Goal: Information Seeking & Learning: Check status

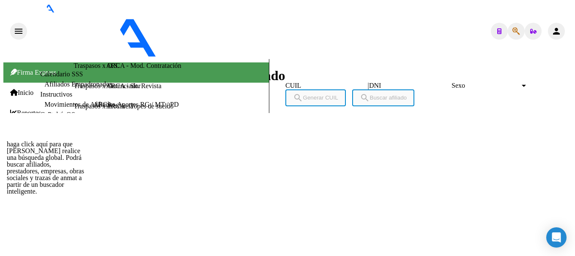
click at [513, 31] on icon "button" at bounding box center [516, 31] width 8 height 0
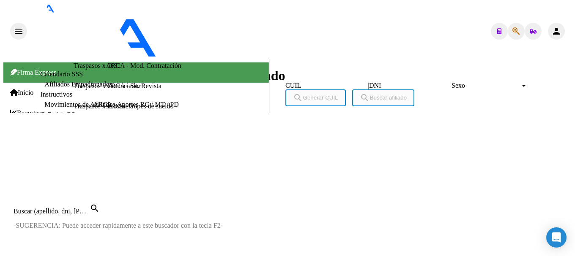
paste input "20930049922"
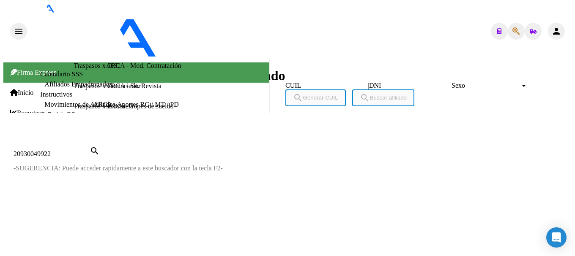
type input "20930049922"
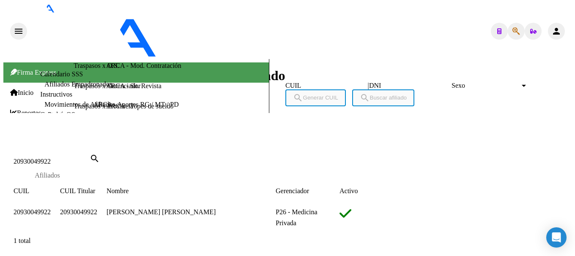
click at [51, 209] on span "20930049922" at bounding box center [32, 212] width 37 height 7
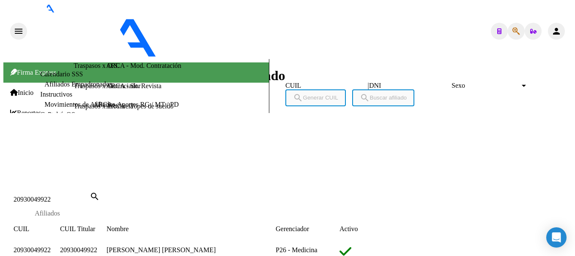
scroll to position [622, 0]
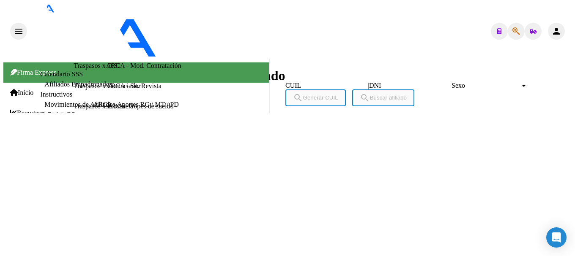
scroll to position [423, 0]
drag, startPoint x: 136, startPoint y: 44, endPoint x: 179, endPoint y: 44, distance: 42.7
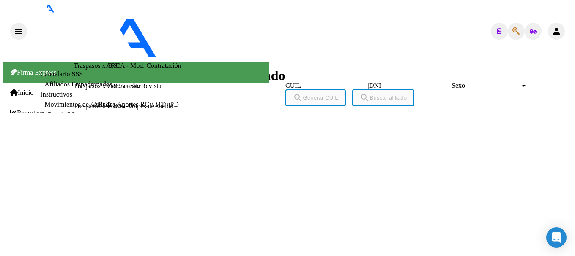
drag, startPoint x: 137, startPoint y: 42, endPoint x: 185, endPoint y: 44, distance: 47.8
drag, startPoint x: 137, startPoint y: 43, endPoint x: 157, endPoint y: 43, distance: 19.9
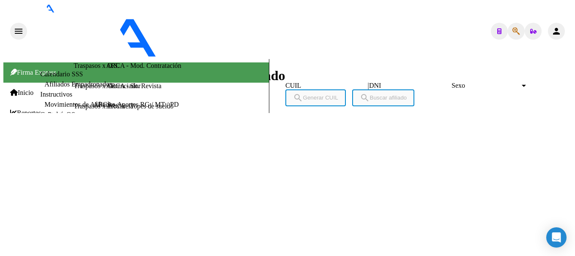
drag, startPoint x: 136, startPoint y: 44, endPoint x: 180, endPoint y: 44, distance: 43.1
copy span "44303862"
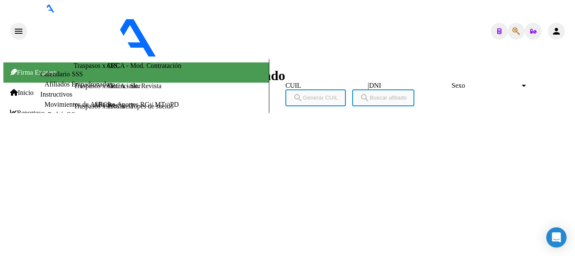
scroll to position [254, 0]
drag, startPoint x: 60, startPoint y: 73, endPoint x: 83, endPoint y: 76, distance: 23.4
copy span "FRETEZ"
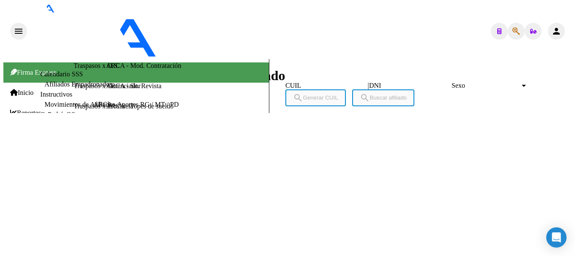
drag, startPoint x: 84, startPoint y: 75, endPoint x: 104, endPoint y: 75, distance: 20.3
drag, startPoint x: 118, startPoint y: 75, endPoint x: 132, endPoint y: 75, distance: 14.0
drag, startPoint x: 83, startPoint y: 75, endPoint x: 133, endPoint y: 79, distance: 50.0
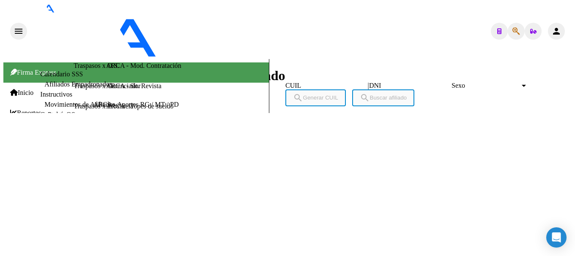
copy span "KAREN PRISCILA"
drag, startPoint x: 69, startPoint y: 150, endPoint x: 101, endPoint y: 150, distance: 32.5
copy span "22/05/2002"
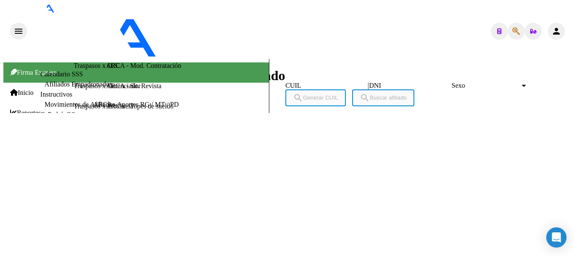
drag, startPoint x: 210, startPoint y: 5, endPoint x: 211, endPoint y: 23, distance: 18.2
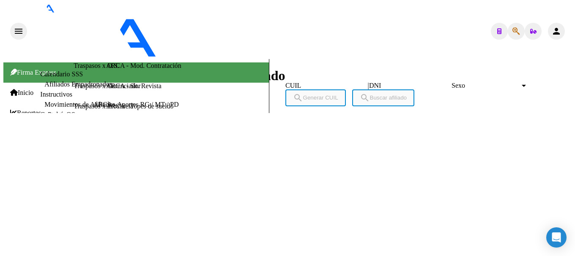
drag, startPoint x: 136, startPoint y: 44, endPoint x: 164, endPoint y: 41, distance: 27.3
drag, startPoint x: 173, startPoint y: 53, endPoint x: 157, endPoint y: 50, distance: 15.8
drag, startPoint x: 140, startPoint y: 43, endPoint x: 172, endPoint y: 43, distance: 32.1
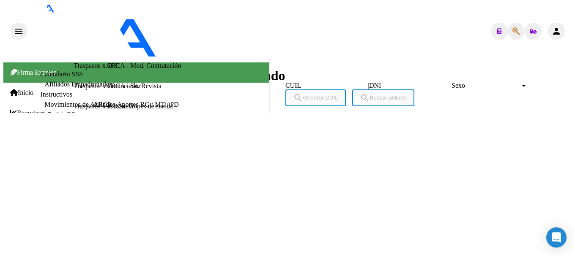
drag, startPoint x: 137, startPoint y: 44, endPoint x: 179, endPoint y: 47, distance: 42.4
copy span "44303862"
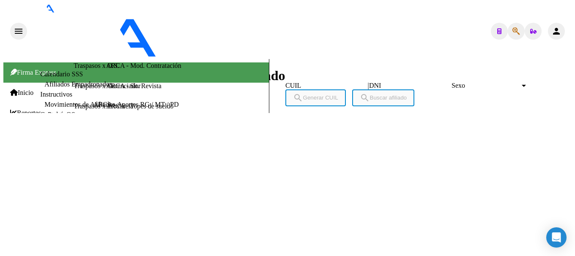
copy span "44303862"
type textarea "27216698326"
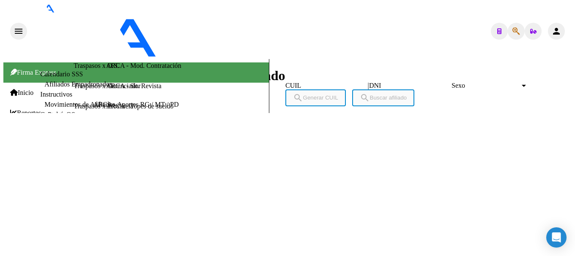
copy span "21669832"
drag, startPoint x: 137, startPoint y: 45, endPoint x: 181, endPoint y: 45, distance: 43.5
drag, startPoint x: 70, startPoint y: 149, endPoint x: 107, endPoint y: 136, distance: 39.8
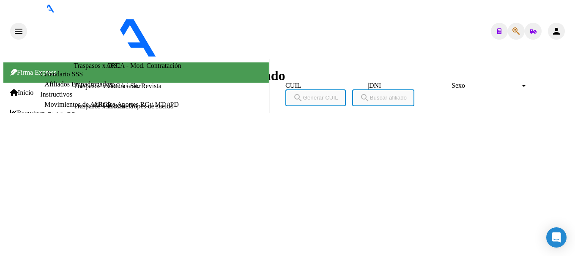
copy span "01/07/1970"
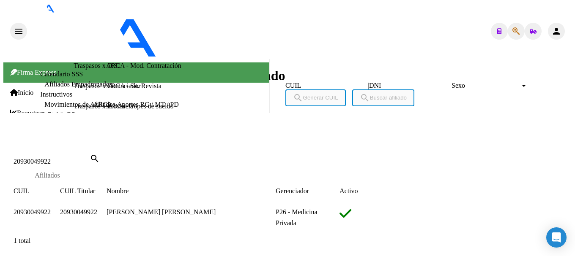
click at [90, 158] on input "20930049922" at bounding box center [52, 162] width 76 height 8
paste input "3605451"
type input "20933605451"
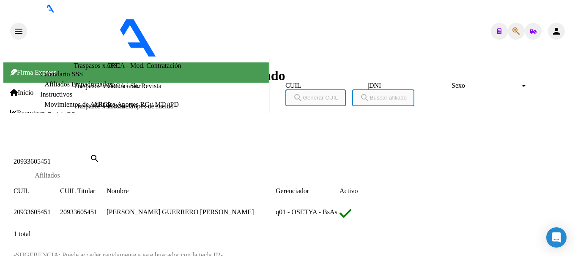
click at [51, 209] on span "20933605451" at bounding box center [32, 212] width 37 height 7
type textarea "20933605451"
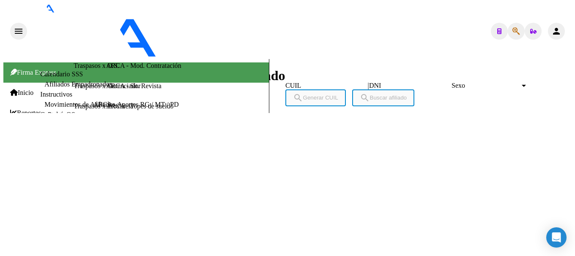
copy span "20933605451"
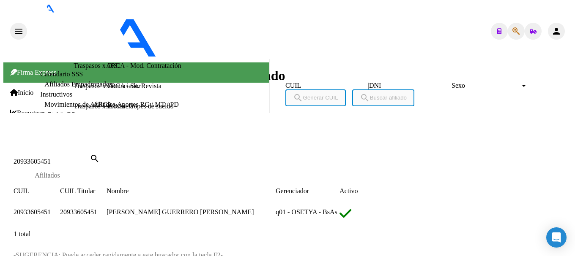
click at [90, 158] on input "20933605451" at bounding box center [52, 162] width 76 height 8
paste input "5828849"
type input "20935828849"
click at [51, 209] on span "20935828849" at bounding box center [32, 212] width 37 height 7
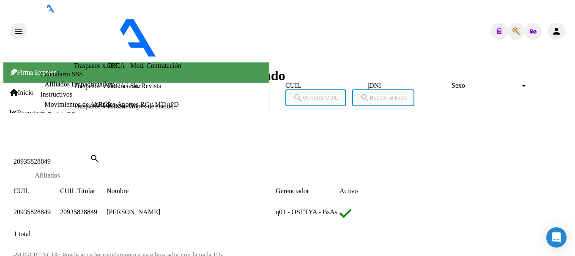
type textarea "20935828849"
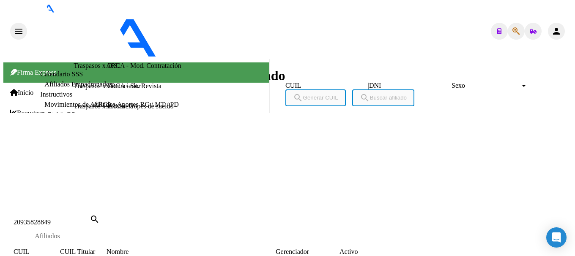
scroll to position [465, 0]
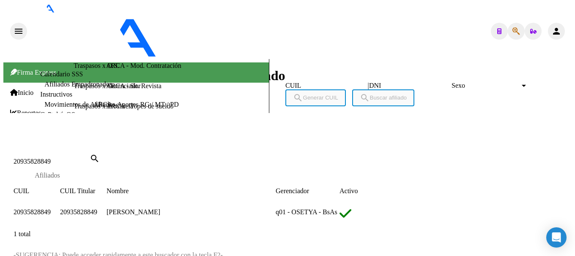
click at [90, 158] on input "20935828849" at bounding box center [52, 162] width 76 height 8
paste input "6087923"
type input "20936087923"
click at [60, 207] on datatable-body-cell "20936087923" at bounding box center [37, 214] width 46 height 15
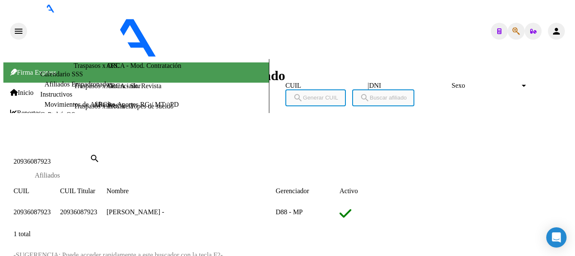
click at [51, 209] on span "20936087923" at bounding box center [32, 212] width 37 height 7
type textarea "20936087923"
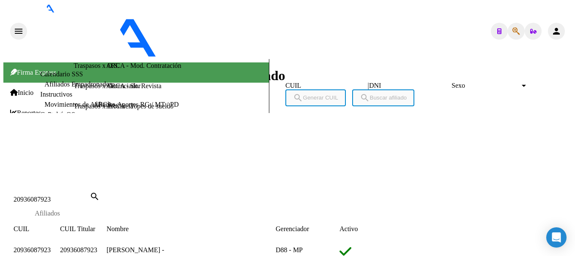
scroll to position [526, 0]
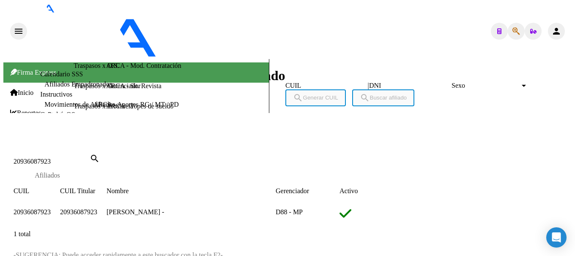
click at [90, 158] on input "20936087923" at bounding box center [52, 162] width 76 height 8
paste input "369074"
type input "20936369074"
click at [51, 209] on app-link-go-to "20936369074" at bounding box center [32, 212] width 37 height 7
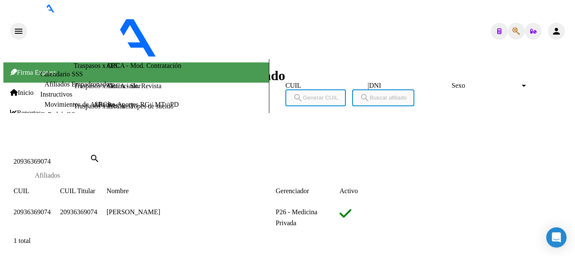
click at [51, 209] on span "20936369074" at bounding box center [32, 212] width 37 height 7
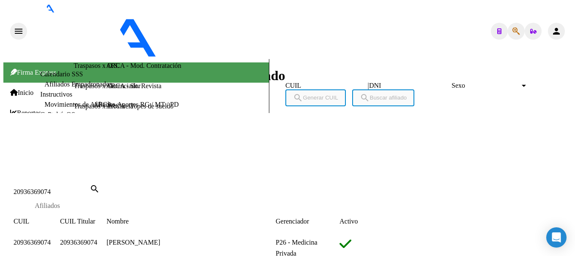
scroll to position [601, 0]
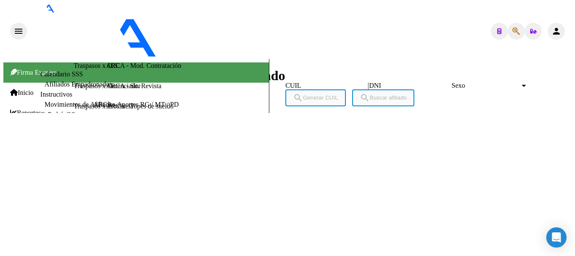
scroll to position [475, 0]
type textarea "20459272934"
copy span "45927293"
drag, startPoint x: 141, startPoint y: 44, endPoint x: 180, endPoint y: 44, distance: 38.9
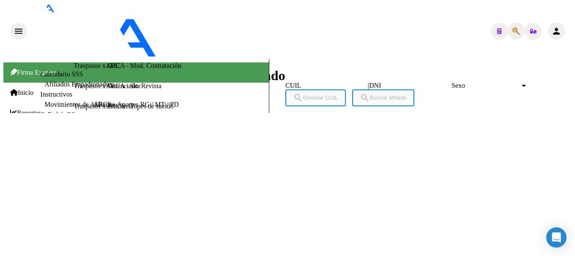
drag, startPoint x: 60, startPoint y: 116, endPoint x: 112, endPoint y: 118, distance: 52.0
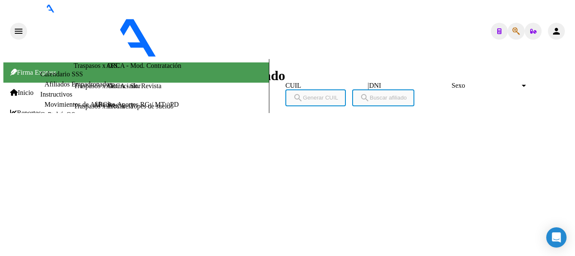
drag, startPoint x: 117, startPoint y: 118, endPoint x: 137, endPoint y: 118, distance: 20.3
drag, startPoint x: 115, startPoint y: 116, endPoint x: 145, endPoint y: 117, distance: 29.6
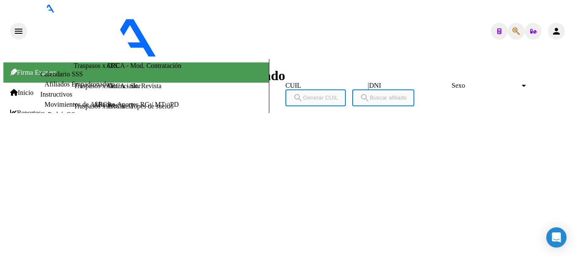
drag, startPoint x: 71, startPoint y: 191, endPoint x: 91, endPoint y: 191, distance: 20.3
drag, startPoint x: 70, startPoint y: 193, endPoint x: 101, endPoint y: 193, distance: 31.3
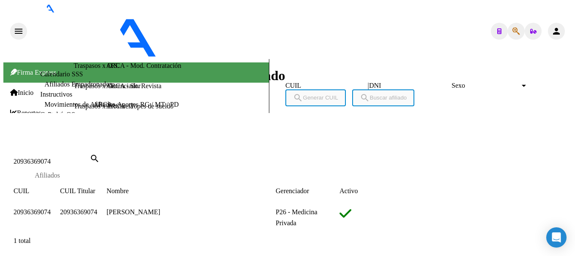
click at [90, 158] on input "20936369074" at bounding box center [52, 162] width 76 height 8
paste input "7158417"
type input "20937158417"
click at [51, 209] on span "20937158417" at bounding box center [32, 212] width 37 height 7
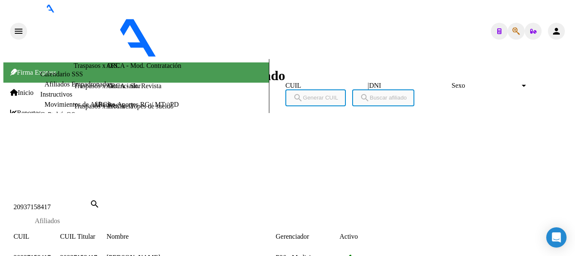
scroll to position [643, 0]
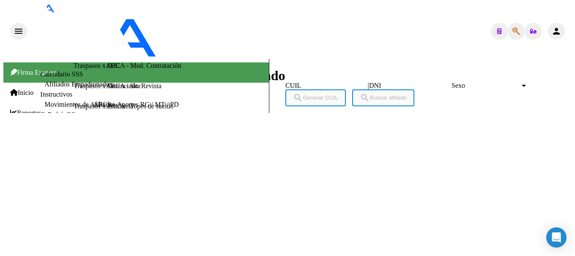
scroll to position [0, 0]
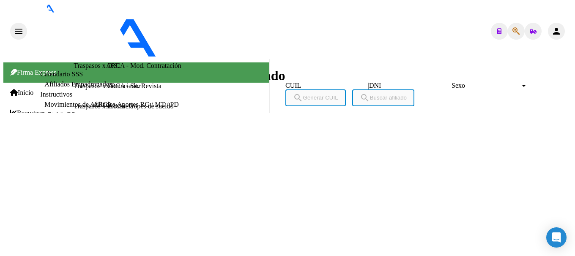
type textarea "20469179711"
drag, startPoint x: 137, startPoint y: 44, endPoint x: 166, endPoint y: 47, distance: 28.9
drag, startPoint x: 145, startPoint y: 44, endPoint x: 180, endPoint y: 45, distance: 35.9
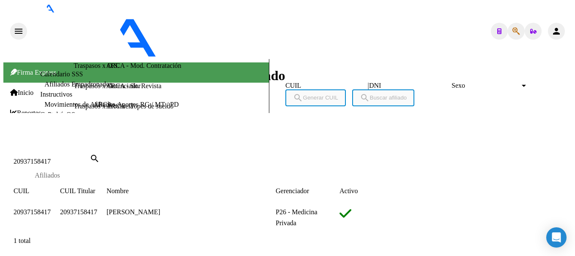
click at [90, 158] on input "20937158417" at bounding box center [52, 162] width 76 height 8
type input "28365956"
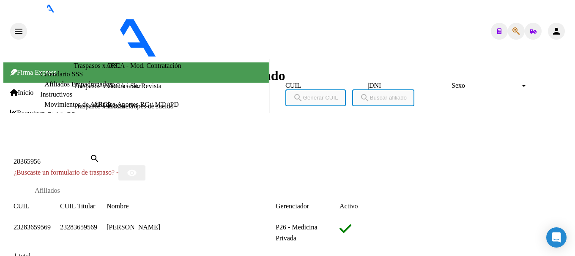
click at [51, 224] on span "23283659569" at bounding box center [32, 227] width 37 height 7
type textarea "23283659569"
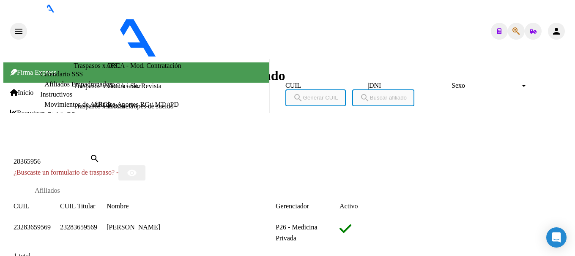
click at [274, 144] on div at bounding box center [287, 144] width 568 height 0
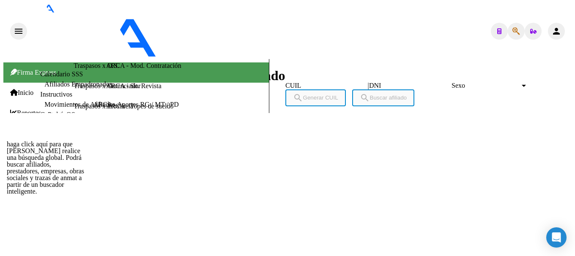
click at [512, 31] on icon "button" at bounding box center [516, 31] width 8 height 0
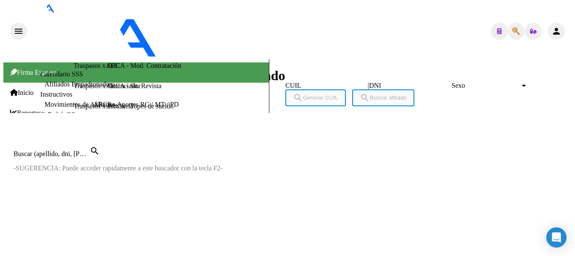
paste input "23283659569"
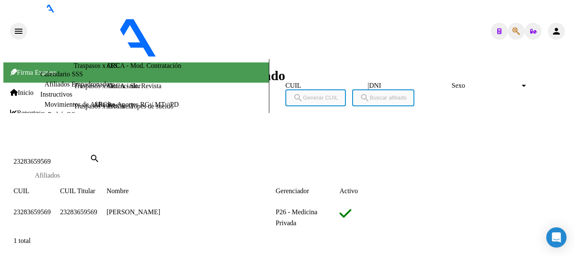
click at [51, 209] on span "23283659569" at bounding box center [32, 212] width 37 height 7
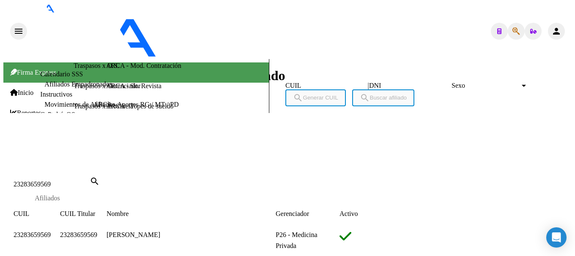
scroll to position [0, 0]
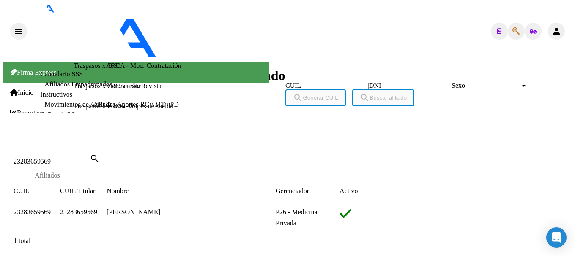
click at [90, 158] on input "23283659569" at bounding box center [52, 162] width 76 height 8
paste input "93715841"
type input "93715841"
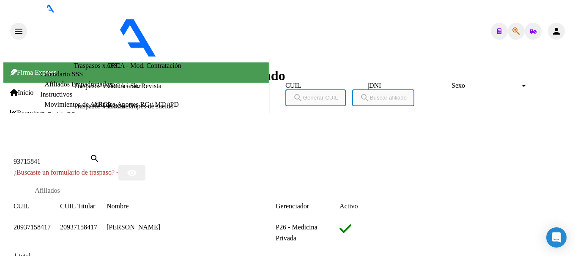
click at [51, 224] on span "20937158417" at bounding box center [32, 227] width 37 height 7
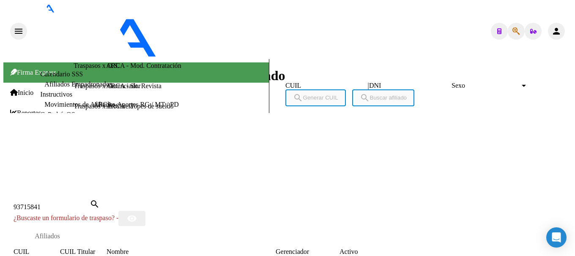
scroll to position [296, 0]
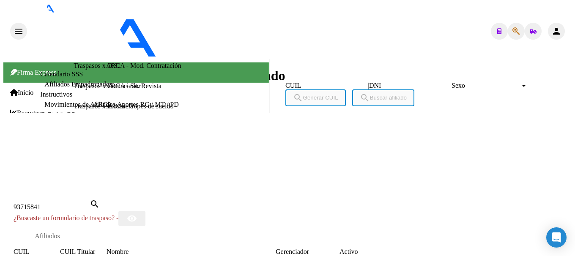
drag, startPoint x: 138, startPoint y: 41, endPoint x: 180, endPoint y: 44, distance: 41.5
drag, startPoint x: 69, startPoint y: 147, endPoint x: 113, endPoint y: 149, distance: 43.6
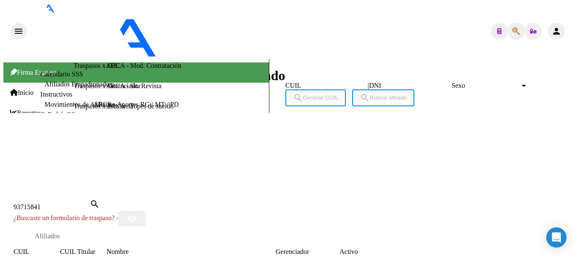
drag, startPoint x: 137, startPoint y: 42, endPoint x: 182, endPoint y: 46, distance: 45.0
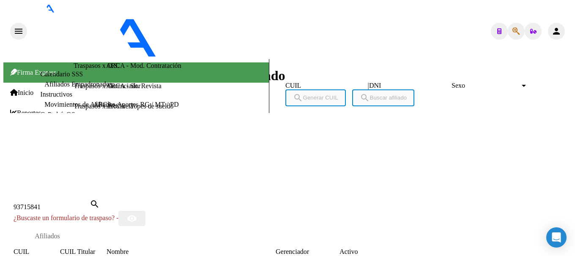
drag, startPoint x: 70, startPoint y: 190, endPoint x: 102, endPoint y: 190, distance: 32.1
type textarea "20483843527"
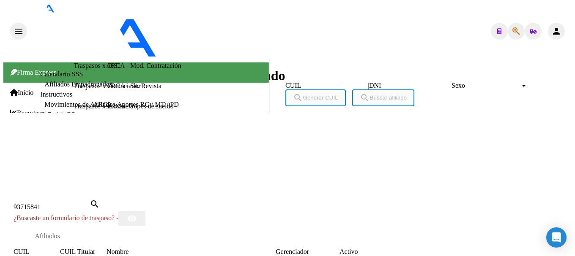
drag, startPoint x: 138, startPoint y: 43, endPoint x: 182, endPoint y: 42, distance: 44.0
drag, startPoint x: 69, startPoint y: 193, endPoint x: 103, endPoint y: 189, distance: 34.0
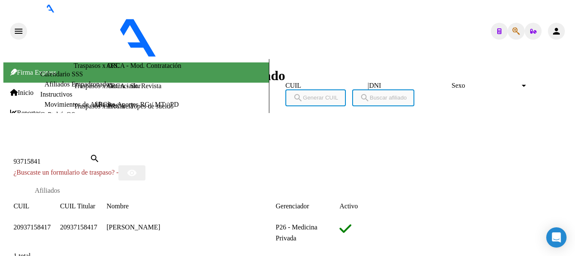
click at [90, 158] on input "93715841" at bounding box center [52, 162] width 76 height 8
paste input "20938613452"
click at [90, 158] on input "9371584120938613452" at bounding box center [52, 162] width 76 height 8
paste input
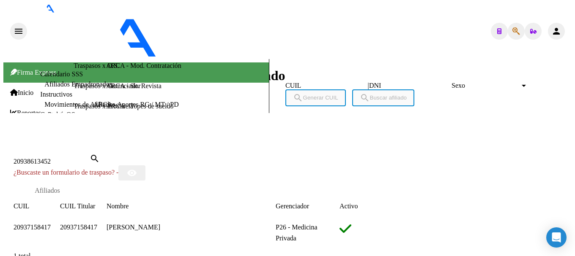
type input "20938613452"
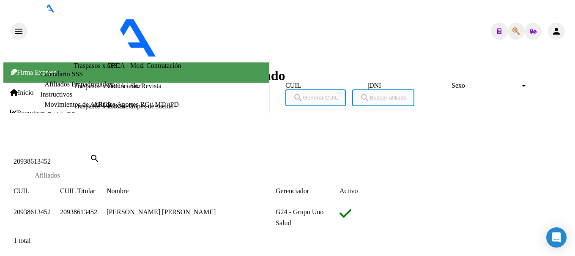
click at [51, 209] on span "20938613452" at bounding box center [32, 212] width 37 height 7
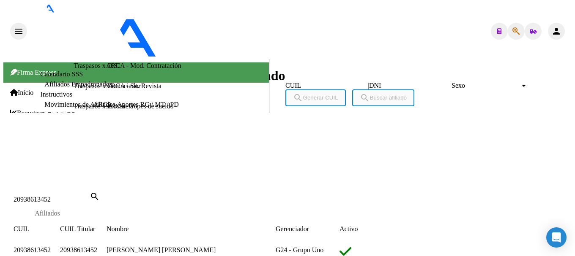
scroll to position [423, 0]
type textarea "20580337784"
drag, startPoint x: 137, startPoint y: 42, endPoint x: 180, endPoint y: 42, distance: 42.3
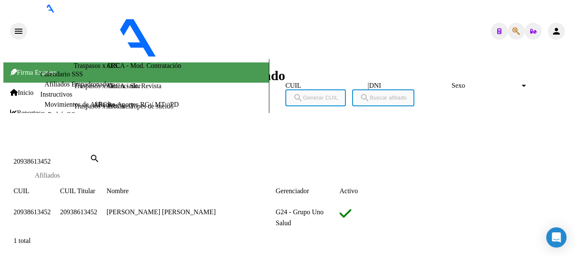
click at [90, 158] on input "20938613452" at bounding box center [52, 162] width 76 height 8
paste input "6559"
type input "20938616559"
click at [51, 209] on span "20938616559" at bounding box center [32, 212] width 37 height 7
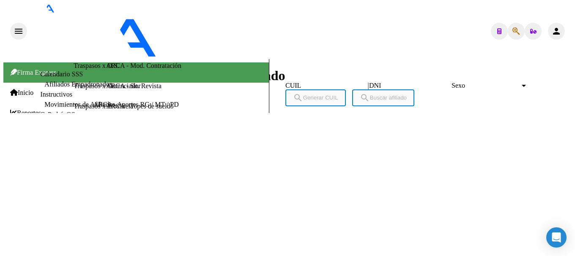
scroll to position [380, 0]
drag, startPoint x: 139, startPoint y: 44, endPoint x: 179, endPoint y: 45, distance: 39.7
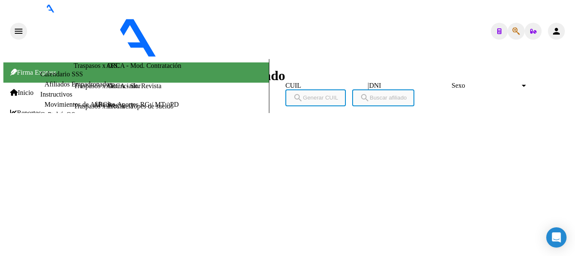
type textarea "20576454318"
drag, startPoint x: 138, startPoint y: 44, endPoint x: 181, endPoint y: 42, distance: 43.1
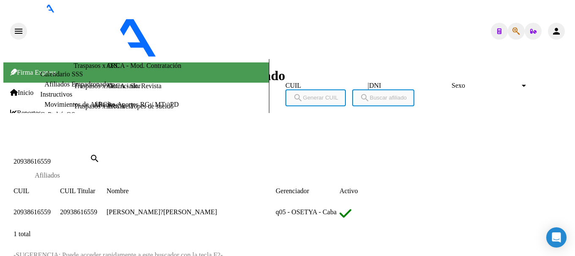
click at [90, 158] on input "20938616559" at bounding box center [52, 162] width 76 height 8
paste input "9637908"
type input "20939637908"
click at [51, 209] on span "20939637908" at bounding box center [32, 212] width 37 height 7
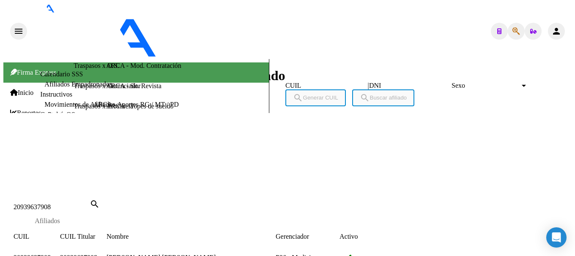
scroll to position [643, 0]
click at [223, 211] on div "DATOS PADRÓN ÁGIL: MENDOZA CHAHUAYLA ANTONY ELIAS | ACTIVO | AFILIADO TITULAR D…" at bounding box center [233, 182] width 439 height 631
click at [234, 185] on div "DATOS PADRÓN ÁGIL: MENDOZA CHAHUAYLA ANTONY ELIAS | ACTIVO | AFILIADO TITULAR D…" at bounding box center [233, 182] width 439 height 631
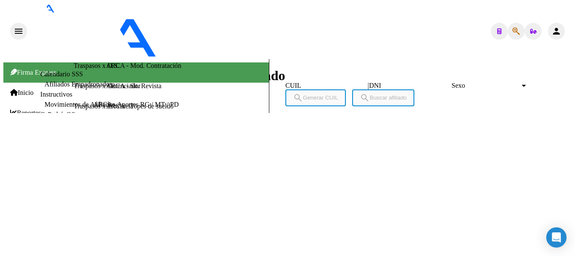
scroll to position [0, 0]
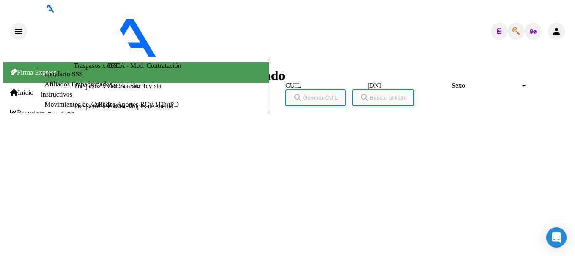
drag, startPoint x: 136, startPoint y: 42, endPoint x: 179, endPoint y: 41, distance: 43.1
drag, startPoint x: 179, startPoint y: 41, endPoint x: 138, endPoint y: 46, distance: 40.8
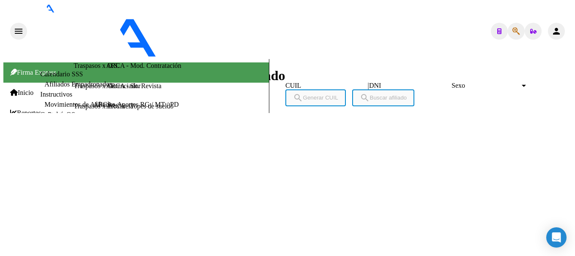
drag, startPoint x: 69, startPoint y: 150, endPoint x: 107, endPoint y: 151, distance: 38.5
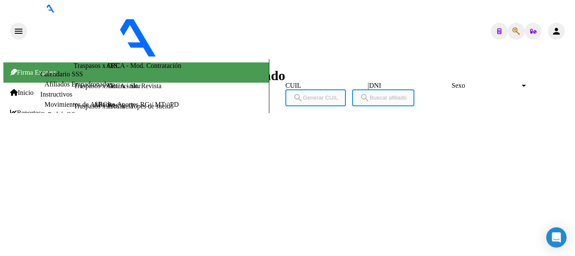
drag, startPoint x: 138, startPoint y: 42, endPoint x: 180, endPoint y: 46, distance: 42.5
drag, startPoint x: 69, startPoint y: 192, endPoint x: 94, endPoint y: 191, distance: 24.9
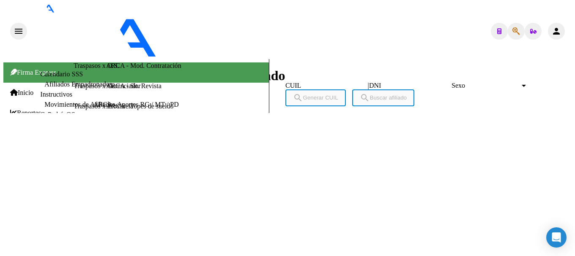
drag, startPoint x: 106, startPoint y: 191, endPoint x: 69, endPoint y: 192, distance: 37.2
type textarea "27539896305"
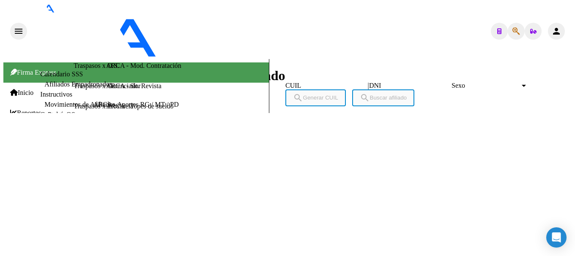
drag, startPoint x: 139, startPoint y: 41, endPoint x: 181, endPoint y: 41, distance: 41.4
drag, startPoint x: 70, startPoint y: 192, endPoint x: 106, endPoint y: 192, distance: 36.3
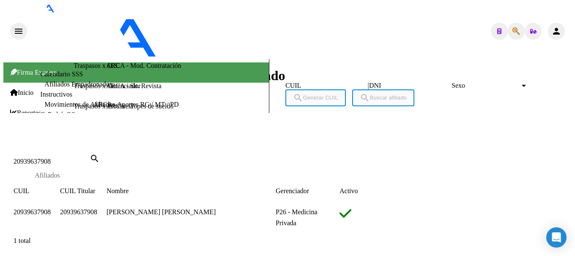
click at [90, 158] on input "20939637908" at bounding box center [52, 162] width 76 height 8
paste input "842757"
type input "20939842757"
click at [51, 209] on span "20939842757" at bounding box center [32, 212] width 37 height 7
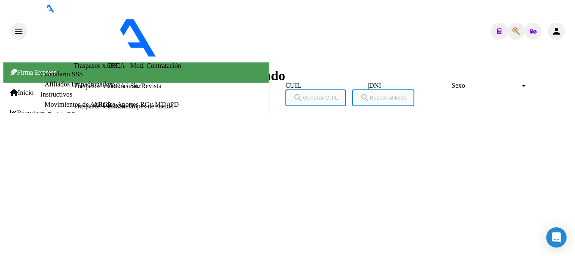
scroll to position [0, 0]
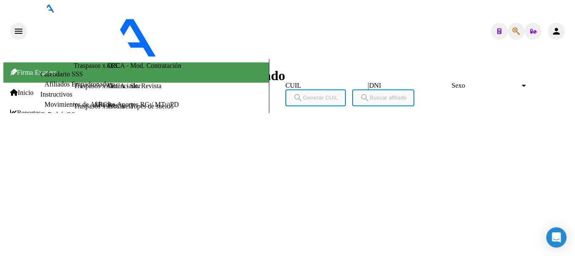
type textarea "20494124557"
drag, startPoint x: 138, startPoint y: 44, endPoint x: 181, endPoint y: 49, distance: 43.7
drag, startPoint x: 84, startPoint y: 157, endPoint x: 110, endPoint y: 158, distance: 26.7
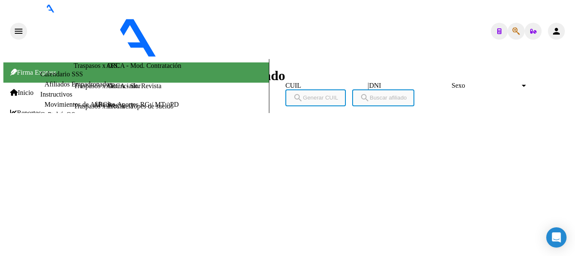
drag, startPoint x: 112, startPoint y: 160, endPoint x: 176, endPoint y: 162, distance: 64.7
drag, startPoint x: 68, startPoint y: 149, endPoint x: 112, endPoint y: 149, distance: 43.5
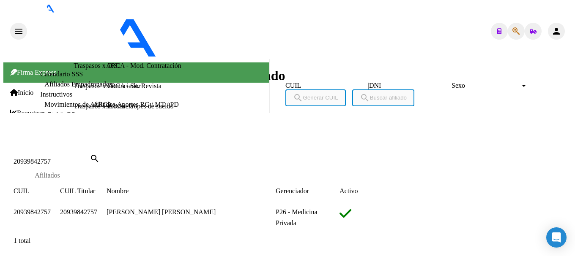
click at [90, 158] on input "20939842757" at bounding box center [52, 162] width 76 height 8
paste input "40584338"
type input "20940584338"
click at [51, 209] on span "20940584338" at bounding box center [32, 212] width 37 height 7
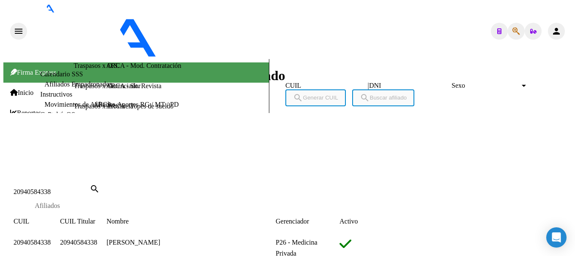
scroll to position [423, 0]
type textarea "20450765539"
drag, startPoint x: 138, startPoint y: 41, endPoint x: 180, endPoint y: 43, distance: 42.7
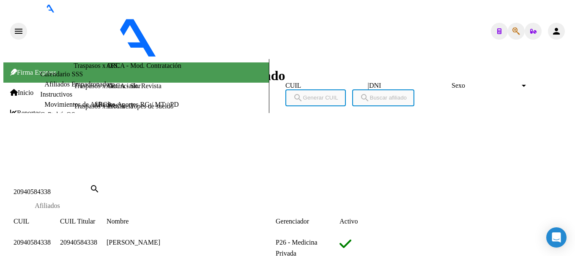
drag, startPoint x: 61, startPoint y: 74, endPoint x: 126, endPoint y: 77, distance: 64.8
drag, startPoint x: 150, startPoint y: 76, endPoint x: 169, endPoint y: 55, distance: 29.3
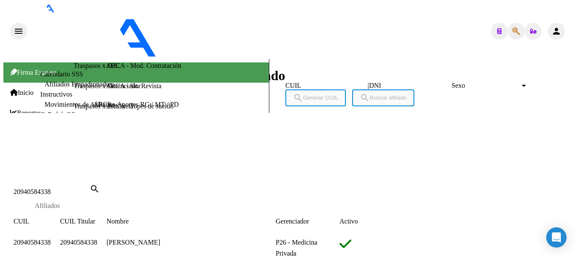
drag, startPoint x: 69, startPoint y: 148, endPoint x: 108, endPoint y: 148, distance: 38.9
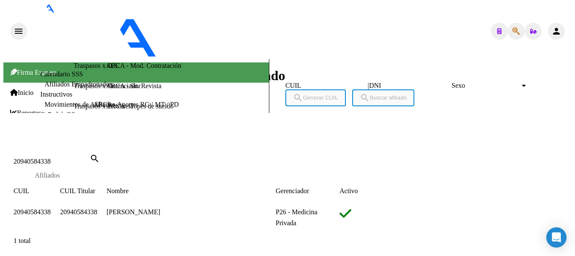
click at [90, 158] on input "20940584338" at bounding box center [52, 162] width 76 height 8
paste input "847193"
type input "20940847193"
click at [51, 209] on span "20940847193" at bounding box center [32, 212] width 37 height 7
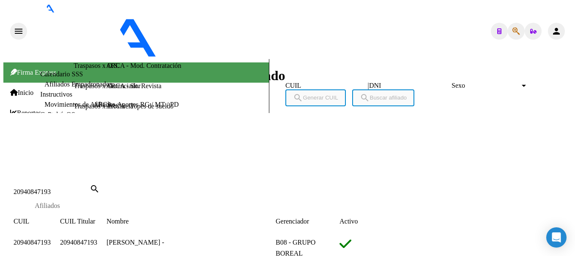
type textarea "23546934144"
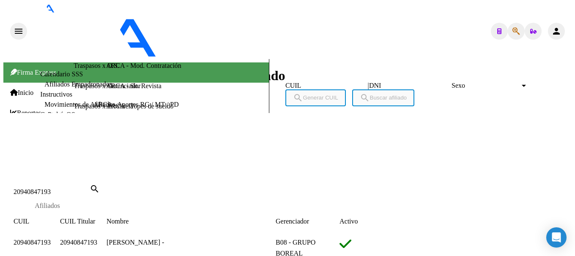
drag, startPoint x: 136, startPoint y: 43, endPoint x: 180, endPoint y: 44, distance: 44.8
drag, startPoint x: 106, startPoint y: 126, endPoint x: 155, endPoint y: 126, distance: 49.0
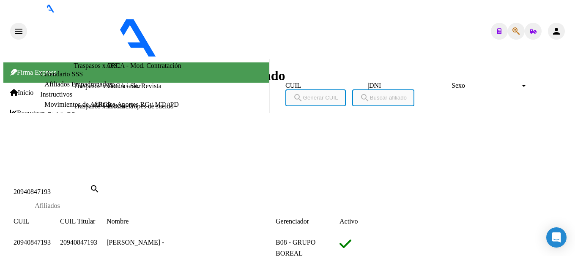
drag, startPoint x: 60, startPoint y: 128, endPoint x: 104, endPoint y: 125, distance: 44.5
drag, startPoint x: 70, startPoint y: 202, endPoint x: 109, endPoint y: 202, distance: 39.3
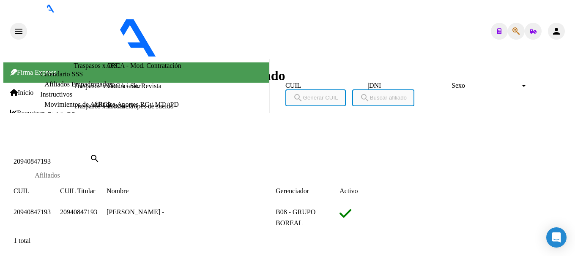
click at [90, 158] on input "20940847193" at bounding box center [52, 162] width 76 height 8
paste input "3068152"
type input "20943068152"
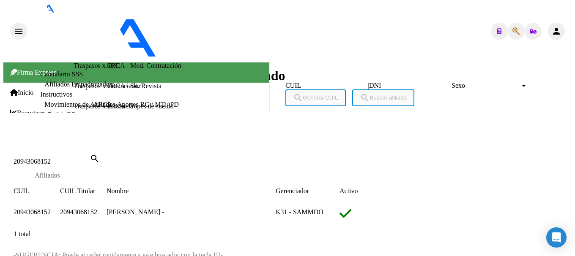
click at [51, 209] on span "20943068152" at bounding box center [32, 212] width 37 height 7
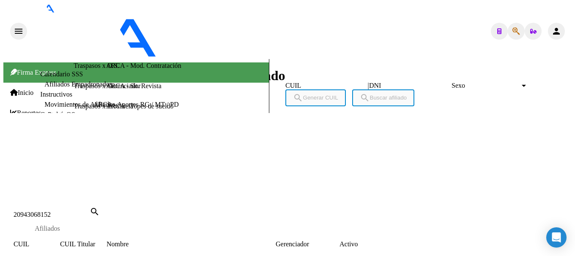
scroll to position [423, 0]
drag, startPoint x: 139, startPoint y: 44, endPoint x: 180, endPoint y: 48, distance: 40.8
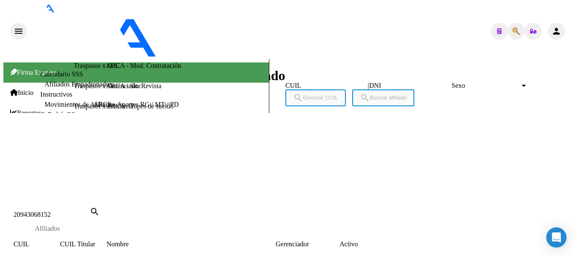
drag, startPoint x: 60, startPoint y: 85, endPoint x: 103, endPoint y: 88, distance: 43.7
drag, startPoint x: 88, startPoint y: 82, endPoint x: 104, endPoint y: 82, distance: 16.5
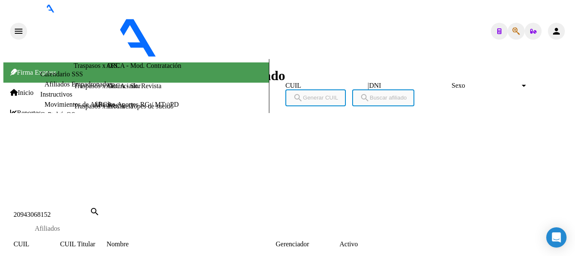
drag, startPoint x: 70, startPoint y: 159, endPoint x: 78, endPoint y: 159, distance: 7.6
drag, startPoint x: 71, startPoint y: 158, endPoint x: 104, endPoint y: 158, distance: 33.0
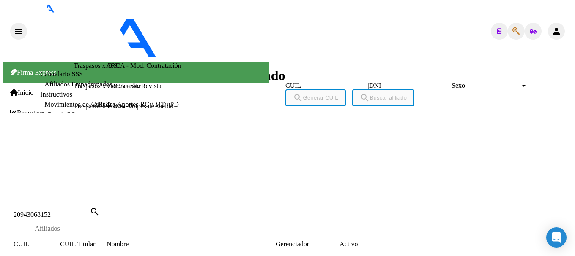
drag, startPoint x: 136, startPoint y: 44, endPoint x: 180, endPoint y: 44, distance: 43.9
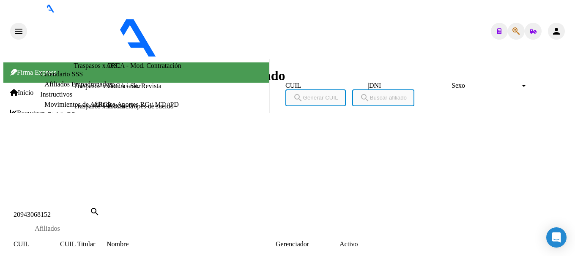
drag, startPoint x: 70, startPoint y: 160, endPoint x: 109, endPoint y: 159, distance: 38.9
drag, startPoint x: 136, startPoint y: 41, endPoint x: 179, endPoint y: 44, distance: 43.6
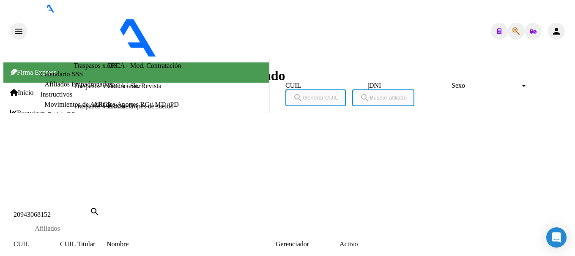
drag, startPoint x: 69, startPoint y: 159, endPoint x: 116, endPoint y: 159, distance: 46.9
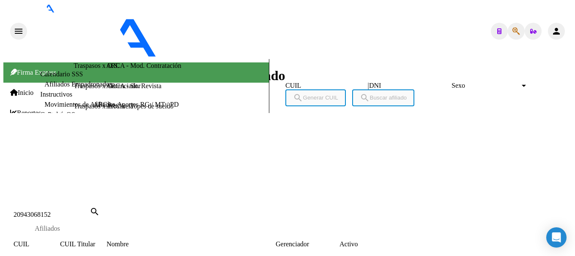
type textarea "27504687509"
drag, startPoint x: 136, startPoint y: 44, endPoint x: 180, endPoint y: 47, distance: 43.6
drag, startPoint x: 70, startPoint y: 200, endPoint x: 112, endPoint y: 200, distance: 42.7
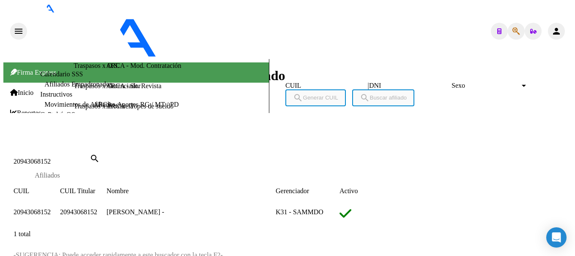
click at [90, 158] on input "20943068152" at bounding box center [52, 162] width 76 height 8
paste input "92754"
type input "20943092754"
click at [51, 209] on app-link-go-to "20943092754" at bounding box center [32, 212] width 37 height 7
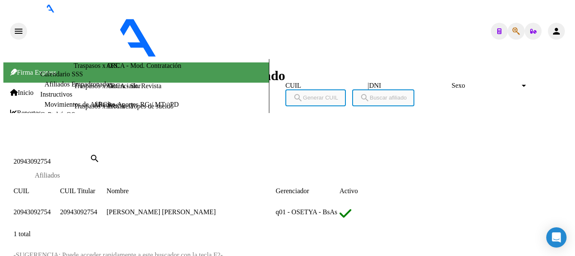
click at [51, 209] on span "20943092754" at bounding box center [32, 212] width 37 height 7
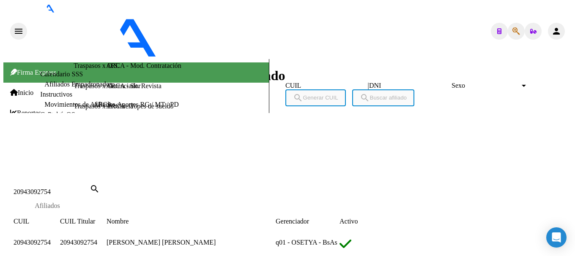
scroll to position [404, 0]
drag, startPoint x: 76, startPoint y: 67, endPoint x: 93, endPoint y: 69, distance: 17.8
click at [93, 248] on span "30709576166" at bounding box center [80, 251] width 37 height 7
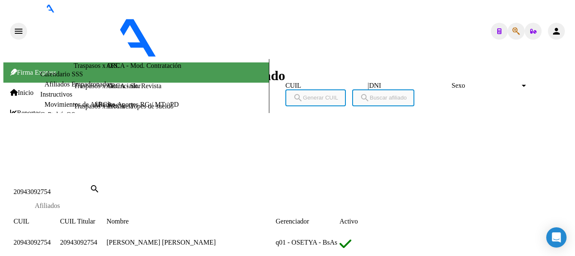
type textarea "27949346000"
drag, startPoint x: 137, startPoint y: 44, endPoint x: 180, endPoint y: 46, distance: 42.7
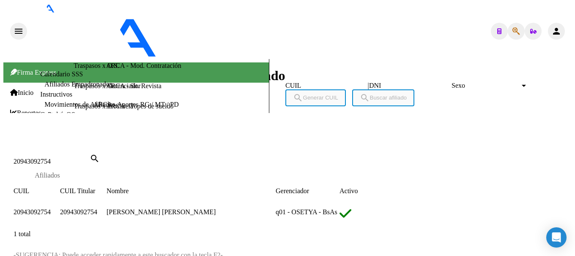
click at [90, 158] on div "20943092754 Buscar (apellido, dni, cuil, nro traspaso, cuit, obra social)" at bounding box center [52, 162] width 76 height 8
click at [90, 158] on input "20943092754" at bounding box center [52, 162] width 76 height 8
paste input "233463"
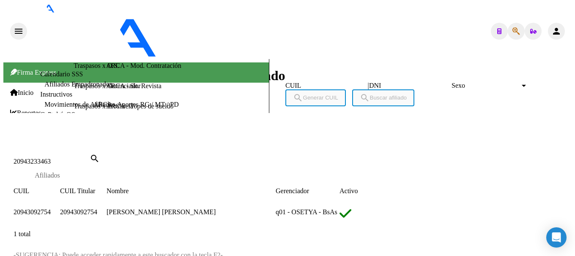
type input "20943233463"
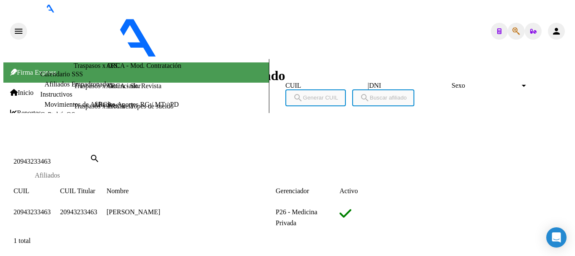
click at [51, 209] on span "20943233463" at bounding box center [32, 212] width 37 height 7
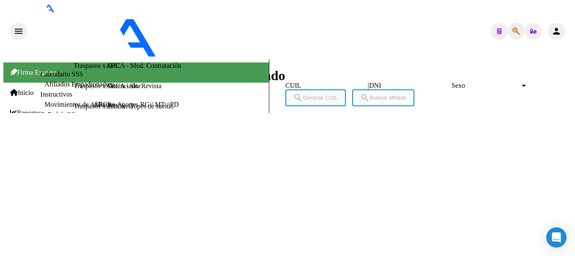
scroll to position [0, 0]
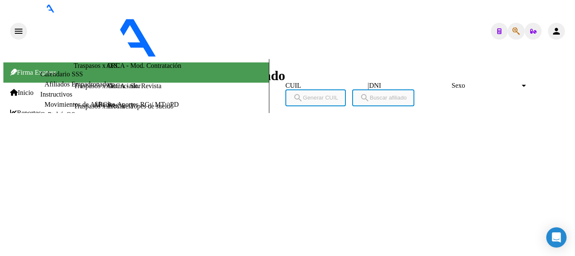
type textarea "27946483384"
drag, startPoint x: 136, startPoint y: 43, endPoint x: 179, endPoint y: 43, distance: 42.3
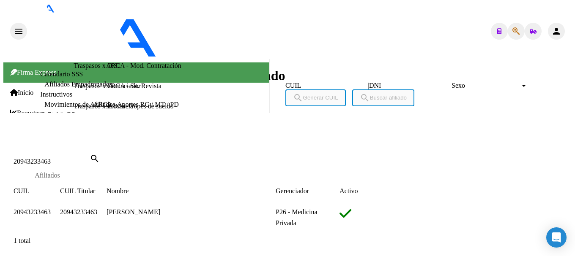
click at [90, 158] on input "20943233463" at bounding box center [52, 162] width 76 height 8
type input "39819526"
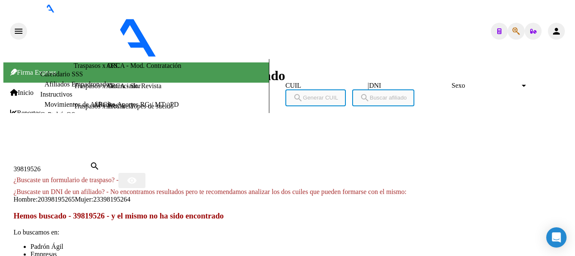
click at [130, 196] on span "23398195264" at bounding box center [111, 199] width 37 height 7
type textarea "23398195264"
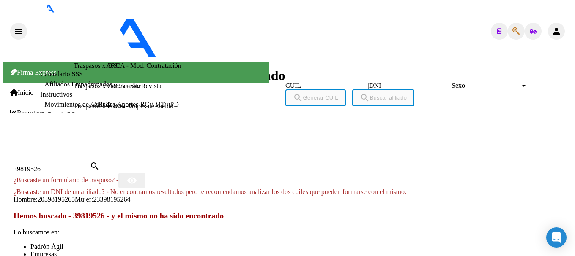
click at [325, 151] on div at bounding box center [287, 151] width 568 height 0
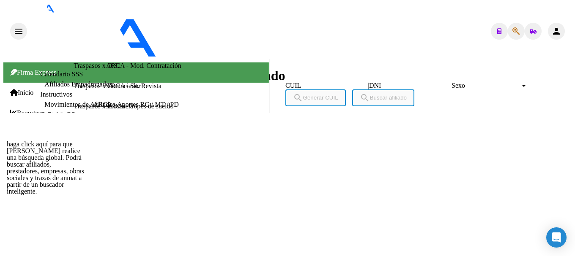
click at [512, 31] on icon "button" at bounding box center [516, 31] width 8 height 0
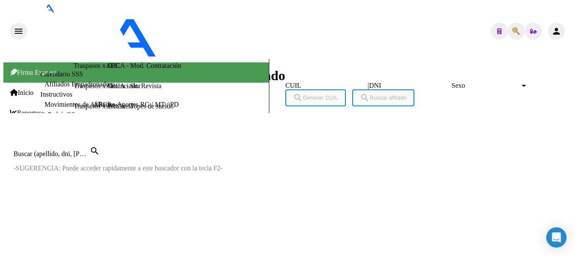
paste input "20943233463"
type input "20943233463"
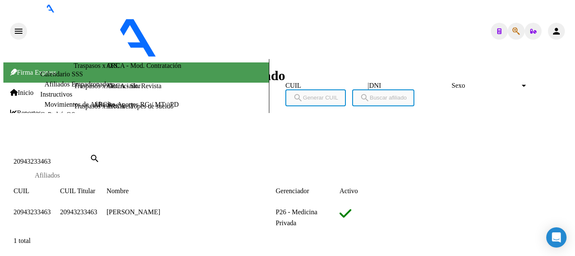
click at [51, 209] on span "20943233463" at bounding box center [32, 212] width 37 height 7
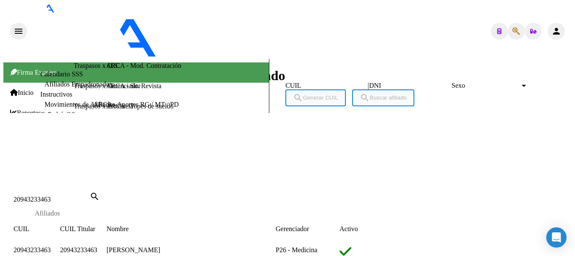
scroll to position [622, 0]
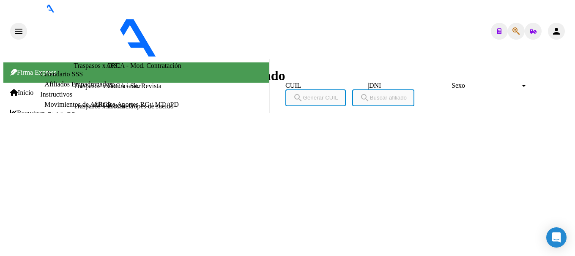
scroll to position [0, 0]
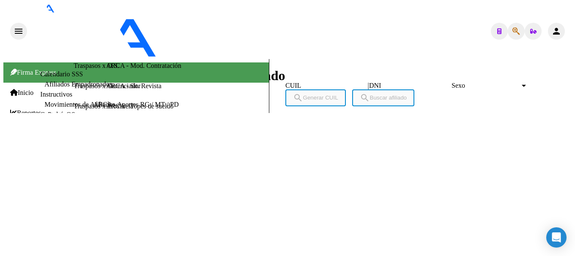
type textarea "27946483384"
drag, startPoint x: 136, startPoint y: 44, endPoint x: 180, endPoint y: 45, distance: 43.1
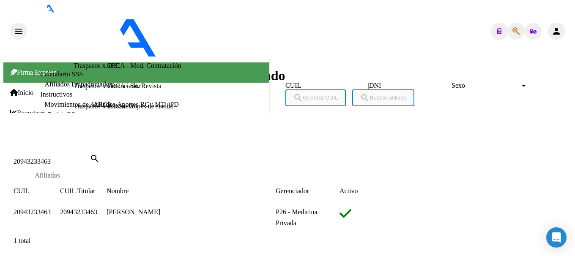
click at [90, 158] on input "20943233463" at bounding box center [52, 162] width 76 height 8
paste input "4475290"
type input "20944475290"
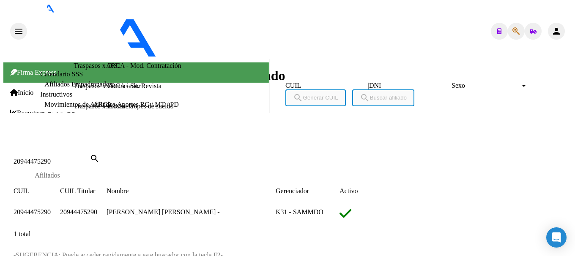
click at [51, 209] on span "20944475290" at bounding box center [32, 212] width 37 height 7
type textarea "20944475290"
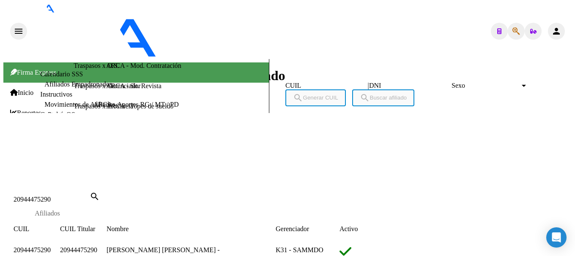
scroll to position [526, 0]
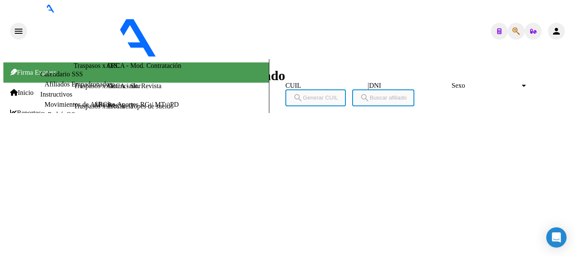
scroll to position [739, 0]
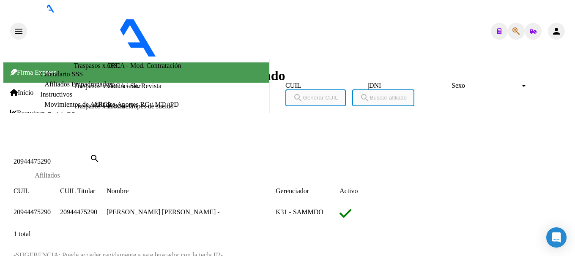
click at [90, 158] on input "20944475290" at bounding box center [52, 162] width 76 height 8
paste input "820648"
type input "20944820648"
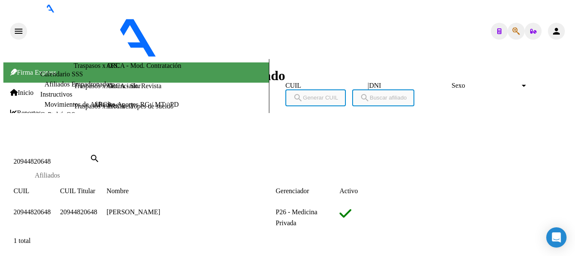
click at [51, 209] on span "20944820648" at bounding box center [32, 212] width 37 height 7
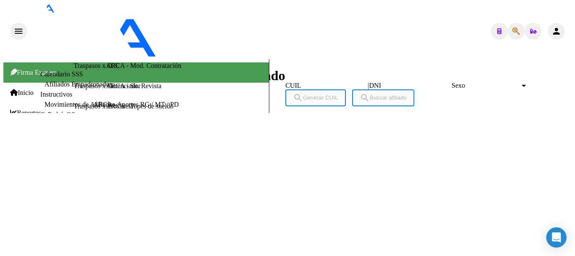
scroll to position [0, 0]
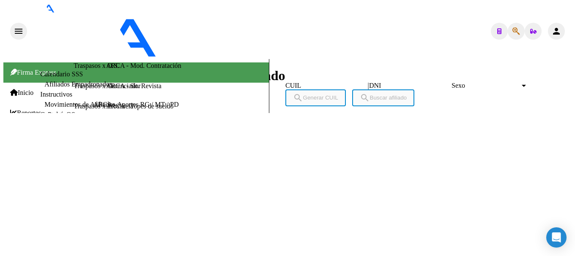
drag, startPoint x: 147, startPoint y: 48, endPoint x: 182, endPoint y: 49, distance: 34.7
drag, startPoint x: 69, startPoint y: 192, endPoint x: 108, endPoint y: 191, distance: 38.5
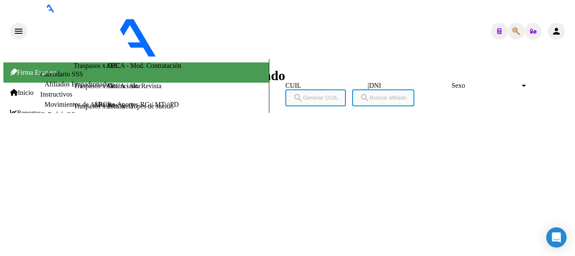
drag, startPoint x: 134, startPoint y: 44, endPoint x: 181, endPoint y: 46, distance: 46.6
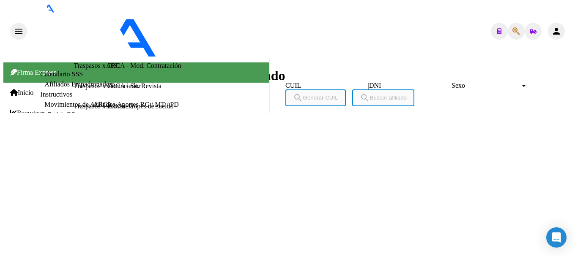
drag, startPoint x: 69, startPoint y: 151, endPoint x: 123, endPoint y: 150, distance: 53.7
type textarea "20579064227"
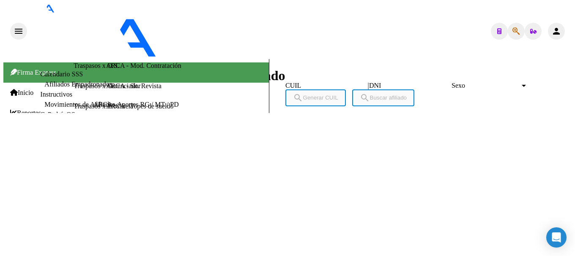
drag, startPoint x: 138, startPoint y: 47, endPoint x: 180, endPoint y: 45, distance: 41.9
drag, startPoint x: 68, startPoint y: 192, endPoint x: 112, endPoint y: 192, distance: 43.9
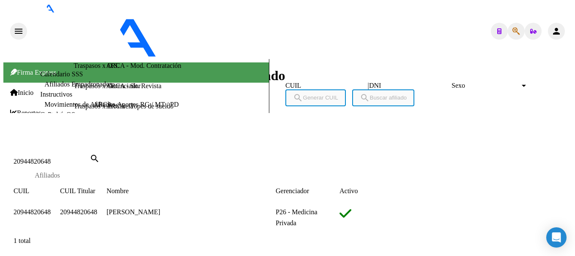
click at [90, 158] on input "20944820648" at bounding box center [52, 162] width 76 height 8
paste input "5043890"
type input "20945043890"
click at [51, 209] on span "20945043890" at bounding box center [32, 212] width 37 height 7
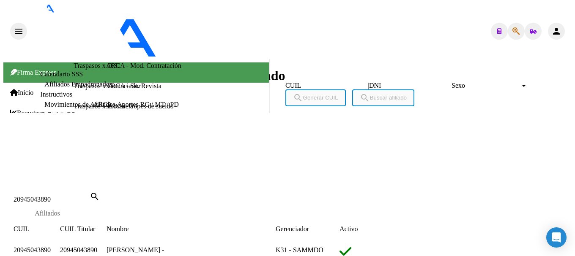
scroll to position [380, 0]
drag, startPoint x: 136, startPoint y: 42, endPoint x: 180, endPoint y: 46, distance: 43.3
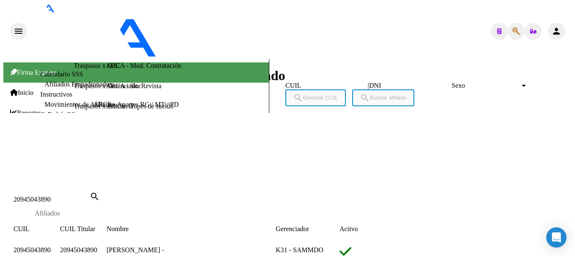
drag, startPoint x: 112, startPoint y: 84, endPoint x: 165, endPoint y: 84, distance: 53.2
drag, startPoint x: 61, startPoint y: 86, endPoint x: 109, endPoint y: 84, distance: 47.4
drag, startPoint x: 68, startPoint y: 159, endPoint x: 123, endPoint y: 160, distance: 54.5
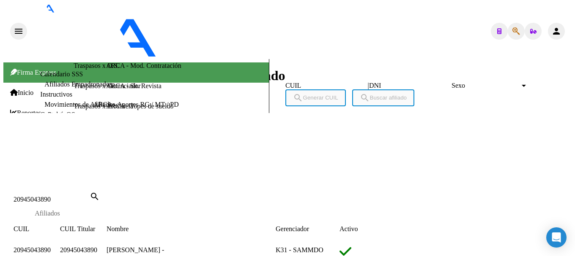
drag, startPoint x: 69, startPoint y: 159, endPoint x: 119, endPoint y: 161, distance: 49.9
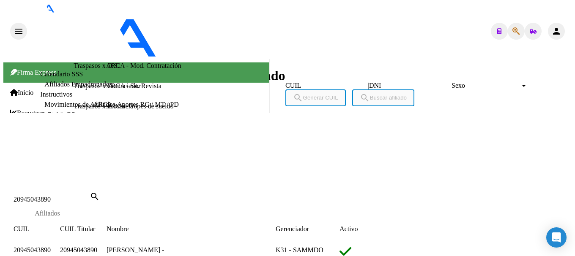
type textarea "27543844425"
drag, startPoint x: 138, startPoint y: 46, endPoint x: 180, endPoint y: 41, distance: 42.1
drag, startPoint x: 70, startPoint y: 157, endPoint x: 106, endPoint y: 156, distance: 36.8
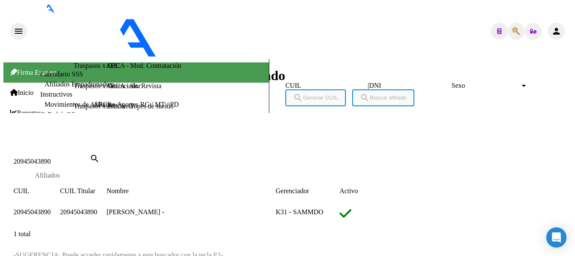
click at [90, 158] on input "20945043890" at bounding box center [52, 162] width 76 height 8
paste input "595583"
type input "20945595583"
click at [51, 209] on span "20945595583" at bounding box center [32, 212] width 37 height 7
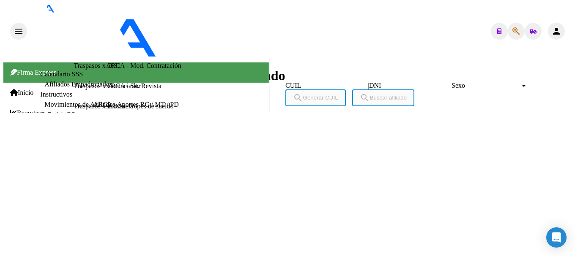
scroll to position [423, 0]
drag, startPoint x: 135, startPoint y: 45, endPoint x: 179, endPoint y: 45, distance: 44.4
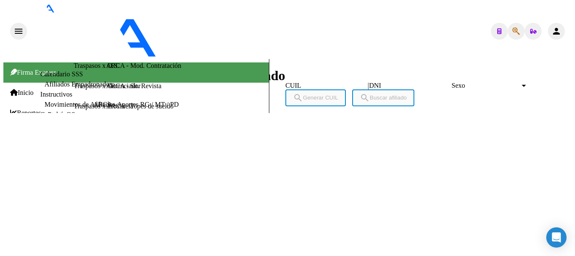
drag, startPoint x: 137, startPoint y: 43, endPoint x: 182, endPoint y: 43, distance: 45.2
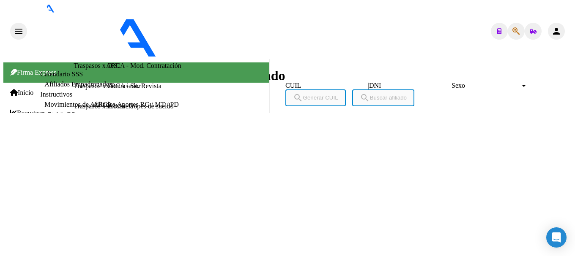
drag, startPoint x: 139, startPoint y: 42, endPoint x: 180, endPoint y: 44, distance: 41.0
drag, startPoint x: 139, startPoint y: 46, endPoint x: 178, endPoint y: 45, distance: 38.9
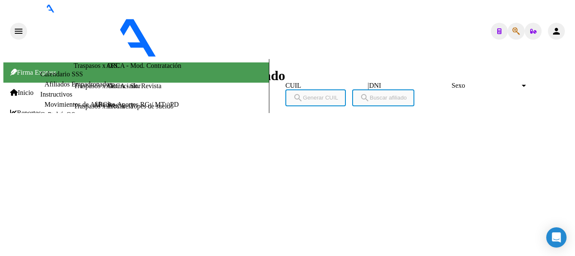
drag, startPoint x: 136, startPoint y: 43, endPoint x: 179, endPoint y: 46, distance: 42.8
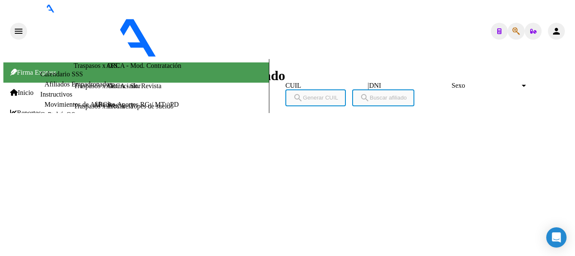
drag, startPoint x: 60, startPoint y: 117, endPoint x: 115, endPoint y: 116, distance: 54.5
drag, startPoint x: 118, startPoint y: 119, endPoint x: 158, endPoint y: 120, distance: 39.3
drag, startPoint x: 69, startPoint y: 191, endPoint x: 116, endPoint y: 70, distance: 129.6
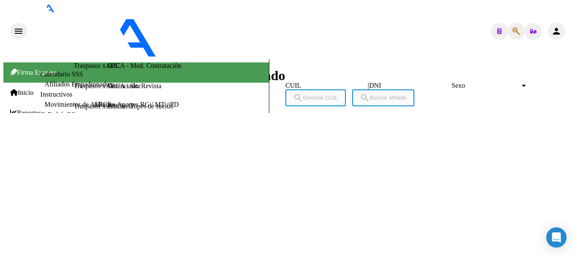
drag, startPoint x: 138, startPoint y: 43, endPoint x: 182, endPoint y: 44, distance: 44.4
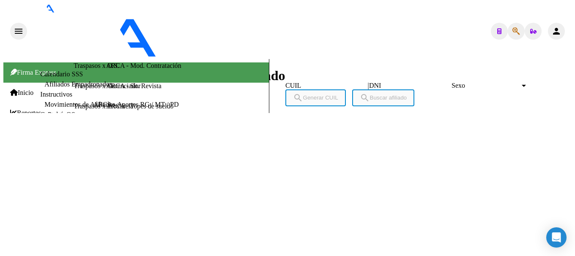
drag, startPoint x: 60, startPoint y: 75, endPoint x: 115, endPoint y: 78, distance: 54.6
drag, startPoint x: 135, startPoint y: 74, endPoint x: 175, endPoint y: 74, distance: 39.3
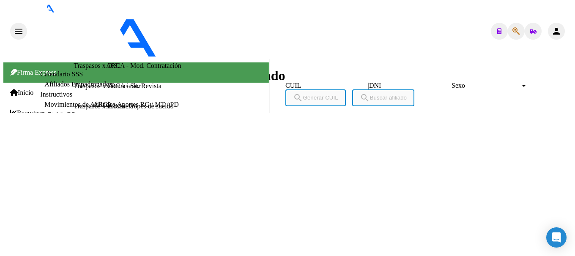
drag, startPoint x: 69, startPoint y: 150, endPoint x: 121, endPoint y: 150, distance: 51.6
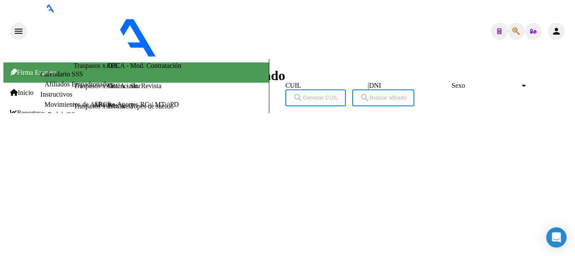
drag, startPoint x: 136, startPoint y: 43, endPoint x: 183, endPoint y: 44, distance: 47.3
drag, startPoint x: 61, startPoint y: 117, endPoint x: 90, endPoint y: 5, distance: 115.5
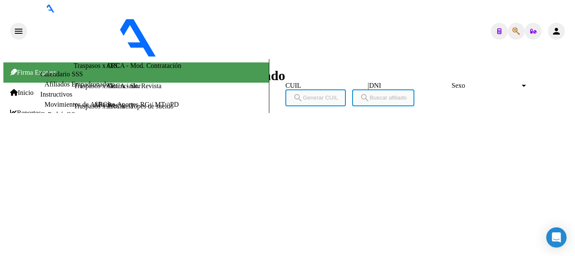
drag, startPoint x: 119, startPoint y: 117, endPoint x: 163, endPoint y: 117, distance: 44.4
drag, startPoint x: 70, startPoint y: 193, endPoint x: 112, endPoint y: 193, distance: 41.8
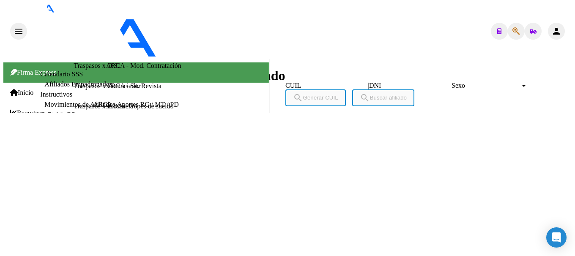
type textarea "27528354284"
drag, startPoint x: 140, startPoint y: 44, endPoint x: 174, endPoint y: 44, distance: 34.2
drag, startPoint x: 137, startPoint y: 47, endPoint x: 180, endPoint y: 48, distance: 43.1
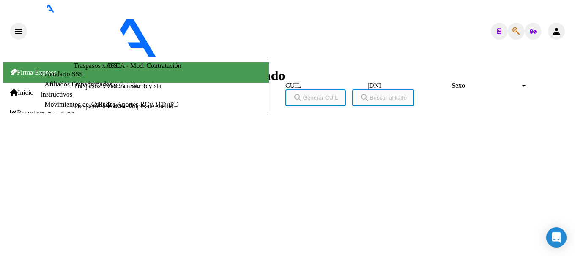
drag, startPoint x: 61, startPoint y: 117, endPoint x: 115, endPoint y: 117, distance: 53.2
drag, startPoint x: 117, startPoint y: 115, endPoint x: 190, endPoint y: 116, distance: 72.7
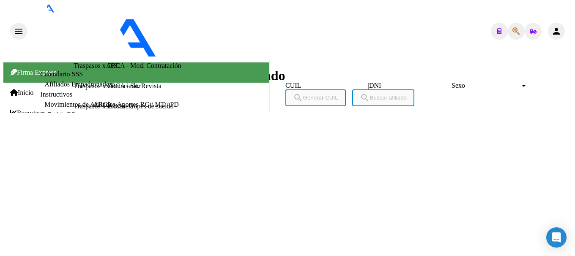
drag, startPoint x: 71, startPoint y: 192, endPoint x: 109, endPoint y: 195, distance: 38.1
drag, startPoint x: 68, startPoint y: 193, endPoint x: 125, endPoint y: 193, distance: 56.6
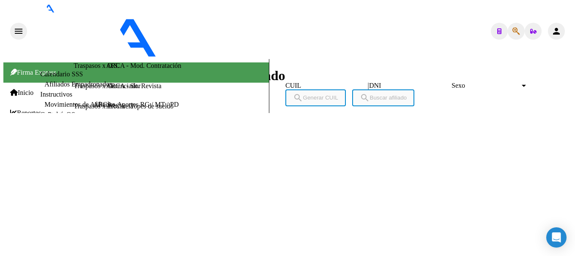
drag, startPoint x: 71, startPoint y: 192, endPoint x: 84, endPoint y: 194, distance: 13.2
drag, startPoint x: 70, startPoint y: 191, endPoint x: 121, endPoint y: 191, distance: 51.1
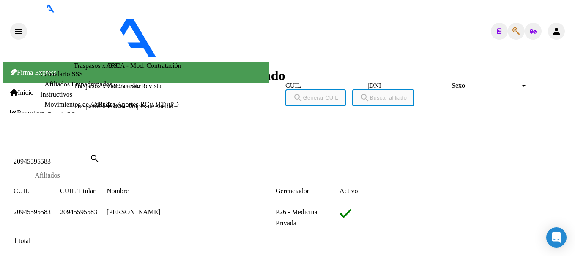
click at [90, 158] on input "20945595583" at bounding box center [52, 162] width 76 height 8
paste input "6111571"
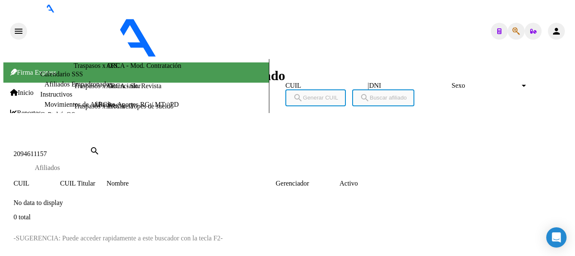
type input "20946111571"
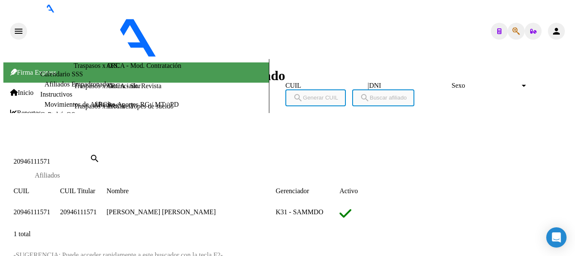
click at [50, 209] on span "20946111571" at bounding box center [32, 212] width 37 height 7
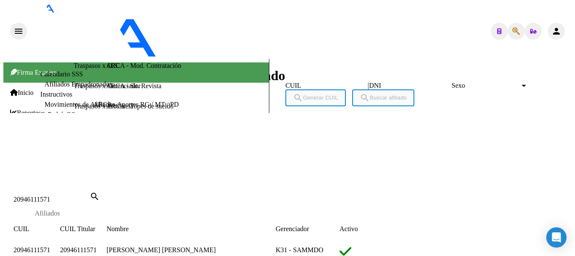
scroll to position [465, 0]
drag, startPoint x: 134, startPoint y: 43, endPoint x: 181, endPoint y: 42, distance: 46.5
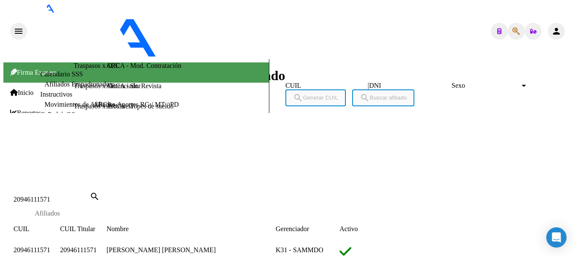
drag, startPoint x: 57, startPoint y: 130, endPoint x: 85, endPoint y: 127, distance: 28.0
drag, startPoint x: 102, startPoint y: 117, endPoint x: 153, endPoint y: 133, distance: 53.6
drag, startPoint x: 60, startPoint y: 116, endPoint x: 100, endPoint y: 117, distance: 40.6
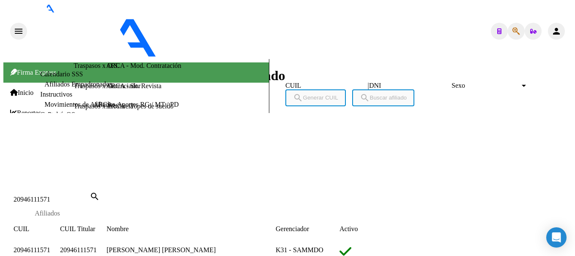
drag, startPoint x: 77, startPoint y: 191, endPoint x: 109, endPoint y: 191, distance: 31.3
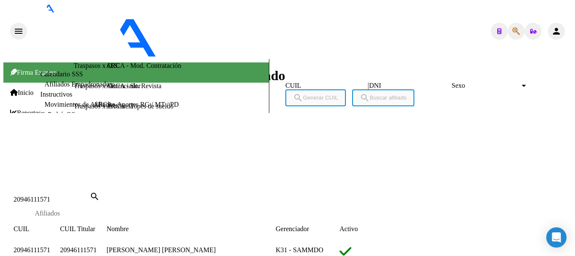
type textarea "20536111507"
drag, startPoint x: 138, startPoint y: 41, endPoint x: 180, endPoint y: 43, distance: 41.9
drag, startPoint x: 116, startPoint y: 75, endPoint x: 180, endPoint y: 79, distance: 64.4
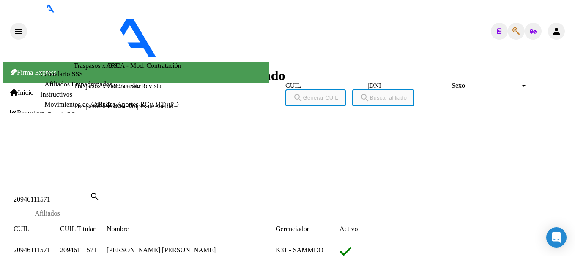
drag, startPoint x: 60, startPoint y: 75, endPoint x: 113, endPoint y: 73, distance: 53.3
drag, startPoint x: 69, startPoint y: 150, endPoint x: 117, endPoint y: 149, distance: 47.3
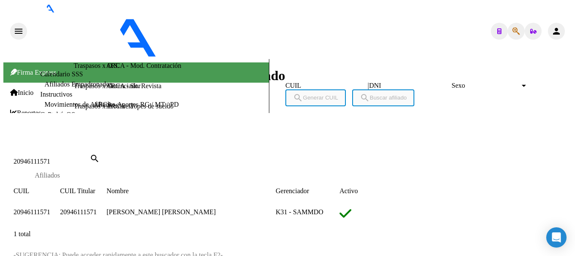
click at [90, 158] on input "20946111571" at bounding box center [52, 162] width 76 height 8
paste input "20946111571"
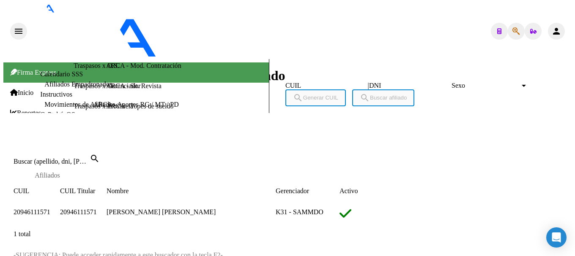
type input "20946111571"
click at [50, 209] on span "20946111571" at bounding box center [32, 212] width 37 height 7
type textarea "20946111571"
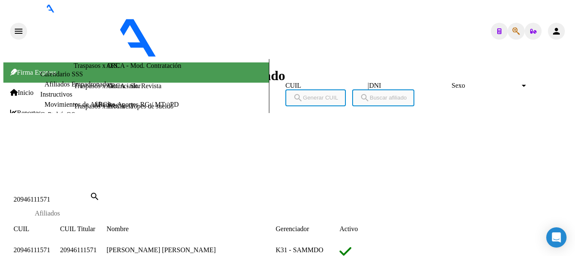
scroll to position [446, 0]
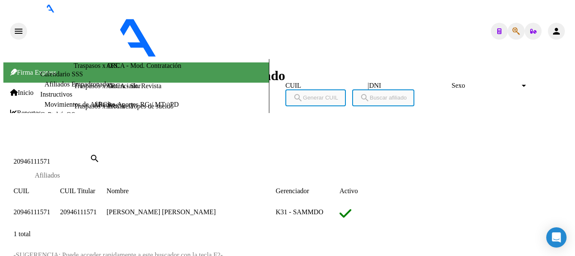
click at [202, 144] on mat-dialog-container "20946111571 Buscar (apellido, dni, cuil, nro traspaso, cuit, obra social) searc…" at bounding box center [233, 210] width 460 height 133
click at [90, 158] on input "20946111571" at bounding box center [52, 162] width 76 height 8
paste input "20946623041"
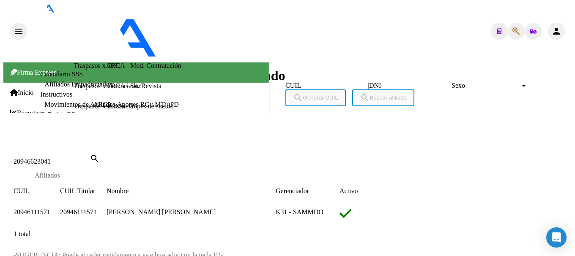
type input "20946623041"
click at [51, 209] on span "20946623041" at bounding box center [32, 212] width 37 height 7
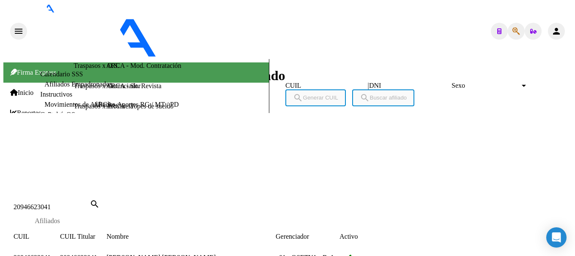
scroll to position [254, 0]
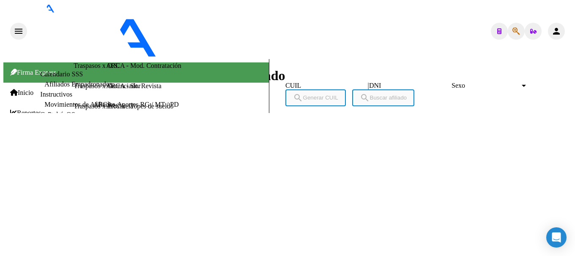
scroll to position [859, 0]
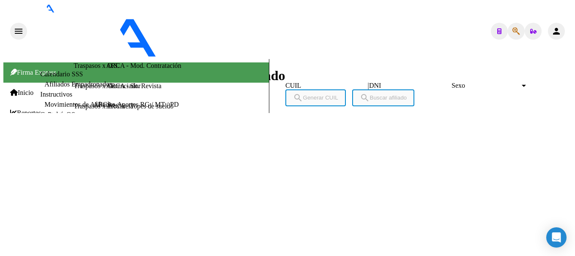
type textarea "20561192783"
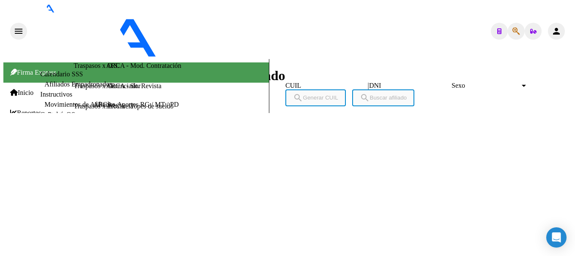
drag, startPoint x: 139, startPoint y: 42, endPoint x: 180, endPoint y: 49, distance: 41.9
drag, startPoint x: 138, startPoint y: 42, endPoint x: 181, endPoint y: 46, distance: 43.3
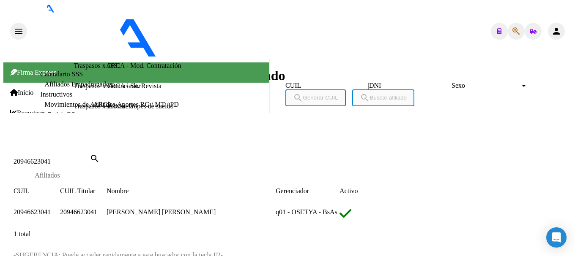
click at [90, 158] on input "20946623041" at bounding box center [52, 162] width 76 height 8
paste input "7859553"
type input "20947859553"
click at [51, 209] on span "20947859553" at bounding box center [32, 212] width 37 height 7
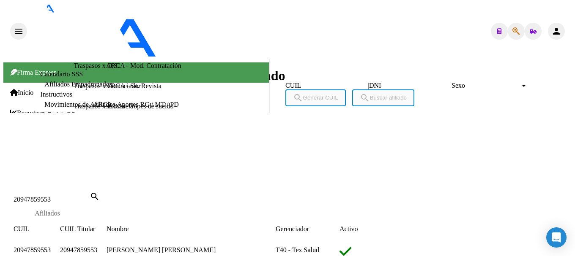
scroll to position [380, 0]
drag, startPoint x: 138, startPoint y: 43, endPoint x: 179, endPoint y: 44, distance: 41.4
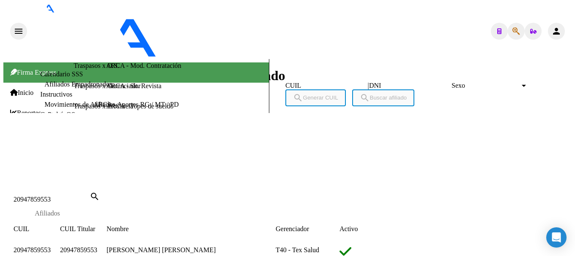
scroll to position [0, 0]
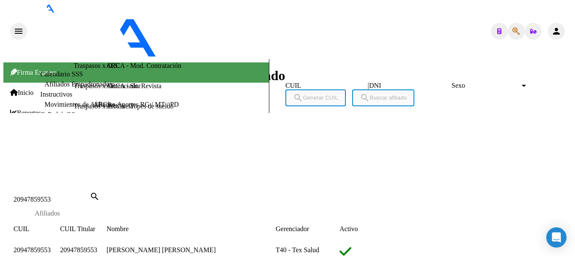
drag, startPoint x: 139, startPoint y: 44, endPoint x: 172, endPoint y: 44, distance: 33.4
drag, startPoint x: 177, startPoint y: 49, endPoint x: 143, endPoint y: 49, distance: 34.6
drag, startPoint x: 139, startPoint y: 44, endPoint x: 181, endPoint y: 46, distance: 42.3
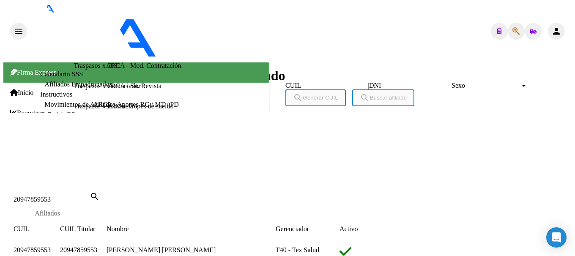
drag, startPoint x: 90, startPoint y: 63, endPoint x: 120, endPoint y: 64, distance: 30.0
drag, startPoint x: 123, startPoint y: 64, endPoint x: 145, endPoint y: 64, distance: 22.4
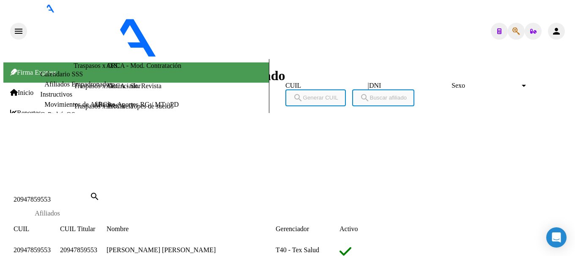
drag, startPoint x: 123, startPoint y: 63, endPoint x: 175, endPoint y: 63, distance: 52.0
drag, startPoint x: 70, startPoint y: 183, endPoint x: 128, endPoint y: 204, distance: 61.3
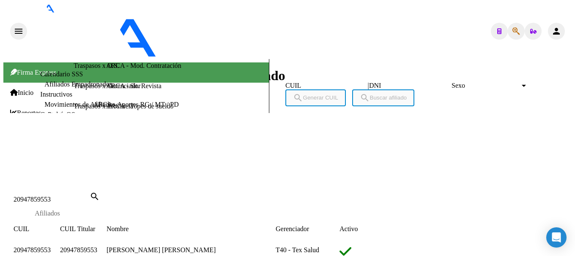
type textarea "20581201908"
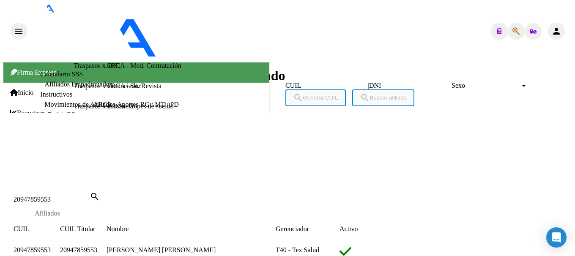
drag, startPoint x: 139, startPoint y: 44, endPoint x: 179, endPoint y: 46, distance: 39.8
drag, startPoint x: 95, startPoint y: 110, endPoint x: 157, endPoint y: 107, distance: 62.2
drag, startPoint x: 71, startPoint y: 109, endPoint x: 98, endPoint y: 109, distance: 27.0
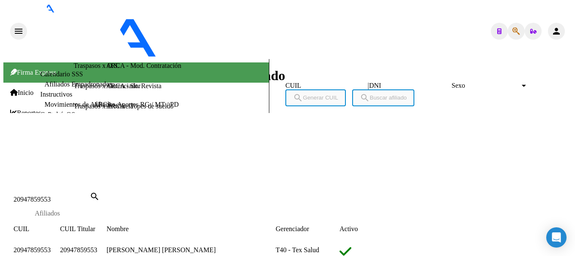
drag, startPoint x: 71, startPoint y: 185, endPoint x: 92, endPoint y: 185, distance: 20.7
drag, startPoint x: 69, startPoint y: 183, endPoint x: 113, endPoint y: 185, distance: 44.0
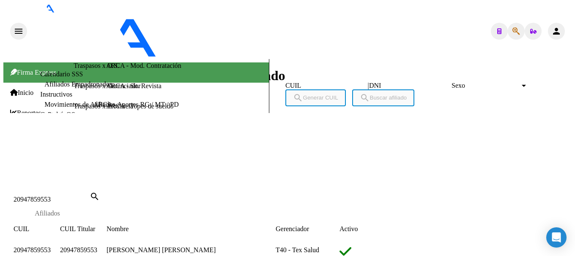
drag, startPoint x: 194, startPoint y: 11, endPoint x: 198, endPoint y: 47, distance: 36.5
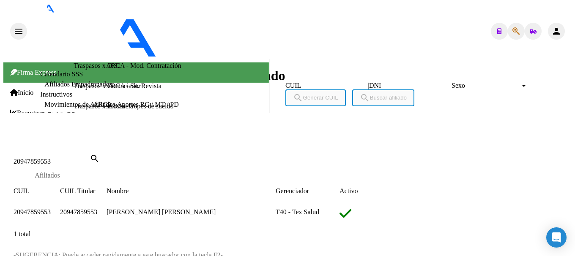
click at [90, 158] on input "20947859553" at bounding box center [52, 162] width 76 height 8
paste input "94803"
type input "20947948033"
click at [51, 209] on span "20947948033" at bounding box center [32, 212] width 37 height 7
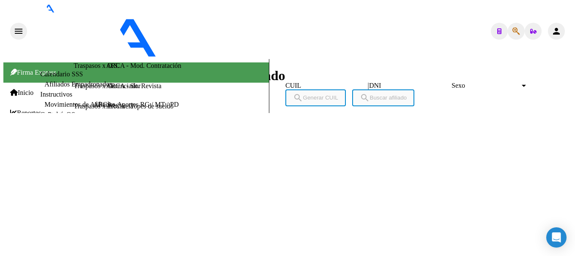
type textarea "20579802384"
drag, startPoint x: 134, startPoint y: 43, endPoint x: 178, endPoint y: 44, distance: 44.0
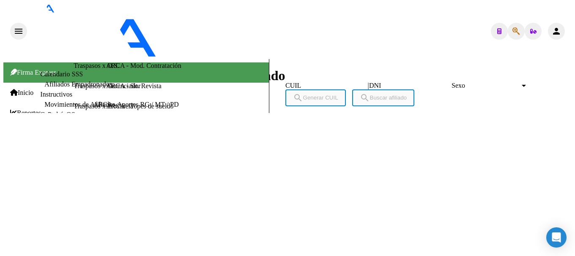
drag, startPoint x: 139, startPoint y: 44, endPoint x: 179, endPoint y: 48, distance: 40.8
drag, startPoint x: 100, startPoint y: 83, endPoint x: 164, endPoint y: 85, distance: 64.3
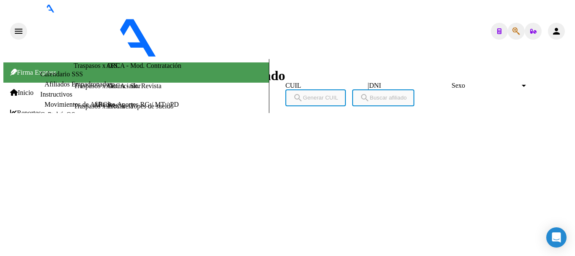
drag, startPoint x: 99, startPoint y: 85, endPoint x: 123, endPoint y: 0, distance: 88.2
drag, startPoint x: 67, startPoint y: 83, endPoint x: 89, endPoint y: 83, distance: 21.5
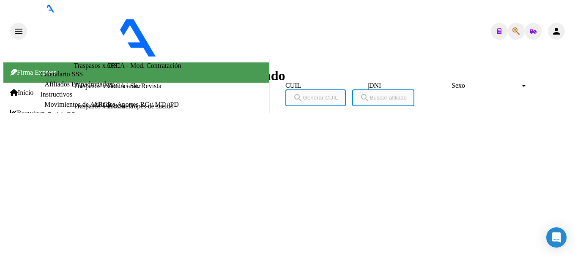
drag, startPoint x: 61, startPoint y: 85, endPoint x: 98, endPoint y: 85, distance: 36.8
drag, startPoint x: 69, startPoint y: 159, endPoint x: 120, endPoint y: 161, distance: 51.2
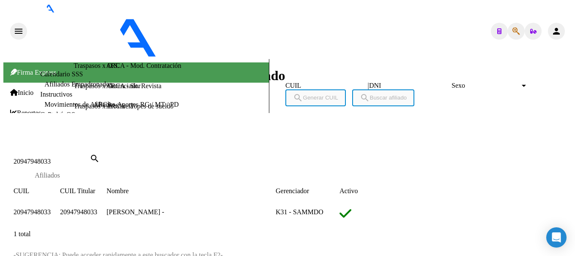
click at [90, 158] on input "20947948033" at bounding box center [52, 162] width 76 height 8
paste input "8113652"
type input "20948113652"
click at [50, 209] on span "20948113652" at bounding box center [32, 212] width 37 height 7
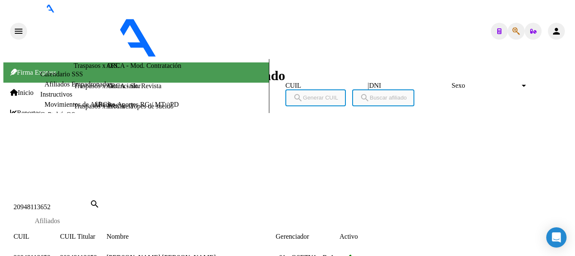
scroll to position [652, 0]
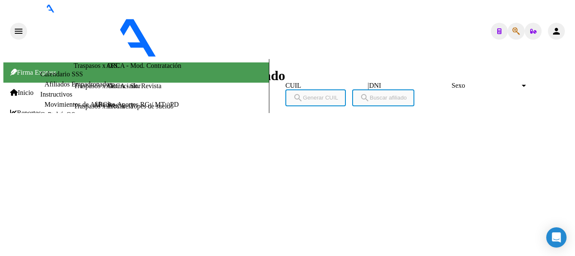
scroll to position [864, 0]
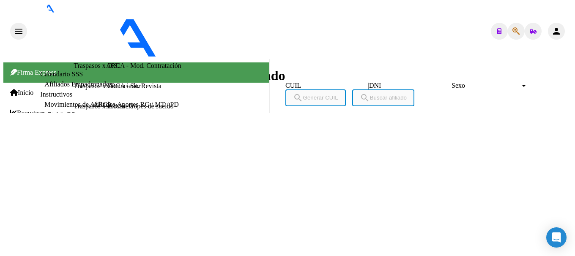
type textarea "23949456854"
drag, startPoint x: 136, startPoint y: 43, endPoint x: 161, endPoint y: 42, distance: 24.1
drag, startPoint x: 161, startPoint y: 42, endPoint x: 180, endPoint y: 41, distance: 19.5
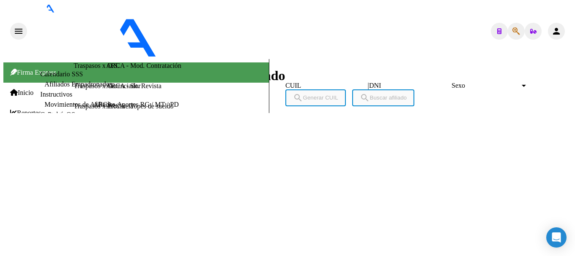
drag, startPoint x: 137, startPoint y: 41, endPoint x: 180, endPoint y: 41, distance: 43.5
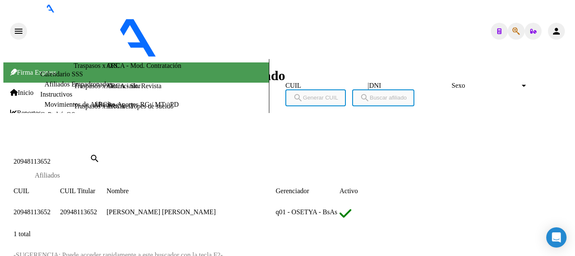
click at [90, 158] on input "20948113652" at bounding box center [52, 162] width 76 height 8
paste input "477549"
type input "20948477549"
click at [51, 209] on span "20948477549" at bounding box center [32, 212] width 37 height 7
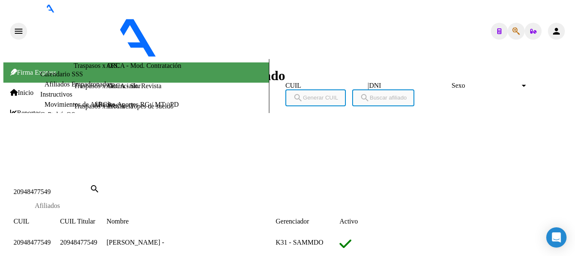
scroll to position [362, 0]
type textarea "27561806220"
drag, startPoint x: 136, startPoint y: 41, endPoint x: 182, endPoint y: 44, distance: 46.2
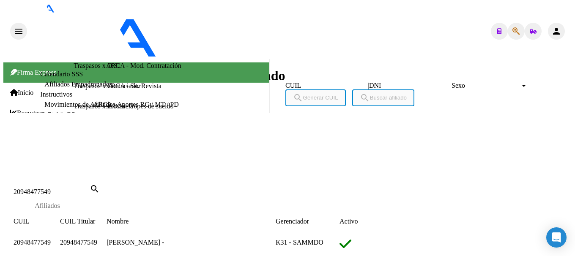
drag, startPoint x: 69, startPoint y: 160, endPoint x: 105, endPoint y: 60, distance: 106.0
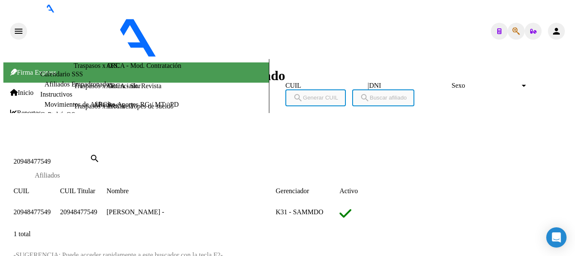
click at [90, 158] on input "20948477549" at bounding box center [52, 162] width 76 height 8
paste input "866960"
type input "20948866960"
click at [51, 209] on span "20948866960" at bounding box center [32, 212] width 37 height 7
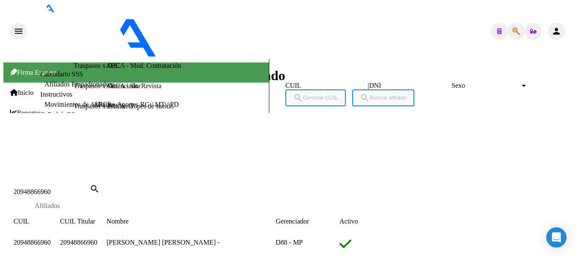
scroll to position [423, 0]
type textarea "20531765851"
drag, startPoint x: 136, startPoint y: 42, endPoint x: 180, endPoint y: 42, distance: 44.4
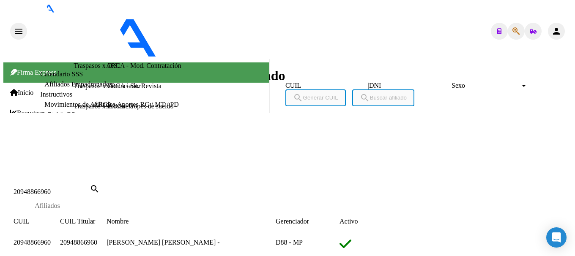
drag, startPoint x: 70, startPoint y: 202, endPoint x: 130, endPoint y: 198, distance: 60.2
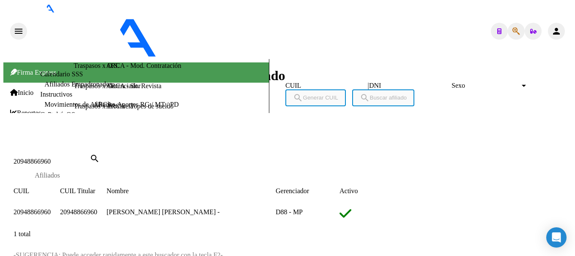
click at [90, 158] on input "20948866960" at bounding box center [52, 162] width 76 height 8
paste input "9287549"
type input "20949287549"
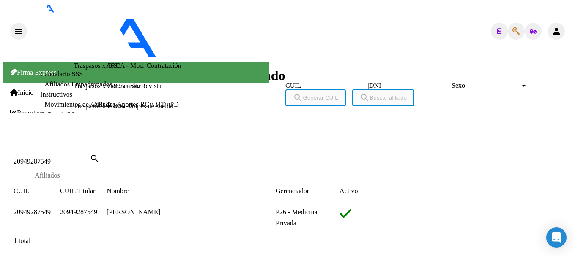
click at [51, 209] on span "20949287549" at bounding box center [32, 212] width 37 height 7
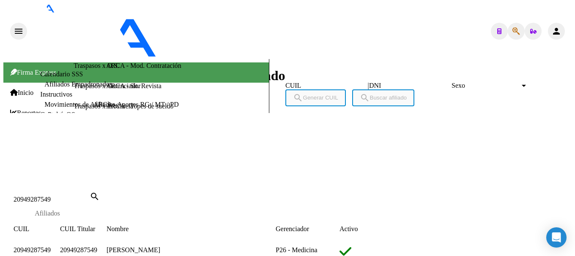
scroll to position [0, 0]
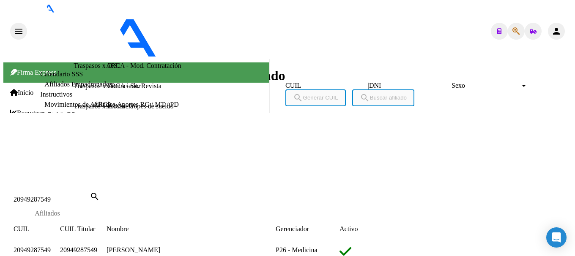
scroll to position [423, 0]
drag, startPoint x: 139, startPoint y: 43, endPoint x: 181, endPoint y: 45, distance: 42.3
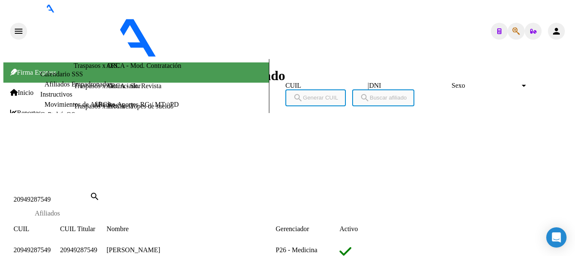
drag, startPoint x: 59, startPoint y: 75, endPoint x: 95, endPoint y: 78, distance: 36.5
drag, startPoint x: 61, startPoint y: 76, endPoint x: 118, endPoint y: 76, distance: 56.6
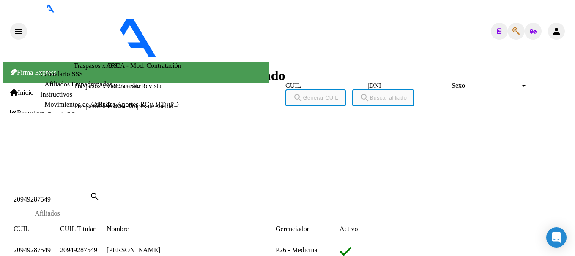
scroll to position [296, 0]
drag, startPoint x: 70, startPoint y: 107, endPoint x: 107, endPoint y: 106, distance: 37.6
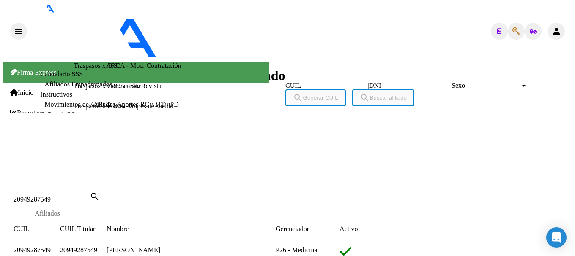
type textarea "23507819974"
drag, startPoint x: 139, startPoint y: 44, endPoint x: 176, endPoint y: 43, distance: 36.8
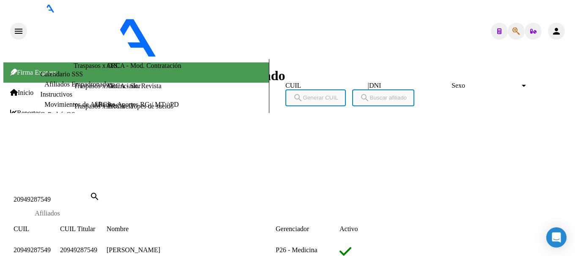
drag, startPoint x: 139, startPoint y: 43, endPoint x: 153, endPoint y: 44, distance: 13.6
drag, startPoint x: 173, startPoint y: 46, endPoint x: 184, endPoint y: 46, distance: 11.4
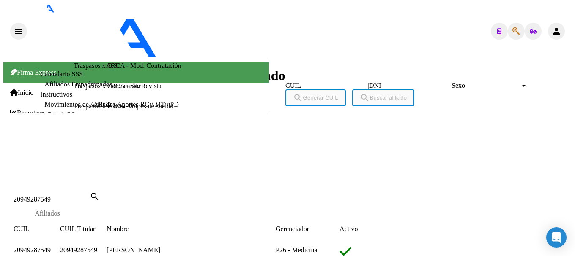
drag, startPoint x: 147, startPoint y: 46, endPoint x: 178, endPoint y: 46, distance: 31.3
drag, startPoint x: 71, startPoint y: 65, endPoint x: 104, endPoint y: 67, distance: 33.9
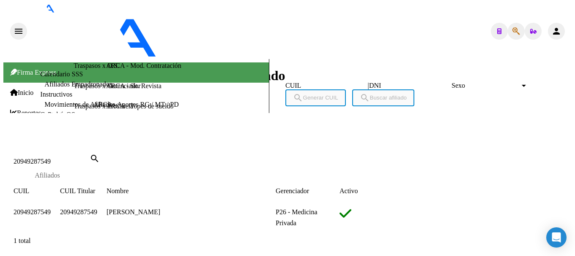
click at [90, 158] on input "20949287549" at bounding box center [52, 162] width 76 height 8
paste input "873774"
type input "20949873774"
click at [51, 209] on span "20949873774" at bounding box center [32, 212] width 37 height 7
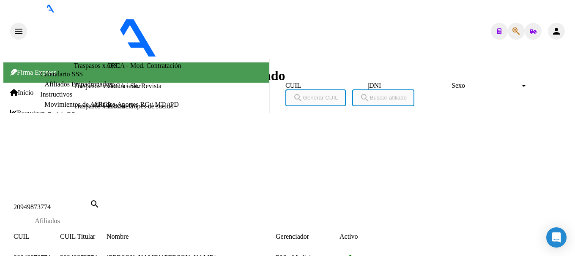
scroll to position [423, 0]
drag, startPoint x: 138, startPoint y: 44, endPoint x: 180, endPoint y: 46, distance: 42.4
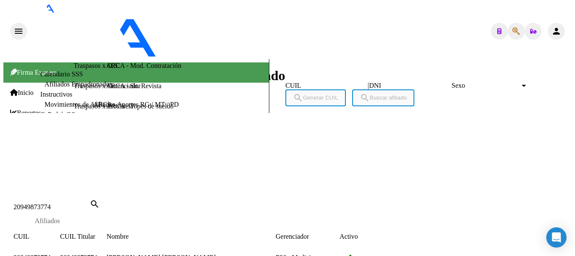
drag, startPoint x: 60, startPoint y: 78, endPoint x: 123, endPoint y: 80, distance: 62.2
drag, startPoint x: 124, startPoint y: 74, endPoint x: 200, endPoint y: 73, distance: 76.1
drag, startPoint x: 69, startPoint y: 148, endPoint x: 105, endPoint y: 147, distance: 35.9
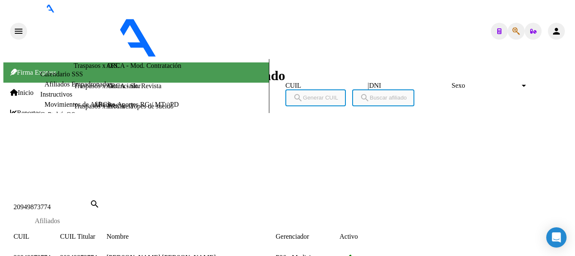
drag, startPoint x: 138, startPoint y: 44, endPoint x: 181, endPoint y: 47, distance: 42.8
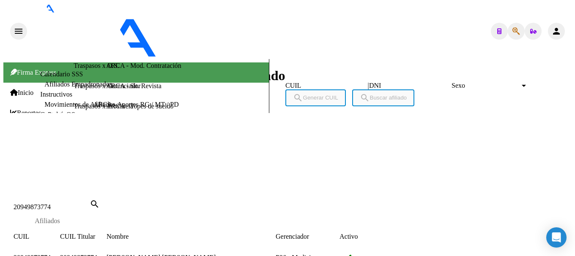
scroll to position [211, 0]
drag, startPoint x: 60, startPoint y: 117, endPoint x: 88, endPoint y: 118, distance: 27.9
drag, startPoint x: 90, startPoint y: 117, endPoint x: 126, endPoint y: 6, distance: 117.1
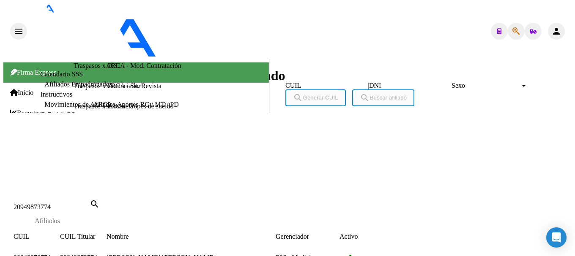
drag, startPoint x: 70, startPoint y: 192, endPoint x: 107, endPoint y: 191, distance: 36.8
type textarea "20530797423"
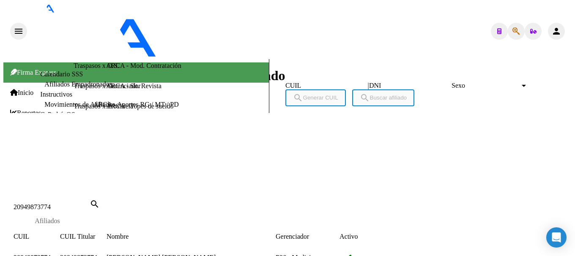
drag, startPoint x: 139, startPoint y: 44, endPoint x: 180, endPoint y: 46, distance: 40.2
drag, startPoint x: 59, startPoint y: 74, endPoint x: 125, endPoint y: 76, distance: 66.4
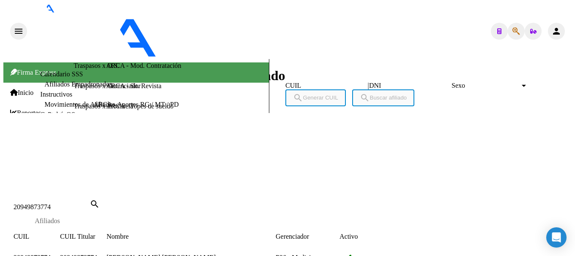
drag, startPoint x: 70, startPoint y: 150, endPoint x: 106, endPoint y: 150, distance: 36.8
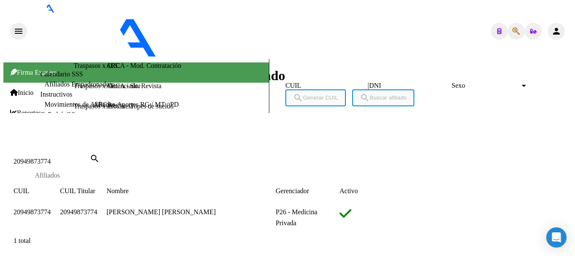
click at [90, 158] on input "20949873774" at bounding box center [52, 162] width 76 height 8
paste input "502541"
type input "20950254174"
click at [51, 209] on span "20950254174" at bounding box center [32, 212] width 37 height 7
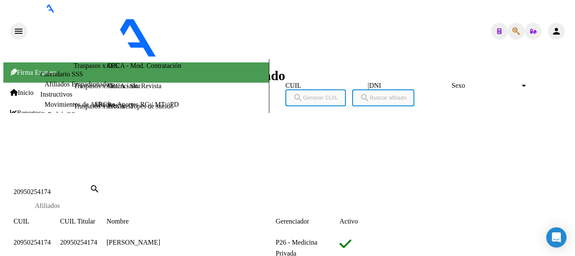
scroll to position [423, 0]
type textarea "20535828572"
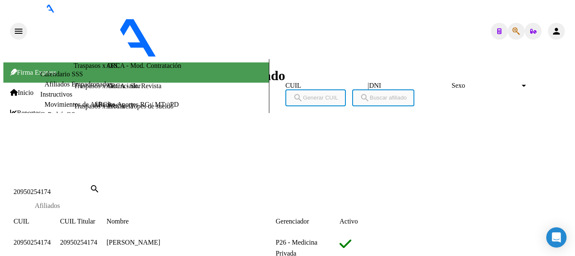
drag, startPoint x: 137, startPoint y: 44, endPoint x: 172, endPoint y: 45, distance: 34.7
drag, startPoint x: 172, startPoint y: 45, endPoint x: 184, endPoint y: 45, distance: 12.3
drag, startPoint x: 136, startPoint y: 41, endPoint x: 152, endPoint y: 42, distance: 16.1
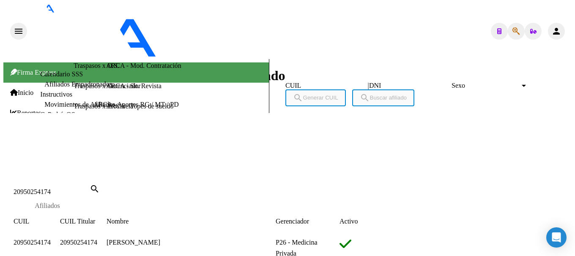
drag, startPoint x: 152, startPoint y: 42, endPoint x: 174, endPoint y: 45, distance: 22.5
drag, startPoint x: 139, startPoint y: 46, endPoint x: 163, endPoint y: 47, distance: 24.1
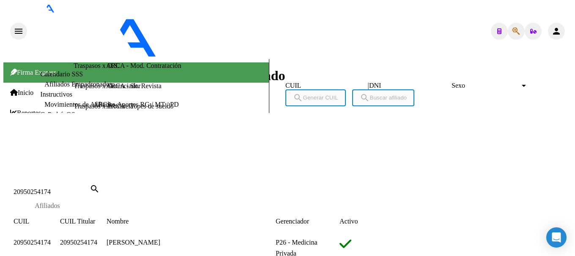
drag, startPoint x: 167, startPoint y: 47, endPoint x: 176, endPoint y: 47, distance: 8.9
drag, startPoint x: 149, startPoint y: 44, endPoint x: 181, endPoint y: 43, distance: 31.7
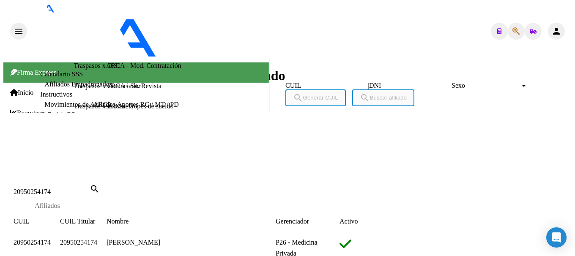
drag, startPoint x: 84, startPoint y: 75, endPoint x: 106, endPoint y: 75, distance: 22.0
drag, startPoint x: 60, startPoint y: 75, endPoint x: 101, endPoint y: 75, distance: 41.0
drag, startPoint x: 106, startPoint y: 74, endPoint x: 150, endPoint y: 76, distance: 44.4
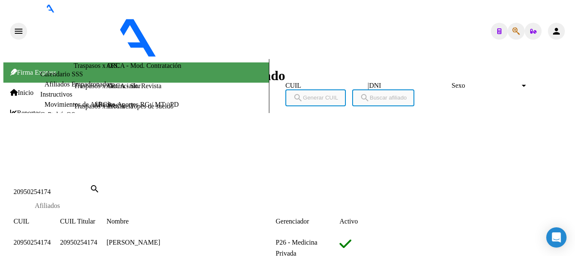
drag, startPoint x: 106, startPoint y: 75, endPoint x: 153, endPoint y: 75, distance: 46.1
drag, startPoint x: 71, startPoint y: 147, endPoint x: 106, endPoint y: 148, distance: 35.5
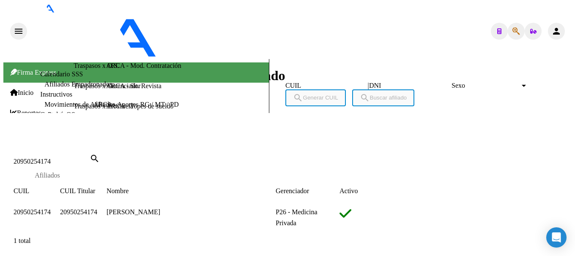
click at [90, 158] on input "20950254174" at bounding box center [52, 162] width 76 height 8
paste input "98252"
type input "20950298252"
click at [51, 209] on span "20950298252" at bounding box center [32, 212] width 37 height 7
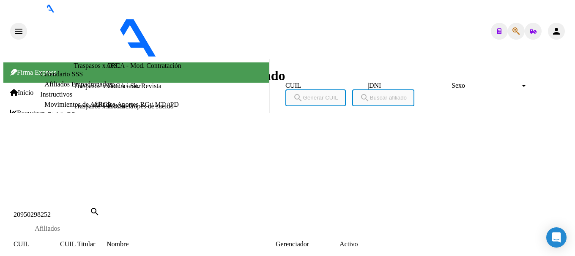
scroll to position [465, 0]
type textarea "20569753261"
drag, startPoint x: 139, startPoint y: 42, endPoint x: 168, endPoint y: 42, distance: 29.6
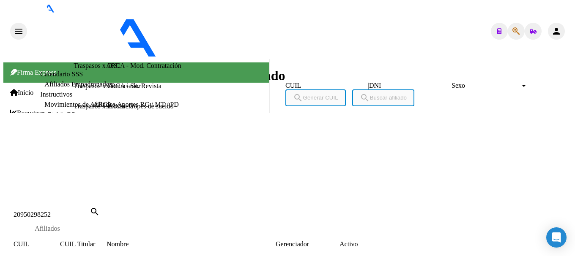
drag, startPoint x: 168, startPoint y: 42, endPoint x: 185, endPoint y: 42, distance: 16.5
drag, startPoint x: 137, startPoint y: 39, endPoint x: 167, endPoint y: 39, distance: 30.4
drag, startPoint x: 172, startPoint y: 39, endPoint x: 158, endPoint y: 39, distance: 13.9
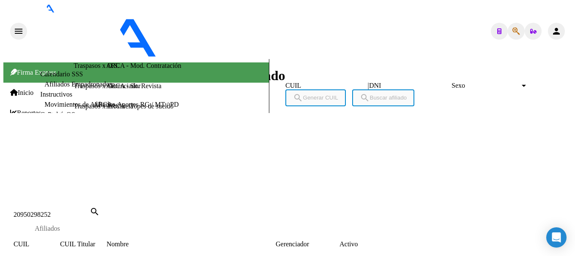
drag, startPoint x: 147, startPoint y: 41, endPoint x: 159, endPoint y: 42, distance: 12.3
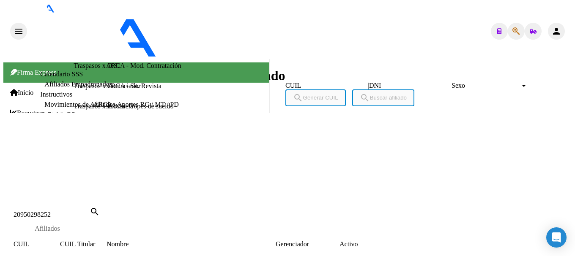
drag, startPoint x: 136, startPoint y: 42, endPoint x: 153, endPoint y: 45, distance: 16.7
drag, startPoint x: 153, startPoint y: 45, endPoint x: 158, endPoint y: 46, distance: 5.5
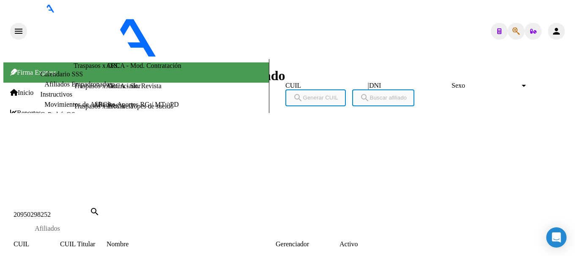
drag, startPoint x: 172, startPoint y: 45, endPoint x: 145, endPoint y: 44, distance: 27.9
drag, startPoint x: 138, startPoint y: 44, endPoint x: 180, endPoint y: 46, distance: 41.4
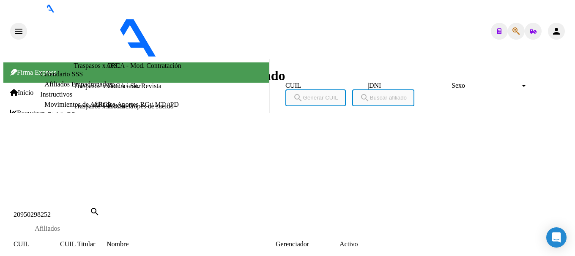
scroll to position [85, 0]
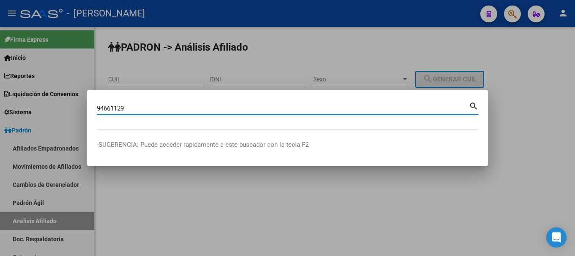
type input "94661129"
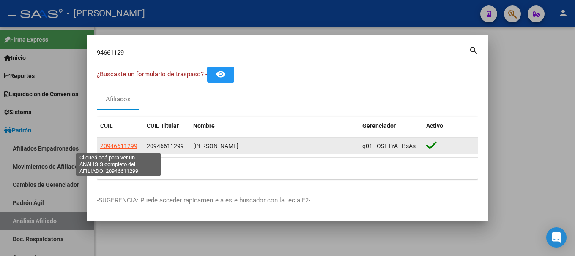
click at [115, 144] on span "20946611299" at bounding box center [118, 146] width 37 height 7
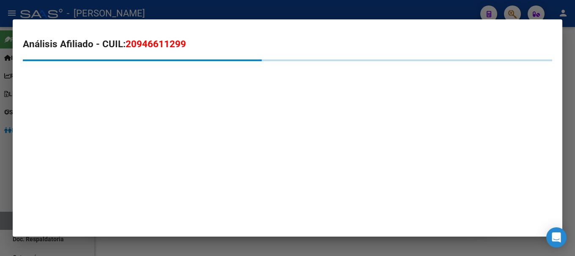
click at [152, 34] on mat-dialog-content "Análisis Afiliado - CUIL: 20946611299" at bounding box center [287, 63] width 549 height 67
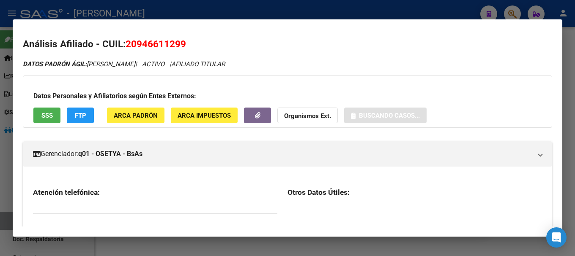
click at [152, 44] on span "20946611299" at bounding box center [155, 43] width 60 height 11
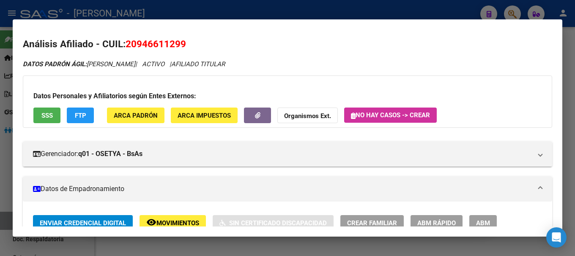
copy span "20946611299"
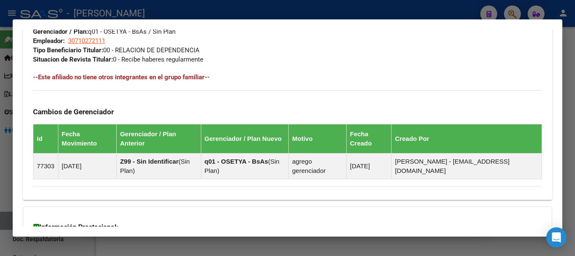
scroll to position [537, 0]
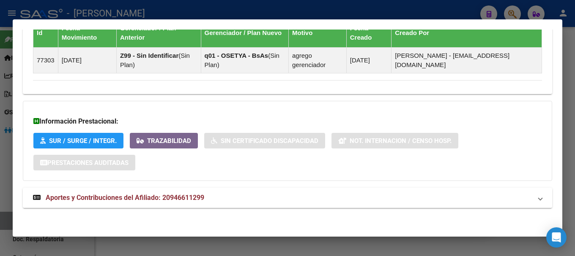
click at [184, 193] on strong "Aportes y Contribuciones del Afiliado: 20946611299" at bounding box center [118, 198] width 171 height 10
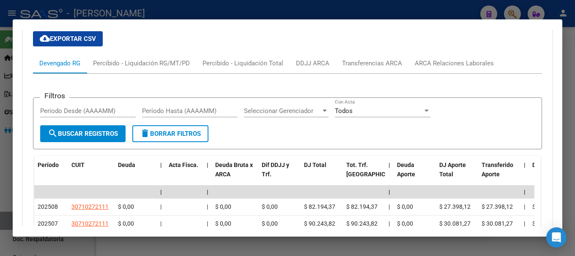
scroll to position [749, 0]
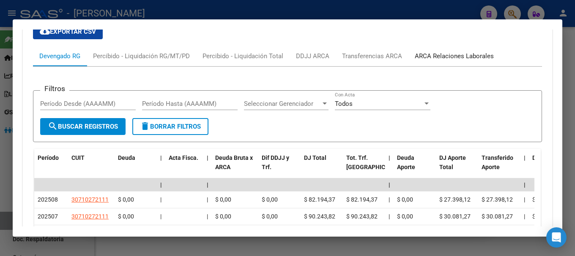
click at [440, 61] on div "ARCA Relaciones Laborales" at bounding box center [454, 56] width 92 height 20
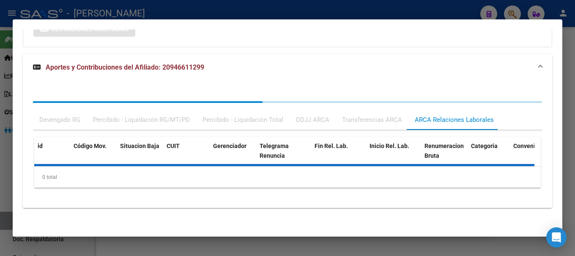
scroll to position [710, 0]
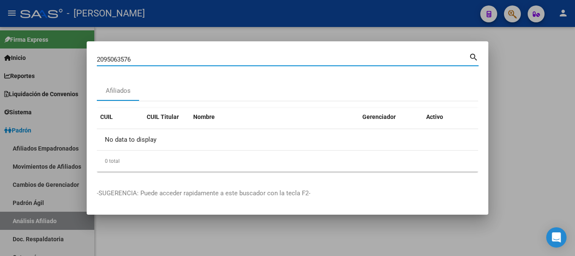
type input "20950635763"
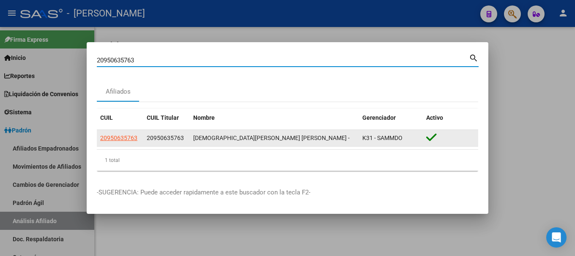
click at [114, 138] on span "20950635763" at bounding box center [118, 138] width 37 height 7
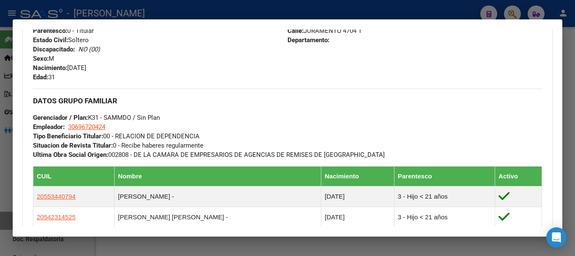
scroll to position [423, 0]
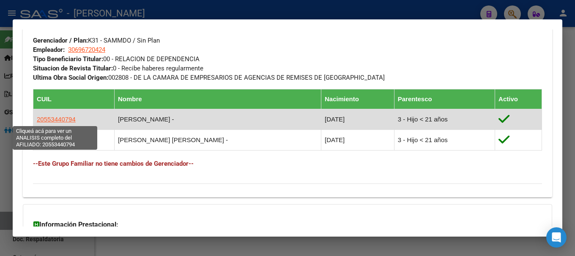
click at [53, 122] on span "20553440794" at bounding box center [56, 119] width 39 height 7
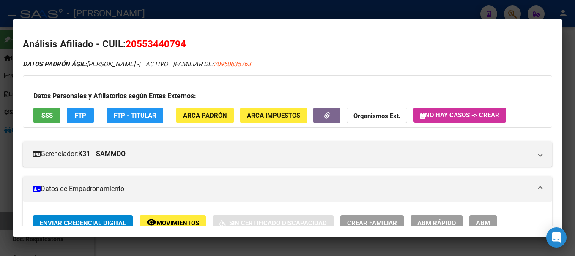
drag, startPoint x: 137, startPoint y: 43, endPoint x: 181, endPoint y: 42, distance: 43.5
click at [181, 42] on span "20553440794" at bounding box center [155, 43] width 60 height 11
copy span "55344079"
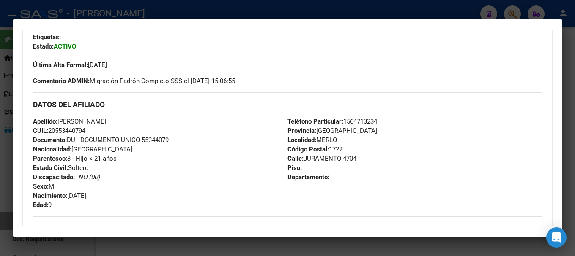
scroll to position [211, 0]
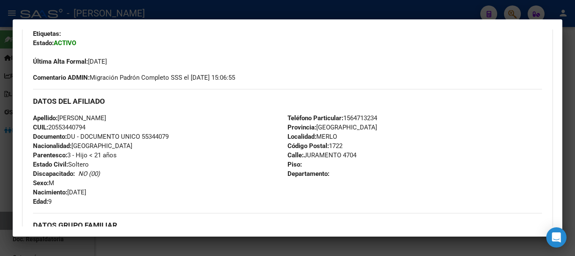
drag, startPoint x: 60, startPoint y: 116, endPoint x: 79, endPoint y: 119, distance: 19.2
click at [79, 119] on span "Apellido: [PERSON_NAME]" at bounding box center [69, 119] width 73 height 8
copy span "BRITEZ"
drag, startPoint x: 82, startPoint y: 118, endPoint x: 99, endPoint y: 117, distance: 16.9
click at [91, 117] on span "Apellido: [PERSON_NAME]" at bounding box center [69, 119] width 73 height 8
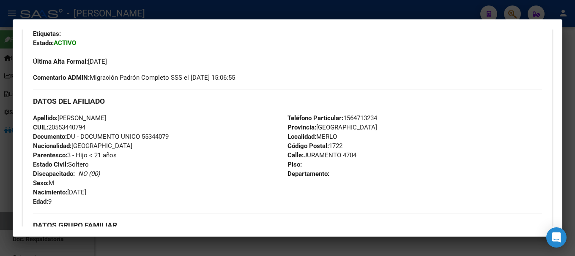
drag, startPoint x: 99, startPoint y: 117, endPoint x: 110, endPoint y: 117, distance: 11.0
click at [106, 117] on span "Apellido: [PERSON_NAME]" at bounding box center [69, 119] width 73 height 8
drag, startPoint x: 82, startPoint y: 116, endPoint x: 125, endPoint y: 115, distance: 43.5
click at [122, 116] on div "Apellido: [PERSON_NAME] CUIL: 20553440794 Documento: DU - DOCUMENTO UNICO 55344…" at bounding box center [160, 160] width 254 height 93
copy span "[PERSON_NAME]"
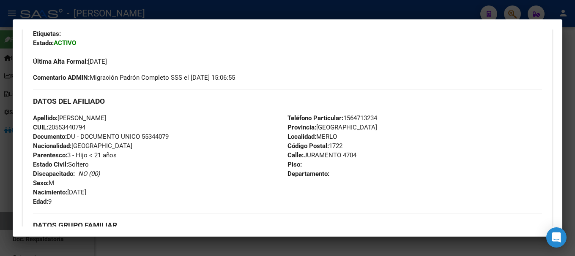
drag, startPoint x: 70, startPoint y: 191, endPoint x: 112, endPoint y: 189, distance: 41.9
click at [112, 189] on div "Apellido: [PERSON_NAME] CUIL: 20553440794 Documento: DU - DOCUMENTO UNICO 55344…" at bounding box center [160, 160] width 254 height 93
copy span "[DATE]"
click at [144, 6] on div at bounding box center [287, 128] width 575 height 256
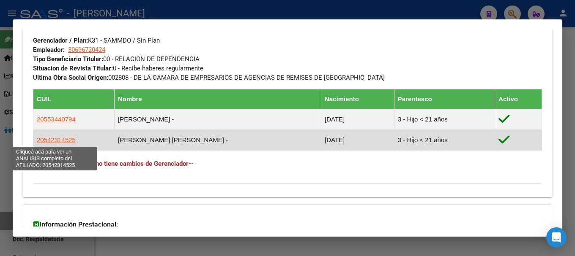
click at [52, 143] on span "20542314525" at bounding box center [56, 139] width 39 height 7
type textarea "20542314525"
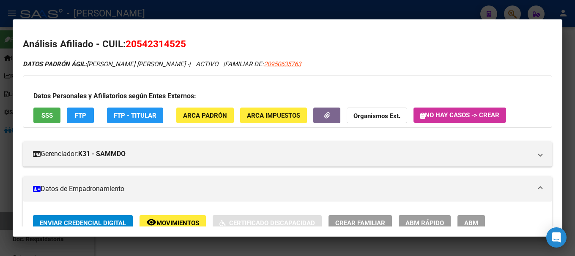
drag, startPoint x: 137, startPoint y: 43, endPoint x: 159, endPoint y: 44, distance: 21.6
click at [139, 43] on span "20542314525" at bounding box center [155, 43] width 60 height 11
drag, startPoint x: 159, startPoint y: 44, endPoint x: 174, endPoint y: 44, distance: 15.2
click at [174, 44] on span "20542314525" at bounding box center [155, 43] width 60 height 11
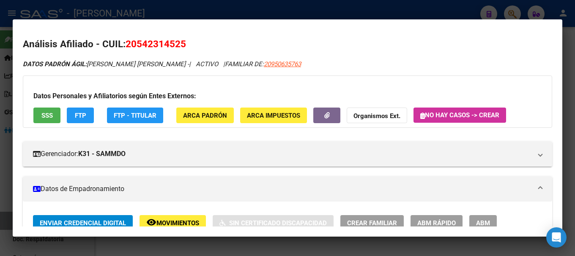
copy span "54231452"
drag, startPoint x: 137, startPoint y: 42, endPoint x: 181, endPoint y: 45, distance: 44.5
click at [181, 45] on span "20542314525" at bounding box center [155, 43] width 60 height 11
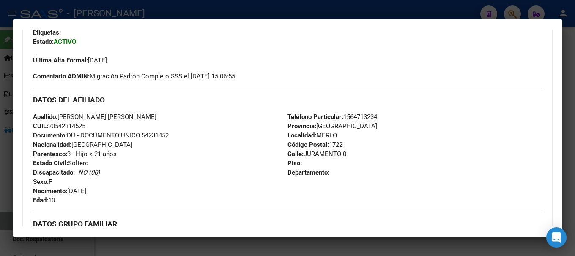
scroll to position [254, 0]
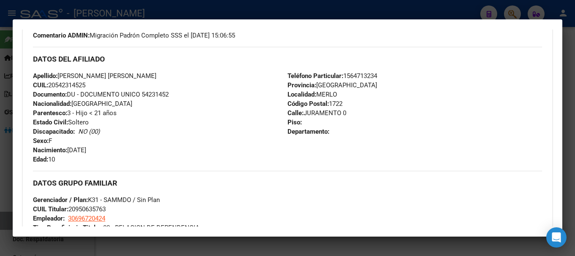
copy span "[PERSON_NAME] [PERSON_NAME]"
drag, startPoint x: 60, startPoint y: 74, endPoint x: 109, endPoint y: 78, distance: 49.6
click at [109, 78] on span "Apellido: [PERSON_NAME] [PERSON_NAME]" at bounding box center [94, 76] width 123 height 8
drag, startPoint x: 123, startPoint y: 76, endPoint x: 153, endPoint y: 78, distance: 30.1
click at [153, 78] on div "Apellido: [PERSON_NAME] [PERSON_NAME] CUIL: 20542314525 Documento: DU - DOCUMEN…" at bounding box center [160, 117] width 254 height 93
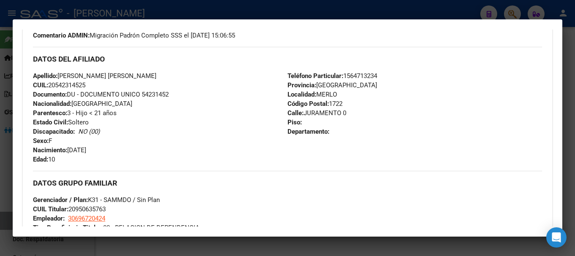
copy span "[PERSON_NAME]"
drag, startPoint x: 72, startPoint y: 149, endPoint x: 104, endPoint y: 146, distance: 32.2
click at [74, 148] on span "Nacimiento: [DEMOGRAPHIC_DATA]" at bounding box center [59, 151] width 53 height 8
drag, startPoint x: 104, startPoint y: 146, endPoint x: 117, endPoint y: 146, distance: 13.5
click at [117, 146] on div "Apellido: [PERSON_NAME] [PERSON_NAME] CUIL: 20542314525 Documento: DU - DOCUMEN…" at bounding box center [160, 117] width 254 height 93
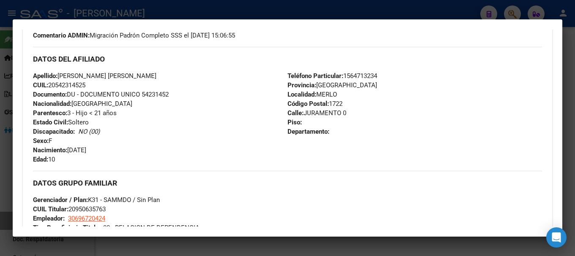
click at [117, 146] on div "Apellido: [PERSON_NAME] [PERSON_NAME] CUIL: 20542314525 Documento: DU - DOCUMEN…" at bounding box center [160, 117] width 254 height 93
drag, startPoint x: 69, startPoint y: 149, endPoint x: 118, endPoint y: 150, distance: 49.0
click at [118, 150] on div "Apellido: [PERSON_NAME] [PERSON_NAME] CUIL: 20542314525 Documento: DU - DOCUMEN…" at bounding box center [160, 117] width 254 height 93
copy span "[DATE]"
click at [183, 11] on div at bounding box center [287, 128] width 575 height 256
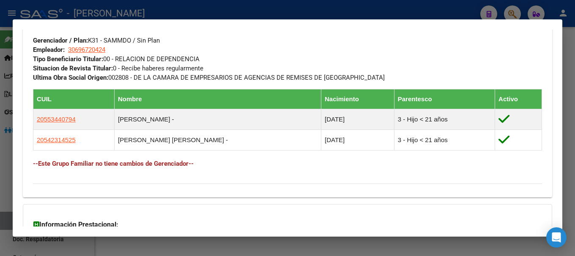
click at [223, 16] on div at bounding box center [287, 128] width 575 height 256
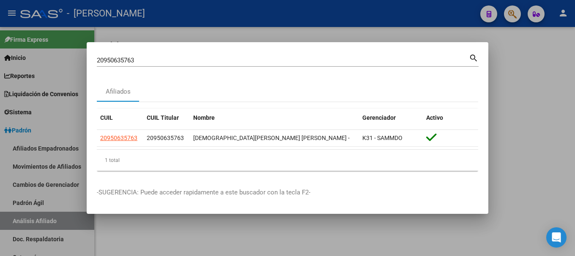
click at [204, 60] on input "20950635763" at bounding box center [283, 61] width 372 height 8
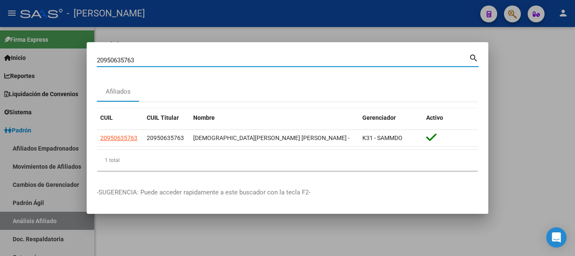
paste input "20951226530"
type input "2095063576320951226530"
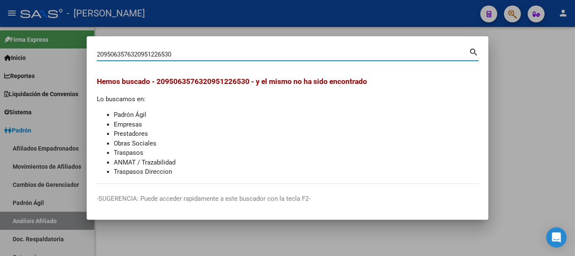
click at [166, 50] on div "2095063576320951226530 Buscar (apellido, dni, cuil, nro traspaso, cuit, obra so…" at bounding box center [283, 54] width 372 height 13
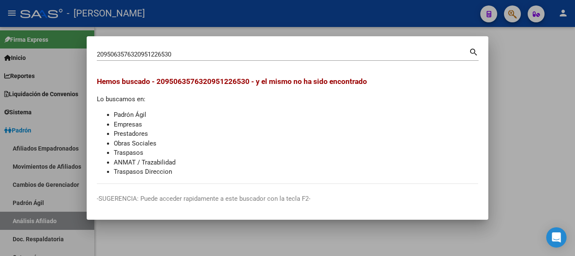
click at [166, 50] on div "2095063576320951226530 Buscar (apellido, dni, cuil, nro traspaso, cuit, obra so…" at bounding box center [283, 54] width 372 height 13
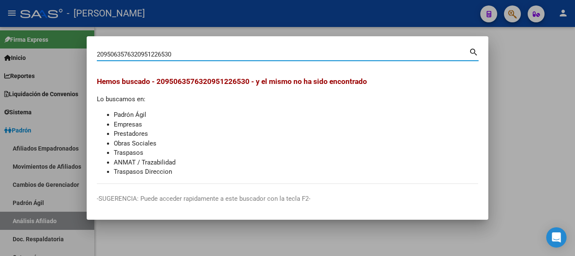
click at [168, 57] on input "2095063576320951226530" at bounding box center [283, 55] width 372 height 8
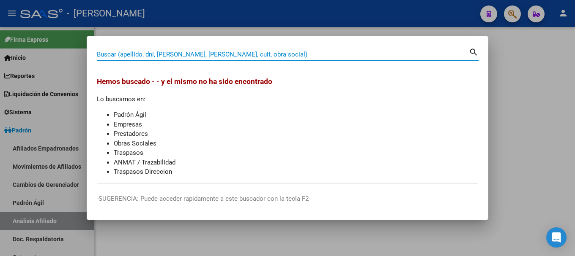
paste input "20951226530"
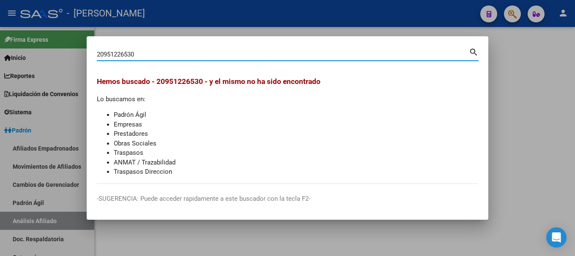
type input "20951226530"
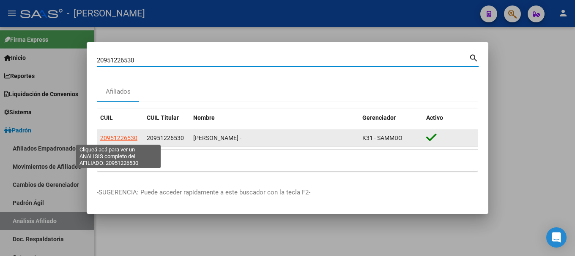
click at [131, 137] on span "20951226530" at bounding box center [118, 138] width 37 height 7
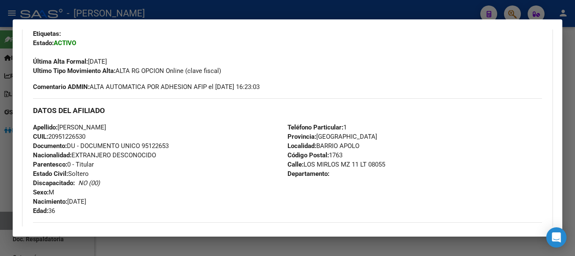
scroll to position [465, 0]
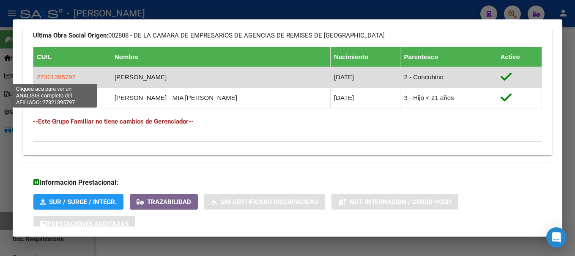
click at [63, 76] on span "27321395797" at bounding box center [56, 77] width 39 height 7
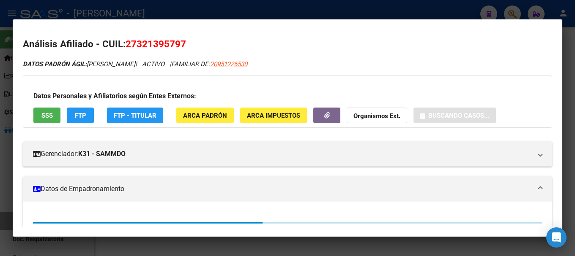
drag, startPoint x: 138, startPoint y: 43, endPoint x: 146, endPoint y: 43, distance: 8.0
click at [144, 43] on span "27321395797" at bounding box center [155, 43] width 60 height 11
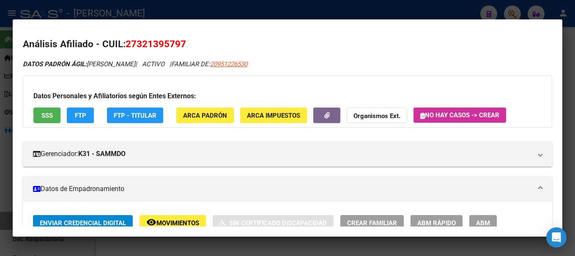
drag, startPoint x: 146, startPoint y: 43, endPoint x: 163, endPoint y: 43, distance: 17.3
click at [163, 43] on span "27321395797" at bounding box center [155, 43] width 60 height 11
drag, startPoint x: 136, startPoint y: 43, endPoint x: 181, endPoint y: 46, distance: 45.7
click at [181, 46] on span "27321395797" at bounding box center [155, 43] width 60 height 11
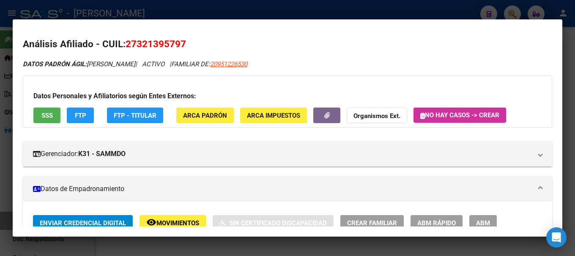
drag, startPoint x: 134, startPoint y: 41, endPoint x: 175, endPoint y: 41, distance: 40.6
click at [175, 41] on span "27321395797" at bounding box center [155, 43] width 60 height 11
click at [182, 39] on span "27321395797" at bounding box center [155, 43] width 60 height 11
drag, startPoint x: 143, startPoint y: 43, endPoint x: 180, endPoint y: 43, distance: 36.8
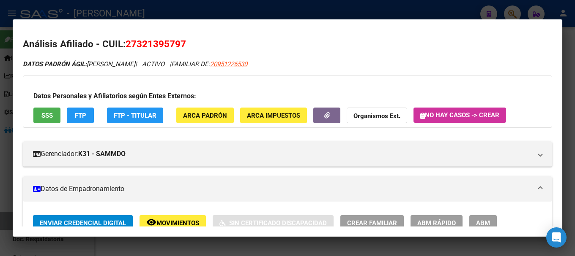
click at [180, 43] on span "27321395797" at bounding box center [155, 43] width 60 height 11
copy span "32139579"
click at [180, 43] on span "27321395797" at bounding box center [155, 43] width 60 height 11
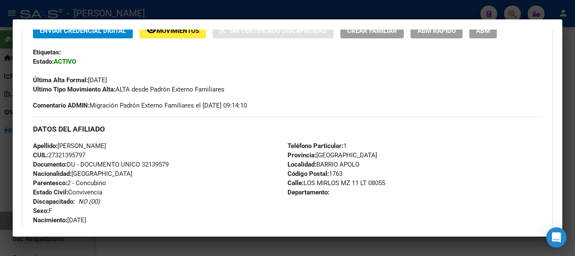
scroll to position [211, 0]
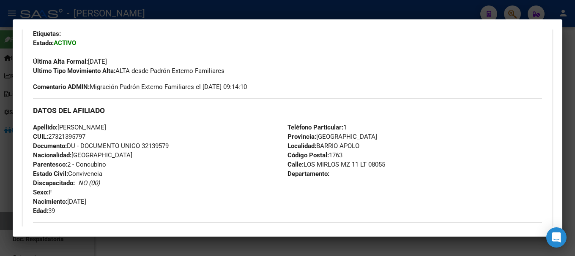
drag, startPoint x: 73, startPoint y: 202, endPoint x: 105, endPoint y: 202, distance: 32.1
click at [105, 202] on div "Apellido: [PERSON_NAME]: 27321395797 Documento: DU - DOCUMENTO UNICO 32139579 N…" at bounding box center [160, 169] width 254 height 93
copy span "[DATE]"
click at [206, 10] on div at bounding box center [287, 128] width 575 height 256
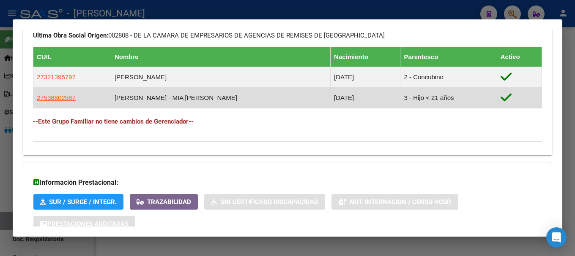
click at [56, 99] on span "27538802587" at bounding box center [56, 97] width 39 height 7
type textarea "27538802587"
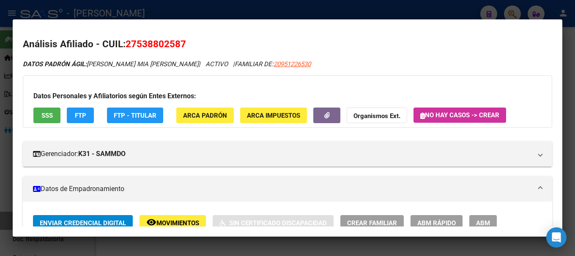
drag, startPoint x: 145, startPoint y: 44, endPoint x: 180, endPoint y: 43, distance: 34.7
click at [180, 43] on span "27538802587" at bounding box center [155, 43] width 60 height 11
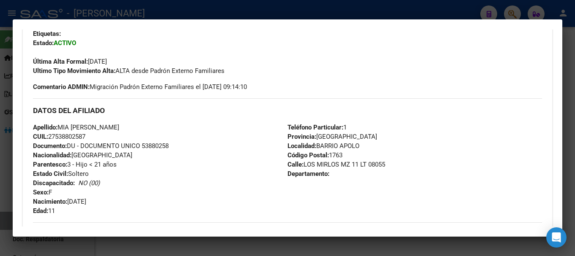
drag, startPoint x: 136, startPoint y: 127, endPoint x: 209, endPoint y: 121, distance: 73.0
click at [209, 127] on div "Apellido: [PERSON_NAME]: 27538802587 Documento: DU - DOCUMENTO UNICO 53880258 N…" at bounding box center [160, 169] width 254 height 93
drag, startPoint x: 61, startPoint y: 126, endPoint x: 133, endPoint y: 126, distance: 71.4
click at [119, 126] on span "Apellido: MIA [PERSON_NAME]" at bounding box center [76, 128] width 86 height 8
drag, startPoint x: 69, startPoint y: 201, endPoint x: 120, endPoint y: 199, distance: 51.6
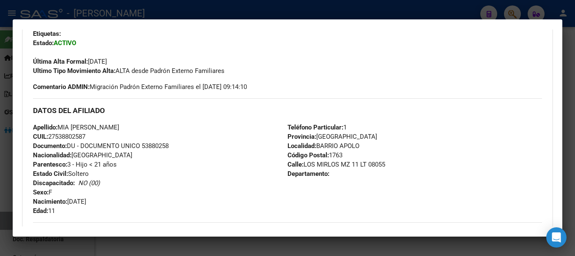
click at [120, 199] on div "Apellido: [PERSON_NAME]: 27538802587 Documento: DU - DOCUMENTO UNICO 53880258 N…" at bounding box center [160, 169] width 254 height 93
click at [155, 11] on div at bounding box center [287, 128] width 575 height 256
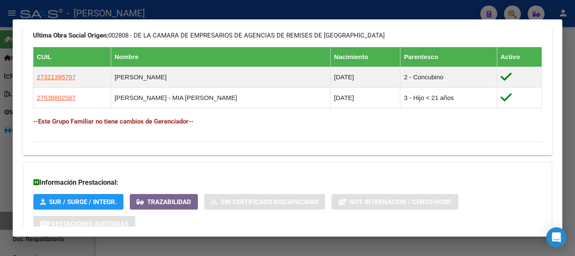
click at [187, 15] on div at bounding box center [287, 128] width 575 height 256
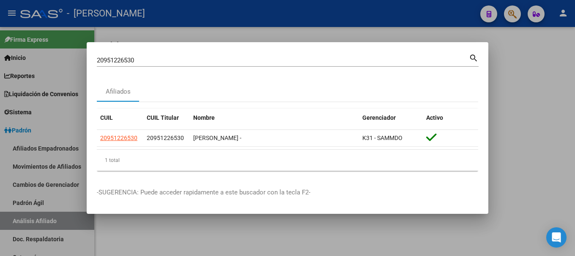
click at [181, 65] on div "20951226530 Buscar (apellido, dni, [PERSON_NAME], [PERSON_NAME], cuit, obra soc…" at bounding box center [283, 60] width 372 height 13
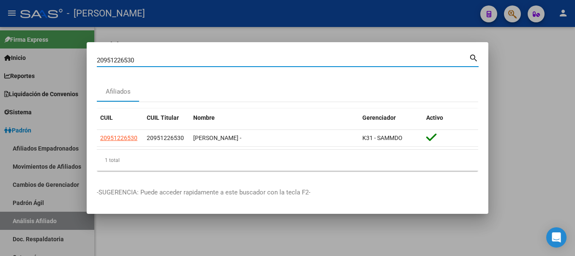
click at [181, 64] on div "20951226530 Buscar (apellido, dni, [PERSON_NAME], [PERSON_NAME], cuit, obra soc…" at bounding box center [283, 60] width 372 height 13
click at [182, 61] on input "20951226530" at bounding box center [283, 61] width 372 height 8
paste input "669025"
type input "20951669025"
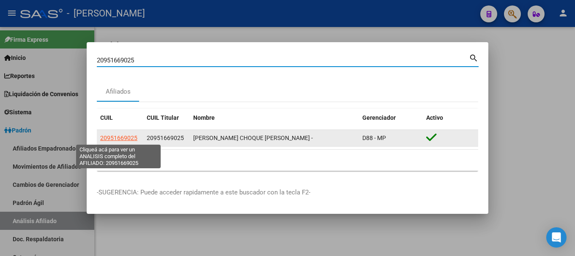
click at [127, 137] on span "20951669025" at bounding box center [118, 138] width 37 height 7
type textarea "20951669025"
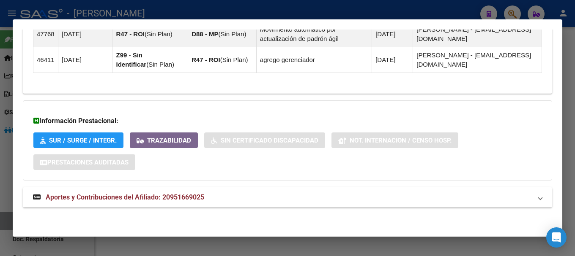
click at [202, 197] on span "Aportes y Contribuciones del Afiliado: 20951669025" at bounding box center [125, 198] width 158 height 8
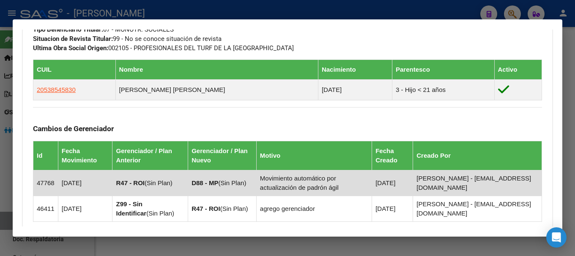
scroll to position [368, 0]
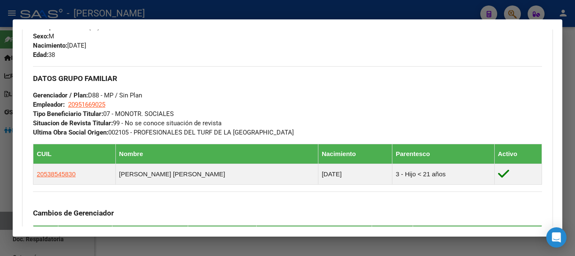
click at [180, 10] on div at bounding box center [287, 128] width 575 height 256
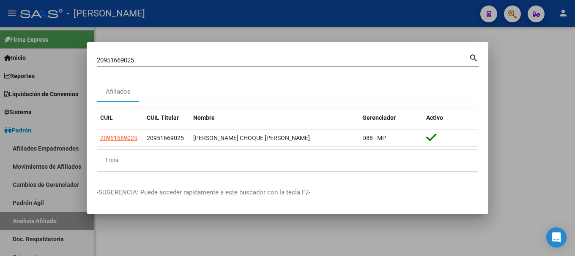
click at [183, 59] on input "20951669025" at bounding box center [283, 61] width 372 height 8
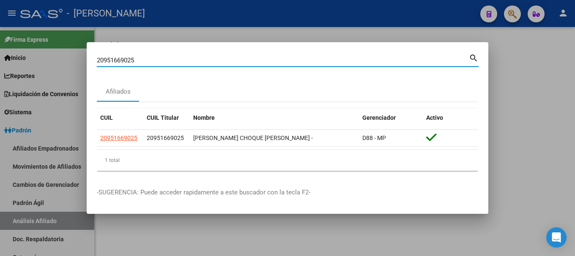
click at [183, 59] on input "20951669025" at bounding box center [283, 61] width 372 height 8
paste input "214768"
type input "20952147685"
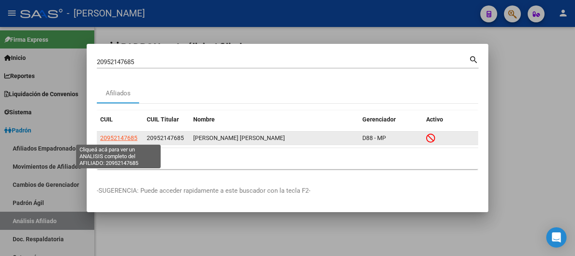
click at [128, 135] on span "20952147685" at bounding box center [118, 138] width 37 height 7
type textarea "20952147685"
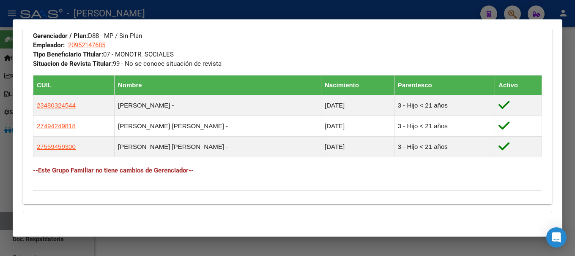
scroll to position [556, 0]
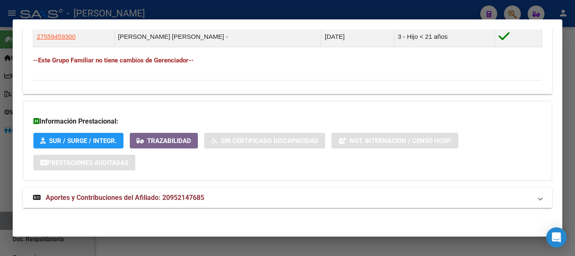
click at [192, 195] on span "Aportes y Contribuciones del Afiliado: 20952147685" at bounding box center [125, 198] width 158 height 8
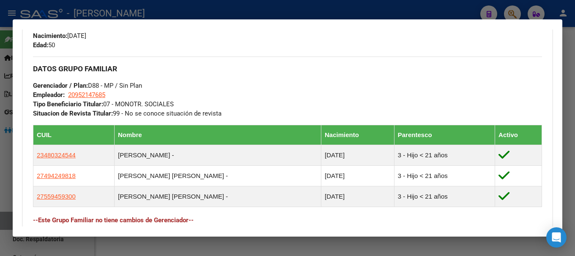
scroll to position [394, 0]
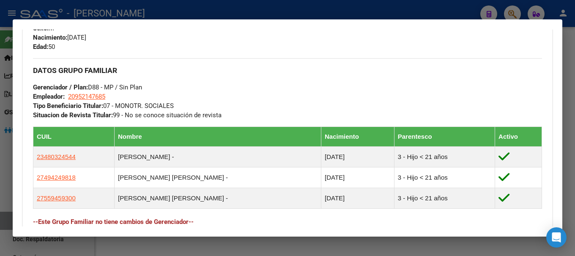
click at [175, 5] on div at bounding box center [287, 128] width 575 height 256
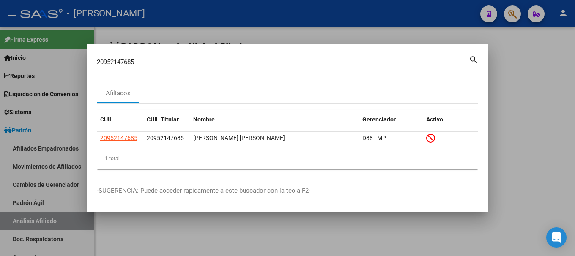
click at [192, 56] on div "20952147685 Buscar (apellido, dni, [PERSON_NAME], [PERSON_NAME], cuit, obra soc…" at bounding box center [283, 62] width 372 height 13
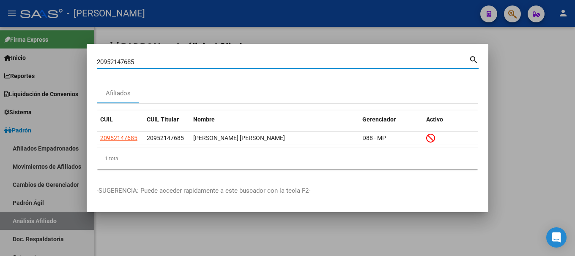
click at [196, 60] on input "20952147685" at bounding box center [283, 62] width 372 height 8
paste input "240456"
type input "20952240456"
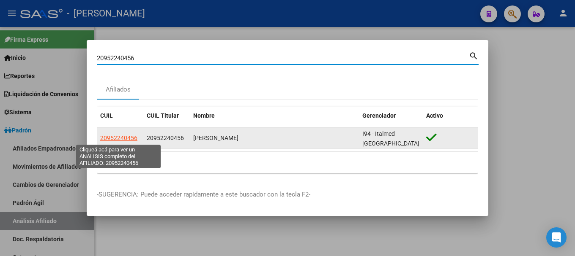
click at [125, 136] on span "20952240456" at bounding box center [118, 138] width 37 height 7
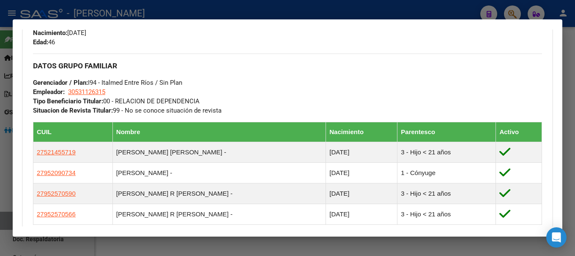
scroll to position [423, 0]
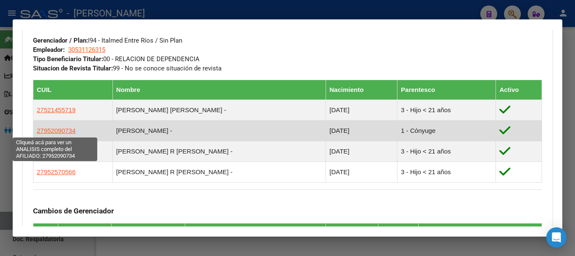
click at [67, 134] on span "27952090734" at bounding box center [56, 130] width 39 height 7
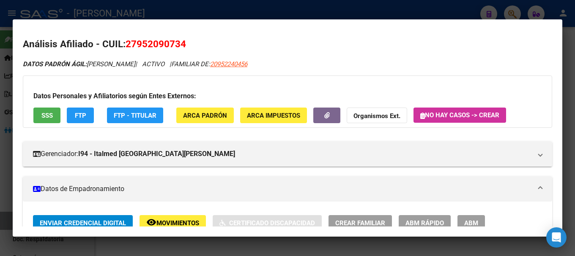
drag, startPoint x: 135, startPoint y: 42, endPoint x: 179, endPoint y: 44, distance: 44.0
click at [179, 44] on span "27952090734" at bounding box center [155, 43] width 60 height 11
click at [180, 44] on span "27952090734" at bounding box center [155, 43] width 60 height 11
drag, startPoint x: 136, startPoint y: 43, endPoint x: 181, endPoint y: 44, distance: 44.4
click at [181, 44] on span "27952090734" at bounding box center [155, 43] width 60 height 11
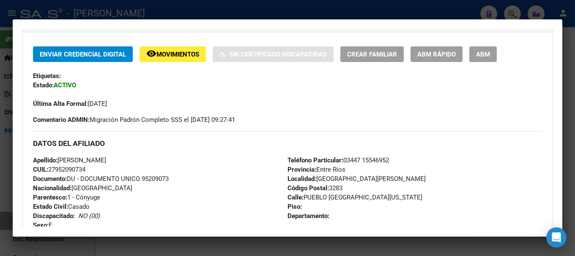
scroll to position [254, 0]
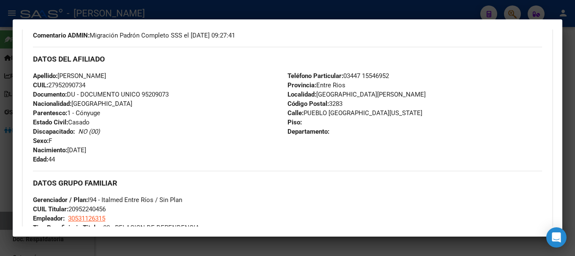
drag, startPoint x: 70, startPoint y: 151, endPoint x: 104, endPoint y: 151, distance: 34.6
click at [104, 151] on div "Apellido: [PERSON_NAME]: 27952090734 Documento: DU - DOCUMENTO UNICO 95209073 N…" at bounding box center [160, 117] width 254 height 93
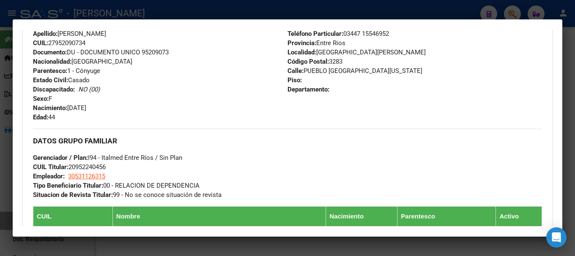
click at [157, 14] on div at bounding box center [287, 128] width 575 height 256
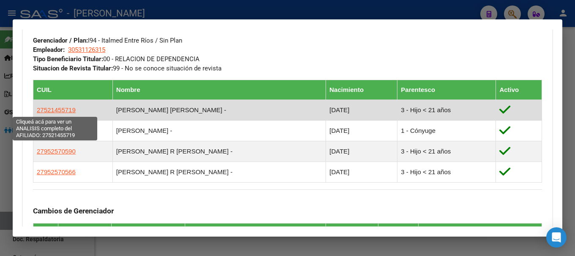
click at [57, 107] on span "27521455719" at bounding box center [56, 109] width 39 height 7
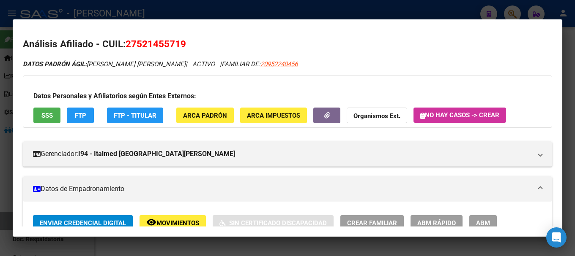
drag, startPoint x: 139, startPoint y: 42, endPoint x: 179, endPoint y: 43, distance: 40.2
click at [179, 43] on span "27521455719" at bounding box center [155, 43] width 60 height 11
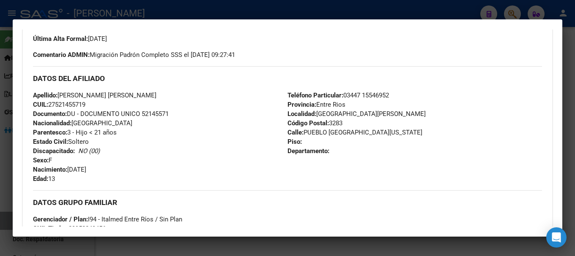
scroll to position [254, 0]
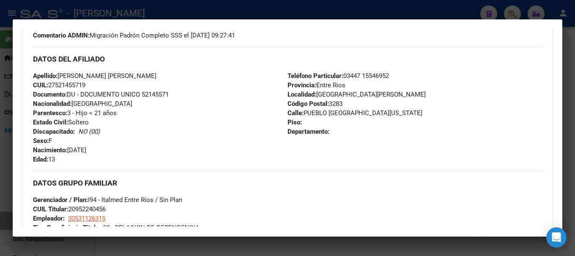
drag, startPoint x: 70, startPoint y: 150, endPoint x: 103, endPoint y: 147, distance: 33.5
click at [103, 147] on div "Apellido: [PERSON_NAME] [PERSON_NAME] CUIL: 27521455719 Documento: DU - DOCUMEN…" at bounding box center [160, 117] width 254 height 93
click at [161, 15] on div at bounding box center [287, 128] width 575 height 256
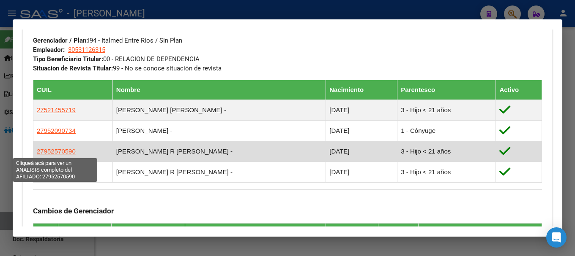
click at [60, 150] on span "27952570590" at bounding box center [56, 151] width 39 height 7
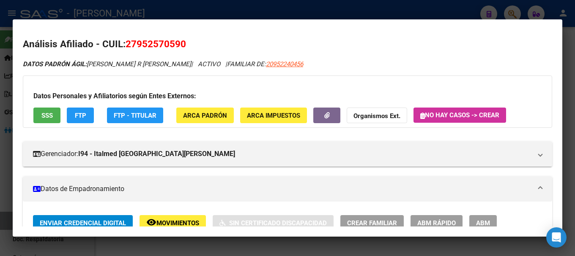
drag, startPoint x: 136, startPoint y: 44, endPoint x: 179, endPoint y: 42, distance: 43.1
click at [179, 42] on span "27952570590" at bounding box center [155, 43] width 60 height 11
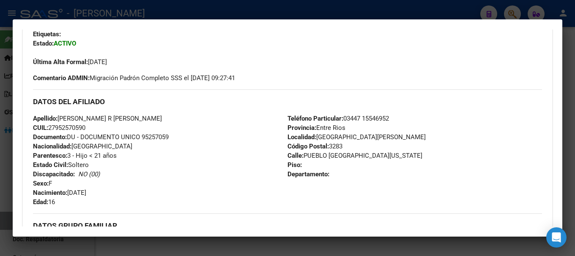
scroll to position [211, 0]
drag, startPoint x: 70, startPoint y: 191, endPoint x: 106, endPoint y: 188, distance: 36.0
click at [106, 188] on div "Apellido: [PERSON_NAME] R [PERSON_NAME]: 27952570590 Documento: DU - DOCUMENTO …" at bounding box center [160, 160] width 254 height 93
click at [161, 16] on div at bounding box center [287, 128] width 575 height 256
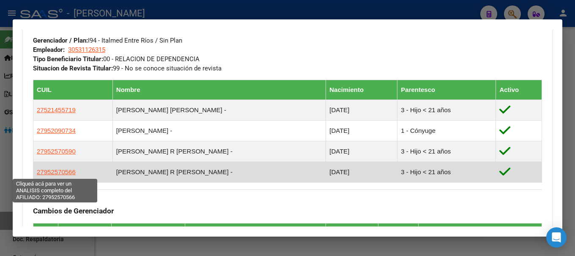
click at [66, 173] on span "27952570566" at bounding box center [56, 172] width 39 height 7
type textarea "27952570566"
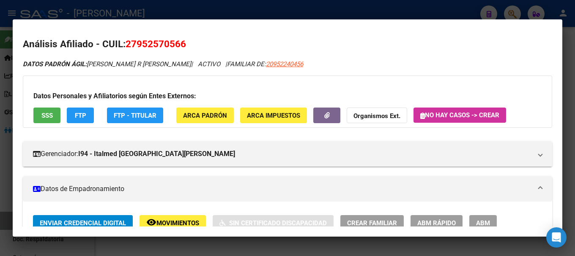
drag, startPoint x: 172, startPoint y: 45, endPoint x: 147, endPoint y: 44, distance: 24.9
click at [172, 45] on span "27952570566" at bounding box center [155, 43] width 60 height 11
click at [145, 44] on span "27952570566" at bounding box center [155, 43] width 60 height 11
drag, startPoint x: 158, startPoint y: 44, endPoint x: 176, endPoint y: 44, distance: 17.7
click at [176, 44] on span "27952570566" at bounding box center [155, 43] width 60 height 11
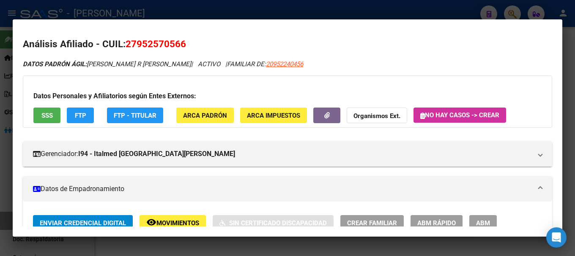
click at [176, 44] on span "27952570566" at bounding box center [155, 43] width 60 height 11
drag, startPoint x: 137, startPoint y: 44, endPoint x: 183, endPoint y: 44, distance: 45.6
click at [183, 44] on span "27952570566" at bounding box center [155, 43] width 60 height 11
click at [181, 44] on span "27952570566" at bounding box center [155, 43] width 60 height 11
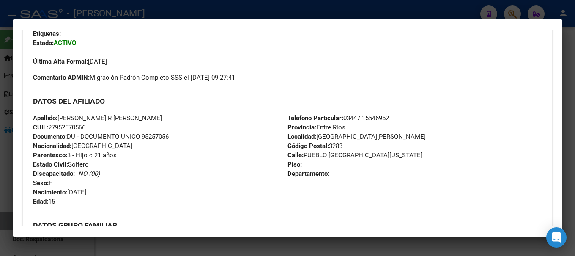
drag, startPoint x: 76, startPoint y: 191, endPoint x: 117, endPoint y: 201, distance: 43.0
click at [117, 201] on div "Apellido: [PERSON_NAME] R [PERSON_NAME]: 27952570566 Documento: DU - DOCUMENTO …" at bounding box center [160, 160] width 254 height 93
drag, startPoint x: 117, startPoint y: 201, endPoint x: 77, endPoint y: 191, distance: 41.3
click at [77, 191] on div "Apellido: [PERSON_NAME] R [PERSON_NAME]: 27952570566 Documento: DU - DOCUMENTO …" at bounding box center [160, 160] width 254 height 93
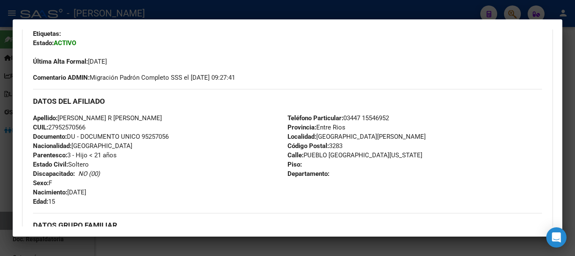
click at [71, 202] on div "Apellido: [PERSON_NAME] R [PERSON_NAME]: 27952570566 Documento: DU - DOCUMENTO …" at bounding box center [160, 160] width 254 height 93
drag, startPoint x: 69, startPoint y: 189, endPoint x: 104, endPoint y: 191, distance: 34.3
click at [104, 191] on div "Apellido: [PERSON_NAME] R [PERSON_NAME]: 27952570566 Documento: DU - DOCUMENTO …" at bounding box center [160, 160] width 254 height 93
click at [159, 13] on div at bounding box center [287, 128] width 575 height 256
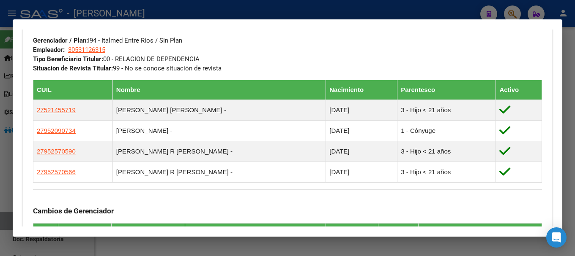
click at [207, 12] on div at bounding box center [287, 128] width 575 height 256
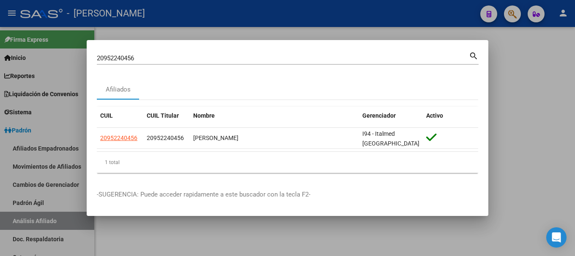
click at [204, 59] on input "20952240456" at bounding box center [283, 59] width 372 height 8
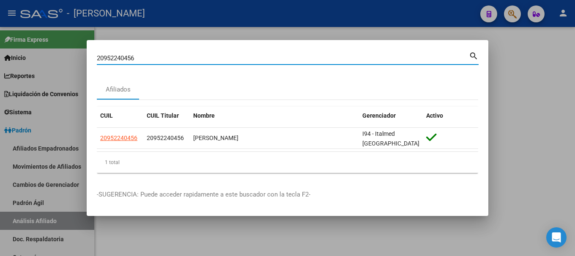
click at [204, 59] on input "20952240456" at bounding box center [283, 59] width 372 height 8
paste input "3274699"
type input "20953274699"
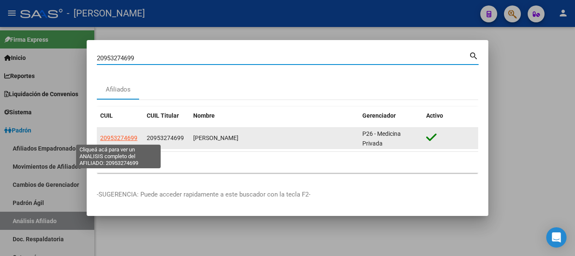
click at [124, 139] on span "20953274699" at bounding box center [118, 138] width 37 height 7
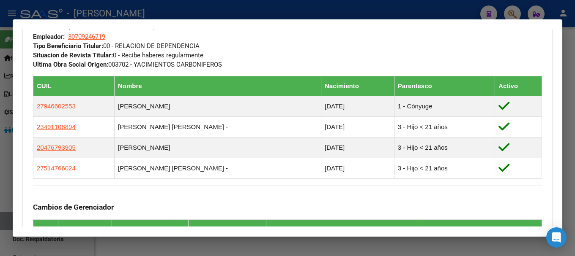
scroll to position [446, 0]
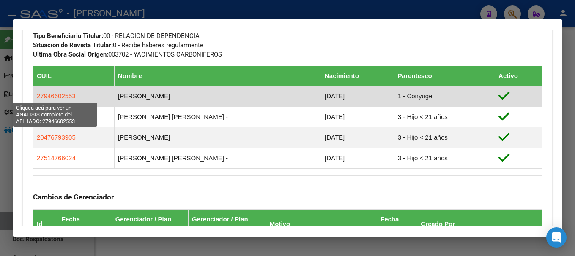
click at [55, 95] on span "27946602553" at bounding box center [56, 96] width 39 height 7
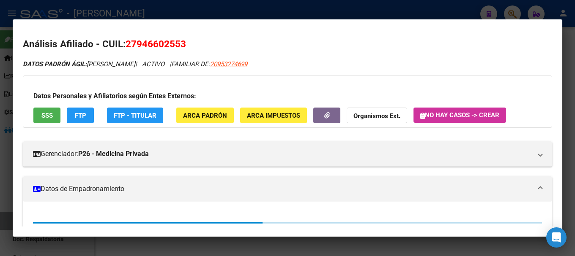
drag, startPoint x: 138, startPoint y: 44, endPoint x: 150, endPoint y: 44, distance: 12.3
click at [150, 44] on span "27946602553" at bounding box center [155, 43] width 60 height 11
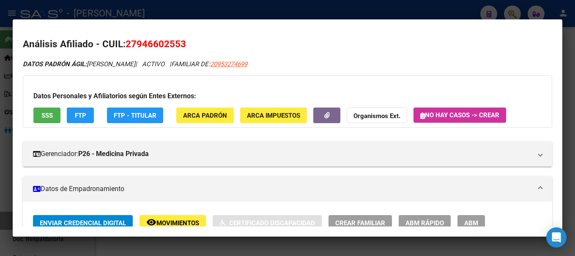
drag, startPoint x: 154, startPoint y: 44, endPoint x: 172, endPoint y: 44, distance: 18.2
click at [166, 44] on span "27946602553" at bounding box center [155, 43] width 60 height 11
click at [172, 44] on span "27946602553" at bounding box center [155, 43] width 60 height 11
click at [138, 45] on span "27946602553" at bounding box center [155, 43] width 60 height 11
click at [168, 46] on span "27946602553" at bounding box center [155, 43] width 60 height 11
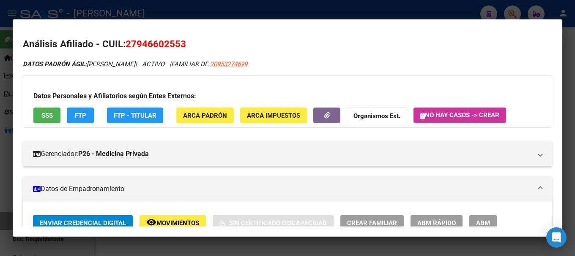
drag, startPoint x: 136, startPoint y: 46, endPoint x: 180, endPoint y: 45, distance: 44.0
click at [180, 45] on span "27946602553" at bounding box center [155, 43] width 60 height 11
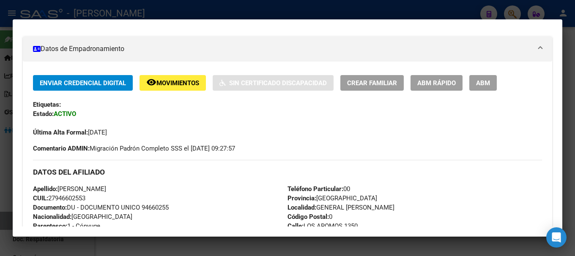
scroll to position [211, 0]
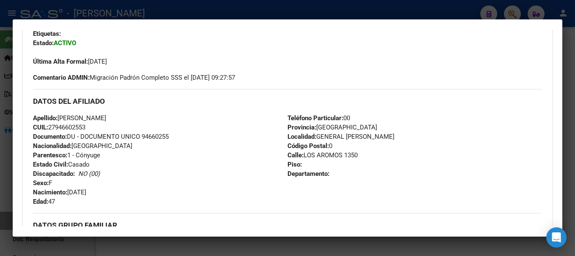
drag, startPoint x: 61, startPoint y: 118, endPoint x: 128, endPoint y: 116, distance: 67.2
click at [106, 116] on span "Apellido: [PERSON_NAME]" at bounding box center [69, 119] width 73 height 8
click at [71, 119] on span "Apellido: [PERSON_NAME]" at bounding box center [69, 119] width 73 height 8
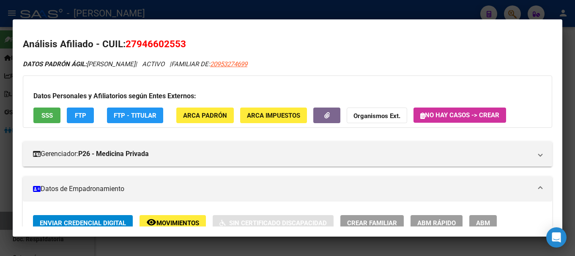
click at [191, 112] on span "ARCA Padrón" at bounding box center [205, 116] width 44 height 8
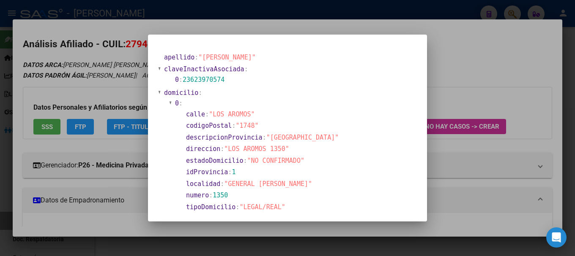
click at [244, 23] on div at bounding box center [287, 128] width 575 height 256
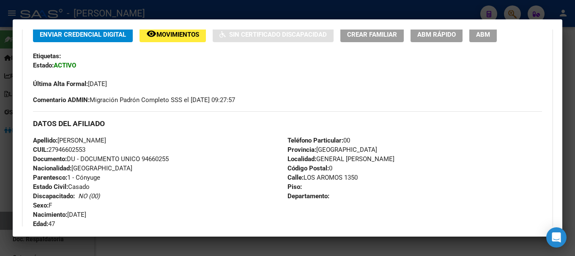
scroll to position [211, 0]
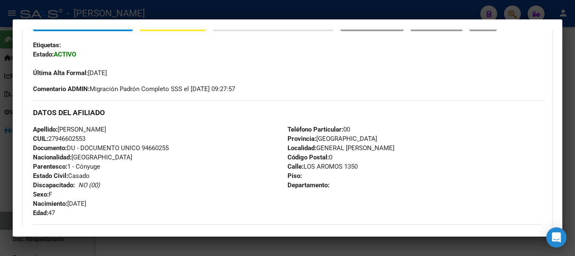
drag, startPoint x: 61, startPoint y: 131, endPoint x: 126, endPoint y: 131, distance: 65.1
click at [106, 131] on span "Apellido: [PERSON_NAME]" at bounding box center [69, 130] width 73 height 8
drag, startPoint x: 69, startPoint y: 204, endPoint x: 109, endPoint y: 202, distance: 40.6
click at [109, 202] on div "Apellido: [PERSON_NAME] E CUIL: 27946602553 Documento: DU - DOCUMENTO UNICO 946…" at bounding box center [160, 171] width 254 height 93
click at [283, 9] on div at bounding box center [287, 128] width 575 height 256
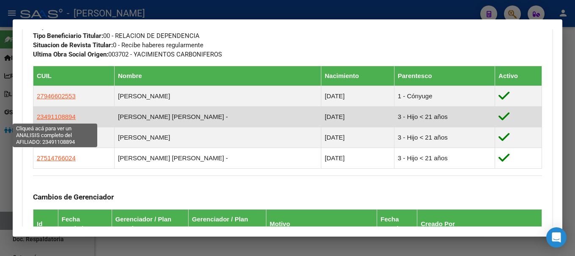
click at [66, 117] on span "23491108894" at bounding box center [56, 116] width 39 height 7
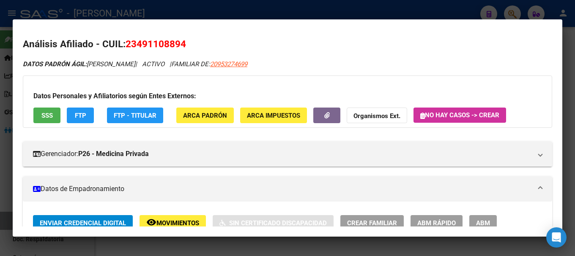
drag, startPoint x: 135, startPoint y: 42, endPoint x: 180, endPoint y: 42, distance: 45.2
click at [180, 42] on span "23491108894" at bounding box center [155, 43] width 60 height 11
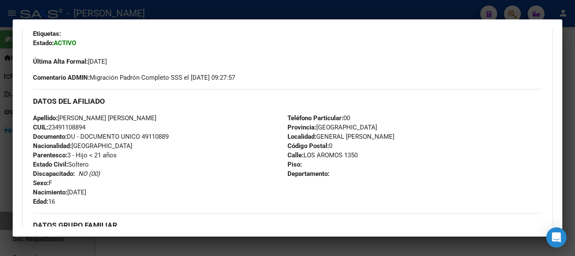
drag, startPoint x: 69, startPoint y: 192, endPoint x: 88, endPoint y: 192, distance: 19.0
click at [75, 192] on span "Nacimiento: [DEMOGRAPHIC_DATA]" at bounding box center [59, 193] width 53 height 8
click at [115, 192] on div "Apellido: [PERSON_NAME] [PERSON_NAME] CUIL: 23491108894 Documento: DU - DOCUMEN…" at bounding box center [160, 160] width 254 height 93
drag, startPoint x: 69, startPoint y: 191, endPoint x: 118, endPoint y: 190, distance: 48.6
click at [118, 190] on div "Apellido: [PERSON_NAME] [PERSON_NAME] CUIL: 23491108894 Documento: DU - DOCUMEN…" at bounding box center [160, 160] width 254 height 93
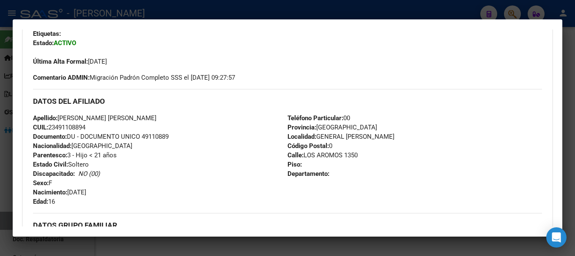
click at [156, 14] on div at bounding box center [287, 128] width 575 height 256
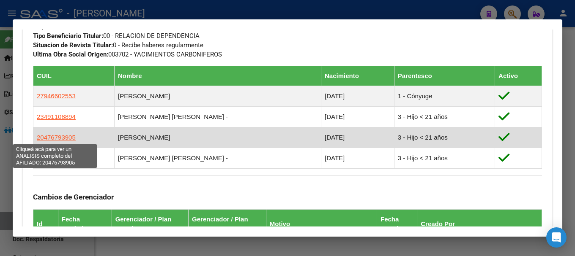
click at [64, 136] on span "20476793905" at bounding box center [56, 137] width 39 height 7
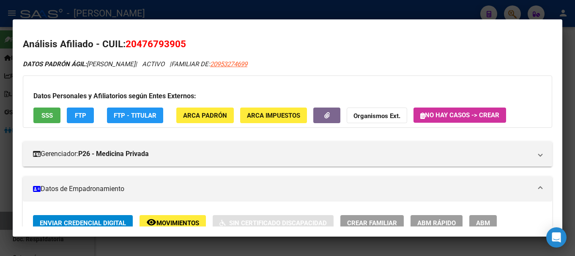
drag, startPoint x: 136, startPoint y: 43, endPoint x: 178, endPoint y: 43, distance: 42.3
click at [178, 43] on span "20476793905" at bounding box center [155, 43] width 60 height 11
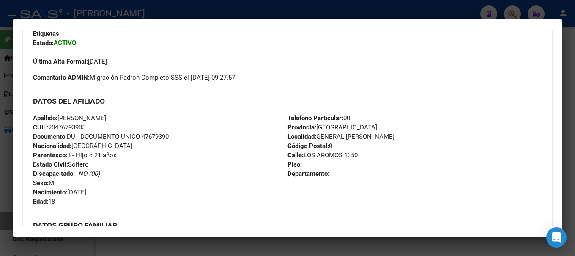
drag, startPoint x: 70, startPoint y: 194, endPoint x: 106, endPoint y: 192, distance: 36.4
click at [106, 192] on div "Apellido: [PERSON_NAME]: 20476793905 Documento: DU - DOCUMENTO UNICO 47679390 N…" at bounding box center [160, 160] width 254 height 93
click at [75, 130] on span "CUIL: 20476793905" at bounding box center [59, 128] width 52 height 8
drag, startPoint x: 55, startPoint y: 128, endPoint x: 85, endPoint y: 125, distance: 29.8
click at [85, 125] on span "CUIL: 20476793905" at bounding box center [59, 128] width 52 height 8
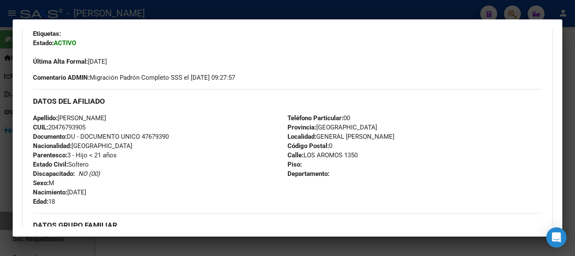
scroll to position [465, 0]
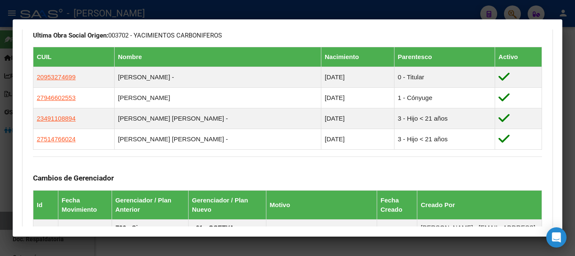
click at [146, 12] on div at bounding box center [287, 128] width 575 height 256
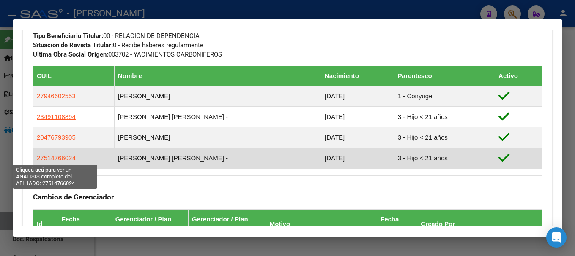
click at [68, 156] on span "27514766024" at bounding box center [56, 158] width 39 height 7
type textarea "27514766024"
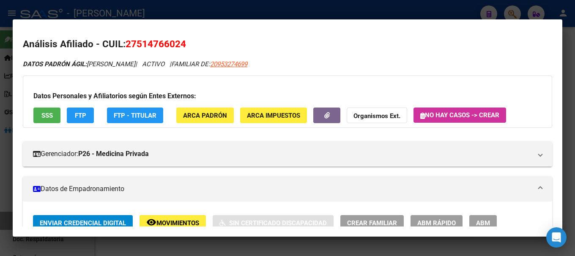
drag, startPoint x: 139, startPoint y: 41, endPoint x: 164, endPoint y: 41, distance: 25.4
click at [158, 41] on span "27514766024" at bounding box center [155, 43] width 60 height 11
drag, startPoint x: 137, startPoint y: 42, endPoint x: 179, endPoint y: 42, distance: 41.8
click at [179, 42] on span "27514766024" at bounding box center [155, 43] width 60 height 11
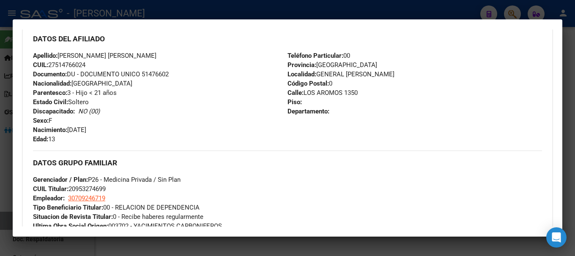
scroll to position [296, 0]
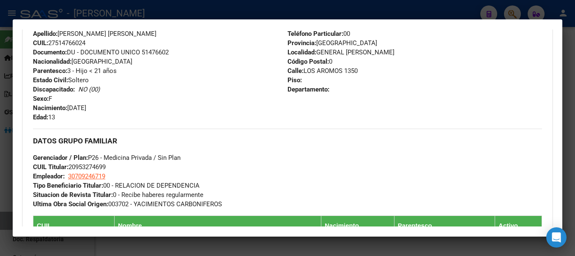
drag, startPoint x: 94, startPoint y: 107, endPoint x: 120, endPoint y: 107, distance: 26.2
click at [120, 107] on div "Apellido: [PERSON_NAME] [PERSON_NAME] CUIL: 27514766024 Documento: DU - DOCUMEN…" at bounding box center [160, 75] width 254 height 93
click at [244, 12] on div at bounding box center [287, 128] width 575 height 256
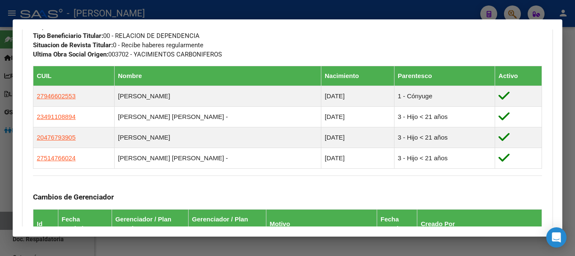
click at [245, 16] on div at bounding box center [287, 128] width 575 height 256
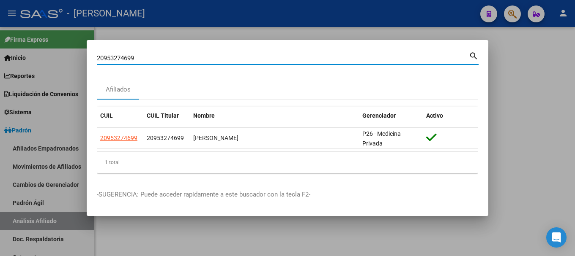
click at [226, 59] on input "20953274699" at bounding box center [283, 59] width 372 height 8
paste input "4190456"
type input "20954190456"
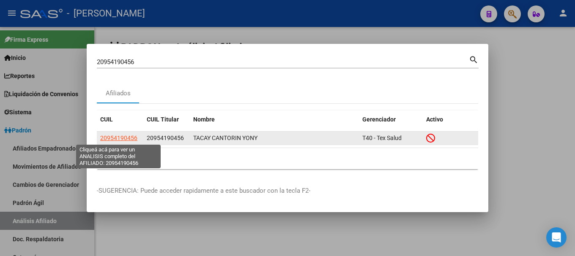
click at [117, 136] on span "20954190456" at bounding box center [118, 138] width 37 height 7
type textarea "20954190456"
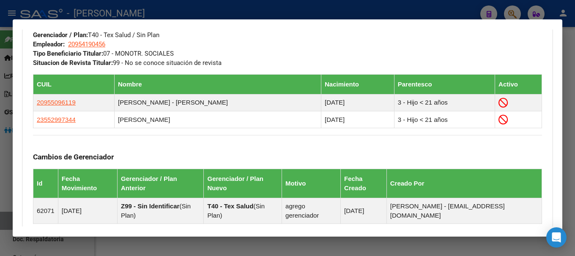
scroll to position [446, 0]
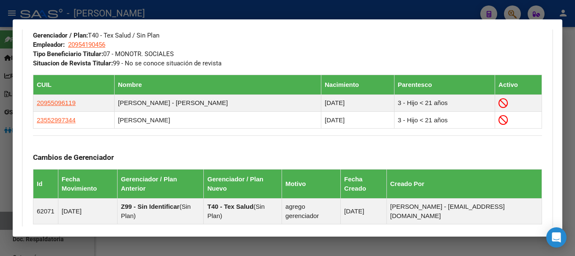
click at [144, 13] on div at bounding box center [287, 128] width 575 height 256
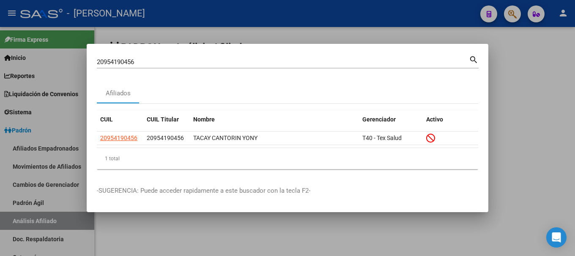
click at [203, 60] on input "20954190456" at bounding box center [283, 62] width 372 height 8
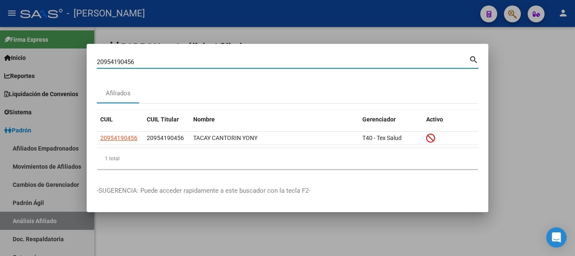
click at [203, 60] on input "20954190456" at bounding box center [283, 62] width 372 height 8
paste input "925987"
type input "20954925987"
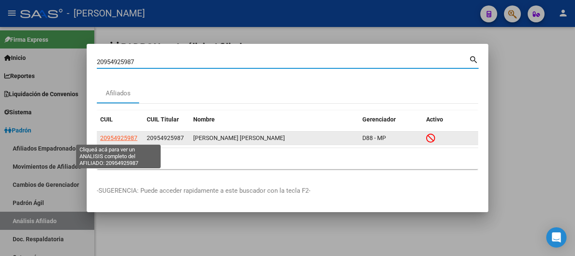
click at [132, 137] on span "20954925987" at bounding box center [118, 138] width 37 height 7
type textarea "20954925987"
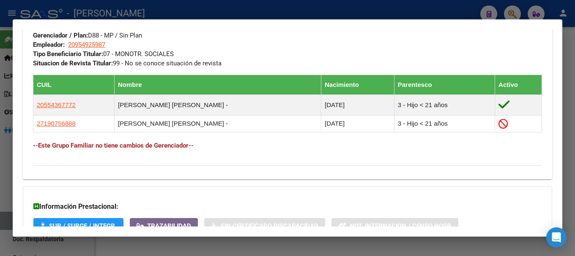
click at [223, 13] on div at bounding box center [287, 128] width 575 height 256
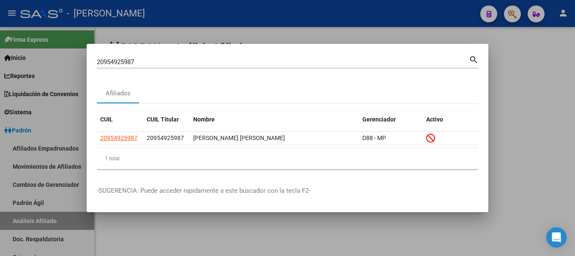
click at [223, 62] on input "20954925987" at bounding box center [283, 62] width 372 height 8
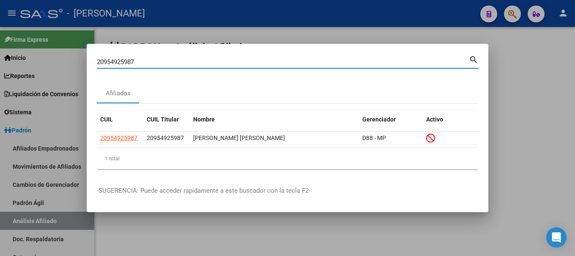
click at [223, 62] on input "20954925987" at bounding box center [283, 62] width 372 height 8
paste input "7720898"
type input "20957720898"
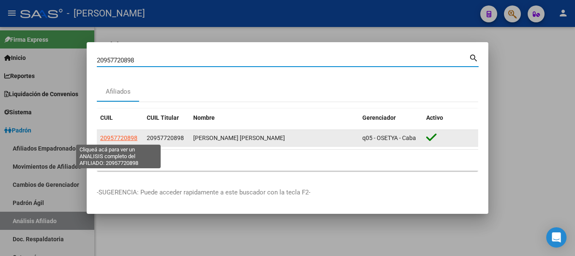
click at [132, 138] on span "20957720898" at bounding box center [118, 138] width 37 height 7
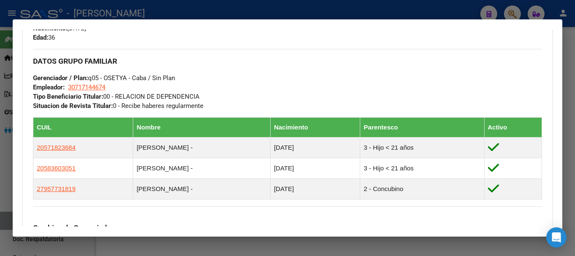
scroll to position [404, 0]
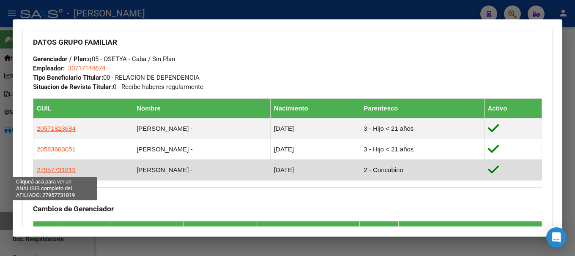
click at [59, 172] on span "27957731819" at bounding box center [56, 169] width 39 height 7
type textarea "27957731819"
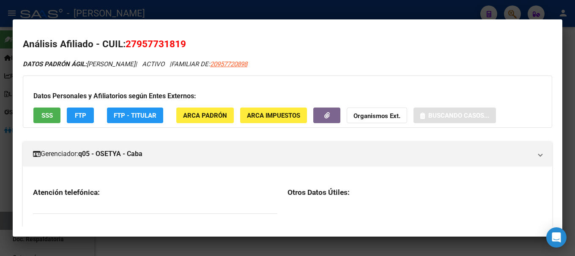
drag, startPoint x: 136, startPoint y: 46, endPoint x: 148, endPoint y: 46, distance: 12.3
click at [136, 46] on span "27957731819" at bounding box center [155, 43] width 60 height 11
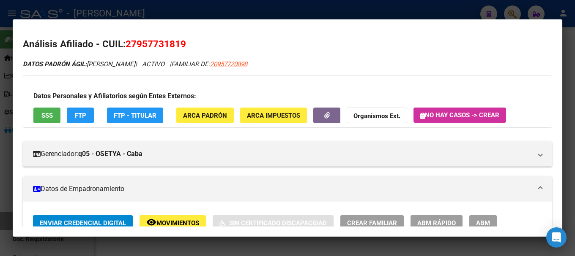
drag, startPoint x: 148, startPoint y: 46, endPoint x: 159, endPoint y: 46, distance: 11.4
click at [159, 46] on span "27957731819" at bounding box center [155, 43] width 60 height 11
drag, startPoint x: 136, startPoint y: 43, endPoint x: 199, endPoint y: 52, distance: 63.6
click at [180, 43] on span "27957731819" at bounding box center [155, 43] width 60 height 11
click at [165, 11] on div at bounding box center [287, 128] width 575 height 256
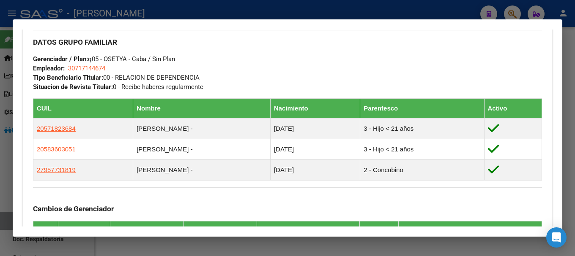
click at [206, 15] on div at bounding box center [287, 128] width 575 height 256
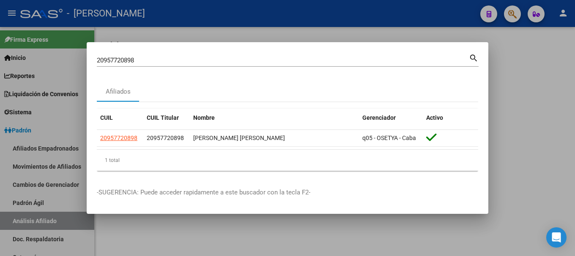
click at [214, 58] on input "20957720898" at bounding box center [283, 61] width 372 height 8
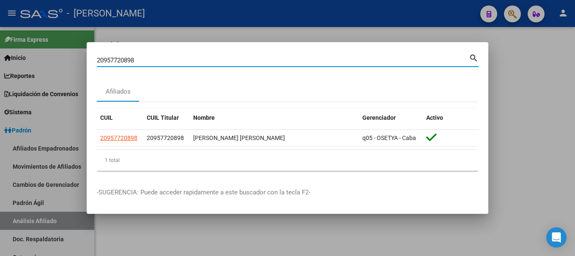
click at [214, 58] on input "20957720898" at bounding box center [283, 61] width 372 height 8
paste input "8344660"
type input "20958344660"
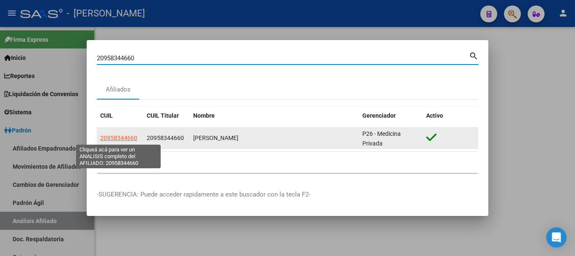
click at [128, 136] on span "20958344660" at bounding box center [118, 138] width 37 height 7
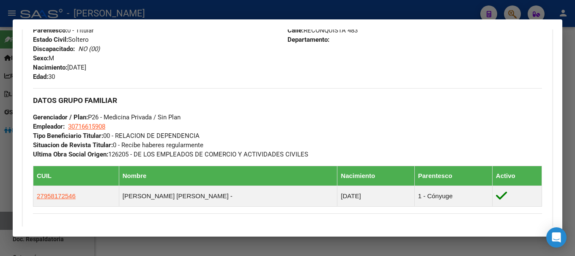
scroll to position [362, 0]
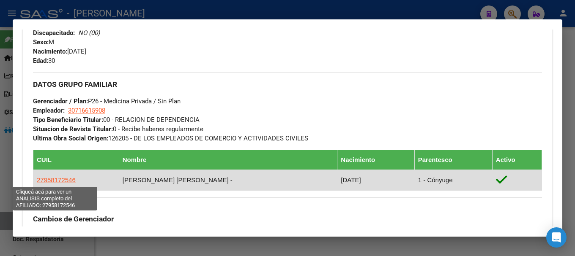
click at [52, 177] on span "27958172546" at bounding box center [56, 180] width 39 height 7
type textarea "27958172546"
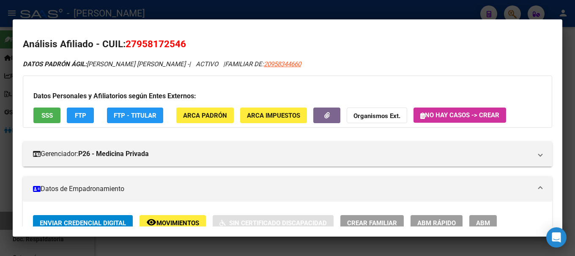
drag, startPoint x: 138, startPoint y: 44, endPoint x: 180, endPoint y: 47, distance: 42.4
click at [180, 47] on span "27958172546" at bounding box center [155, 43] width 60 height 11
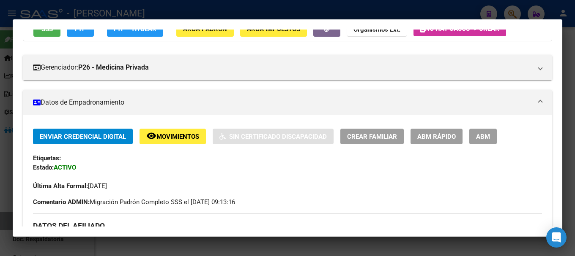
scroll to position [211, 0]
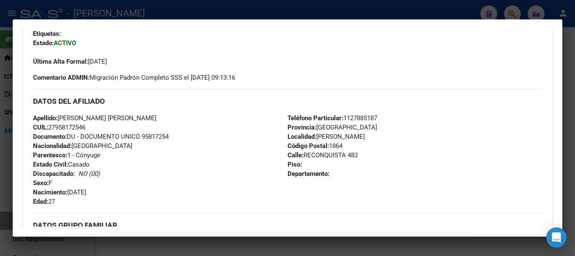
drag, startPoint x: 108, startPoint y: 117, endPoint x: 159, endPoint y: 115, distance: 50.7
click at [159, 115] on div "Apellido: [PERSON_NAME] [PERSON_NAME] CUIL: 27958172546 Documento: DU - DOCUMEN…" at bounding box center [160, 160] width 254 height 93
drag, startPoint x: 97, startPoint y: 130, endPoint x: 72, endPoint y: 124, distance: 25.9
click at [97, 130] on div "Apellido: [PERSON_NAME] [PERSON_NAME] CUIL: 27958172546 Documento: DU - DOCUMEN…" at bounding box center [160, 160] width 254 height 93
drag, startPoint x: 62, startPoint y: 117, endPoint x: 97, endPoint y: 115, distance: 35.1
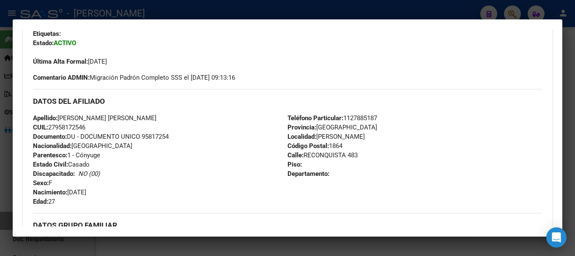
click at [97, 115] on span "Apellido: [PERSON_NAME] [PERSON_NAME]" at bounding box center [94, 119] width 123 height 8
drag, startPoint x: 101, startPoint y: 117, endPoint x: 164, endPoint y: 119, distance: 63.8
click at [164, 119] on div "Apellido: [PERSON_NAME] [PERSON_NAME] CUIL: 27958172546 Documento: DU - DOCUMEN…" at bounding box center [160, 160] width 254 height 93
click at [67, 190] on span "Nacimiento: [DEMOGRAPHIC_DATA]" at bounding box center [59, 193] width 53 height 8
drag, startPoint x: 69, startPoint y: 191, endPoint x: 108, endPoint y: 191, distance: 38.9
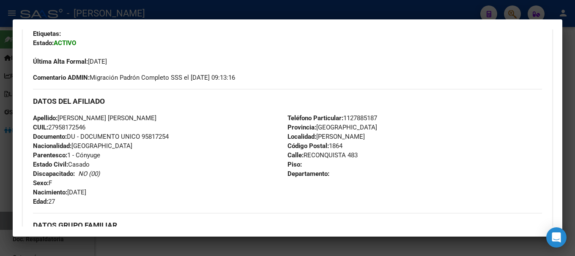
click at [108, 191] on div "Apellido: [PERSON_NAME] [PERSON_NAME] CUIL: 27958172546 Documento: DU - DOCUMEN…" at bounding box center [160, 160] width 254 height 93
click at [182, 7] on div at bounding box center [287, 128] width 575 height 256
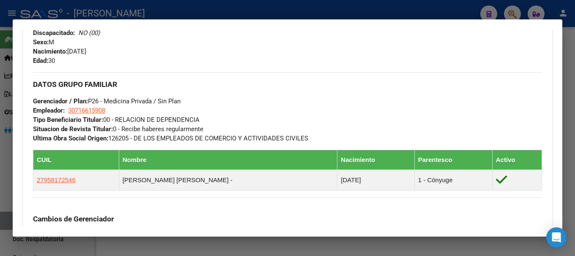
click at [249, 4] on div at bounding box center [287, 128] width 575 height 256
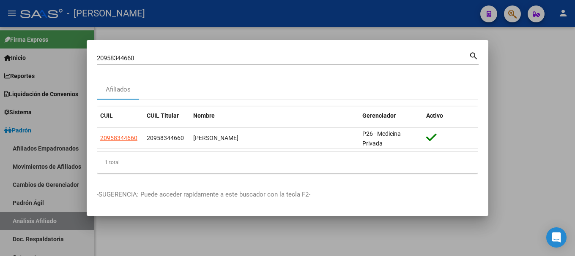
click at [247, 60] on input "20958344660" at bounding box center [283, 59] width 372 height 8
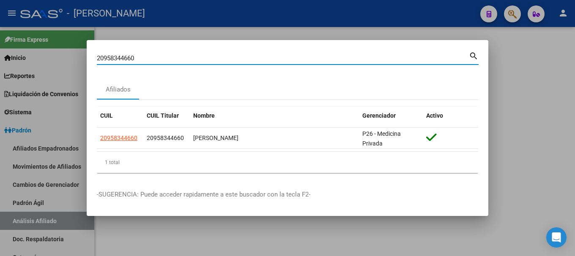
click at [247, 60] on input "20958344660" at bounding box center [283, 59] width 372 height 8
paste input "9923257"
type input "20959923257"
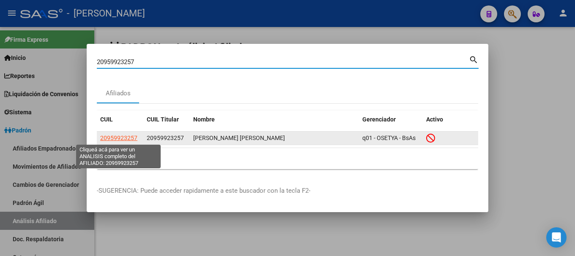
click at [134, 137] on span "20959923257" at bounding box center [118, 138] width 37 height 7
type textarea "20959923257"
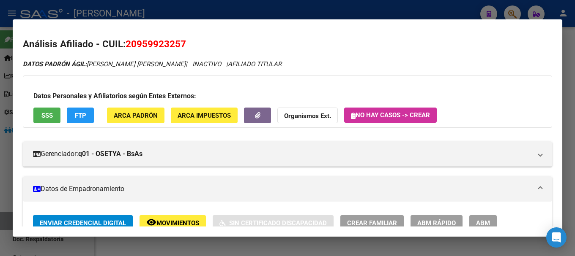
click at [185, 16] on div at bounding box center [287, 128] width 575 height 256
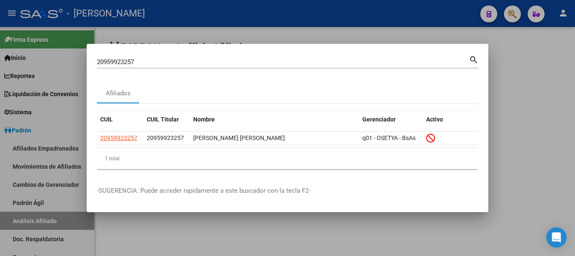
click at [180, 66] on div "20959923257 Buscar (apellido, dni, [PERSON_NAME], [PERSON_NAME], cuit, obra soc…" at bounding box center [283, 62] width 372 height 13
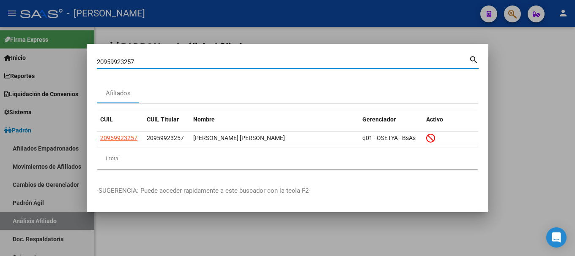
click at [180, 63] on input "20959923257" at bounding box center [283, 62] width 372 height 8
paste input "32639"
type input "20959932639"
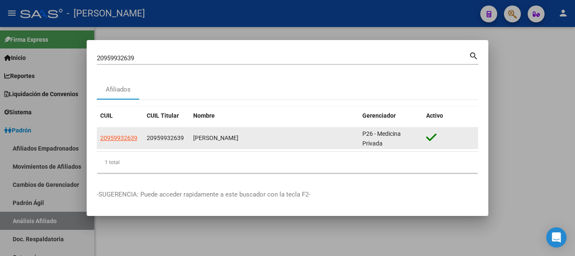
click at [120, 142] on app-link-go-to "20959932639" at bounding box center [118, 139] width 37 height 10
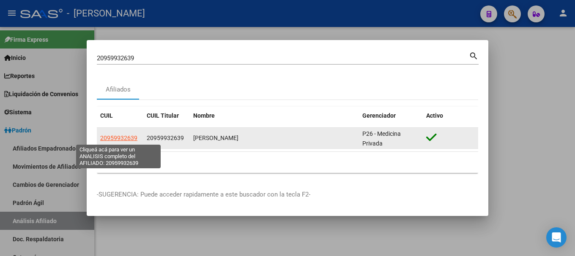
click at [119, 139] on span "20959932639" at bounding box center [118, 138] width 37 height 7
type textarea "20959932639"
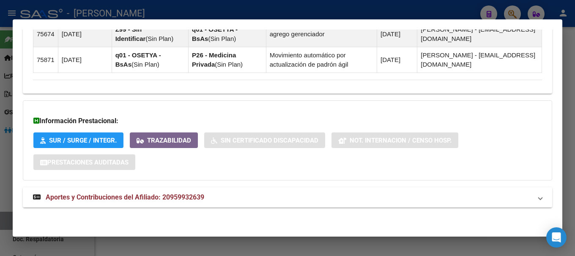
click at [207, 194] on mat-panel-title "Aportes y Contribuciones del Afiliado: 20959932639" at bounding box center [282, 198] width 499 height 10
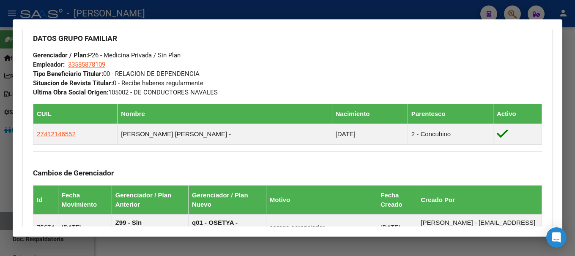
scroll to position [408, 0]
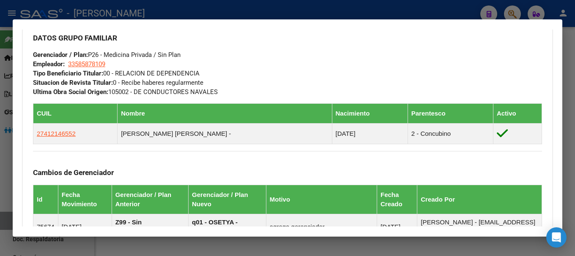
click at [224, 6] on div at bounding box center [287, 128] width 575 height 256
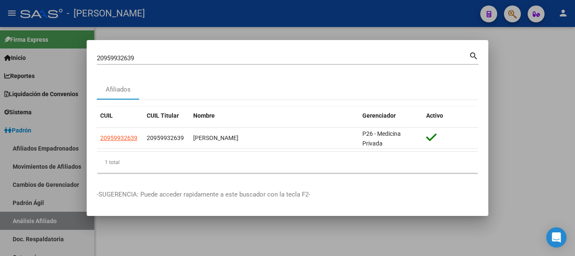
click at [219, 58] on input "20959932639" at bounding box center [283, 59] width 372 height 8
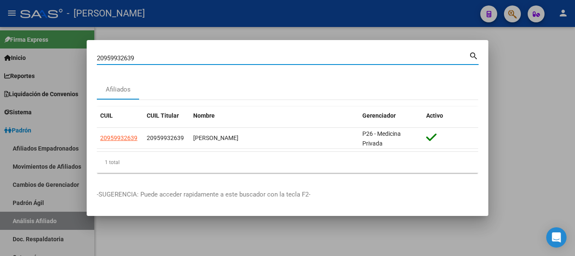
click at [219, 58] on input "20959932639" at bounding box center [283, 59] width 372 height 8
paste input "61072124"
type input "20961072124"
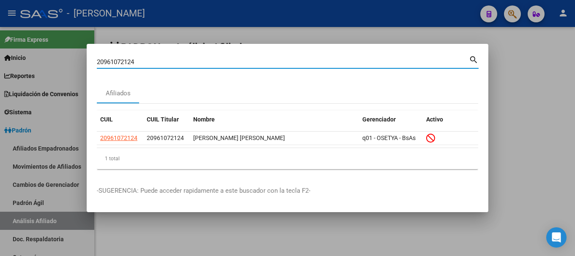
click at [224, 65] on input "20961072124" at bounding box center [283, 62] width 372 height 8
paste input "20961142351"
type input "20961142351"
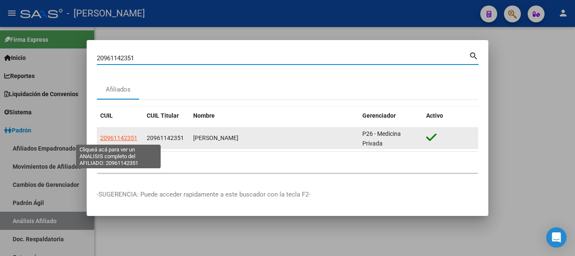
click at [122, 136] on span "20961142351" at bounding box center [118, 138] width 37 height 7
type textarea "20961142351"
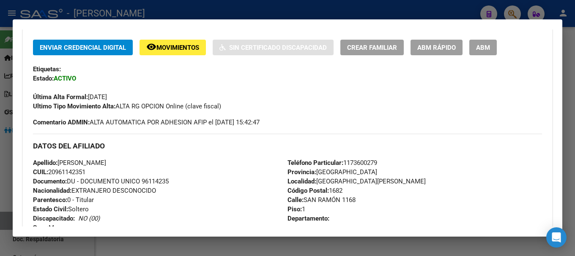
scroll to position [0, 0]
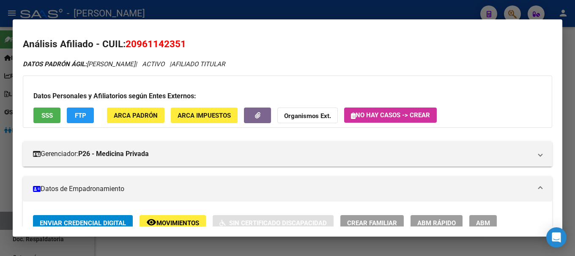
click at [196, 14] on div at bounding box center [287, 128] width 575 height 256
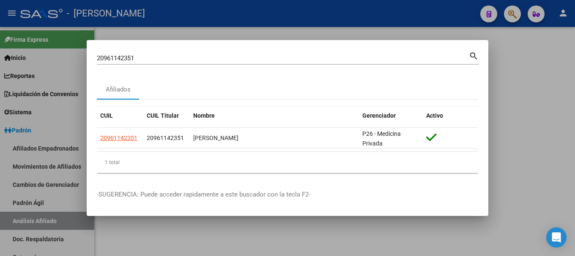
click at [193, 57] on input "20961142351" at bounding box center [283, 59] width 372 height 8
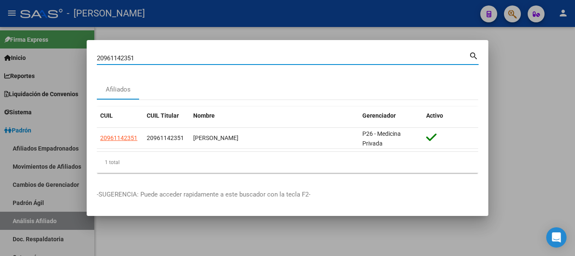
click at [193, 57] on input "20961142351" at bounding box center [283, 59] width 372 height 8
click at [191, 57] on input "20961142351" at bounding box center [283, 59] width 372 height 8
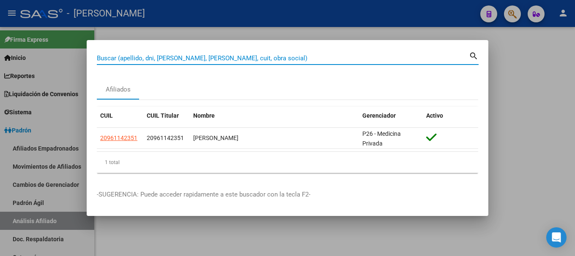
paste input "20962580662"
type input "20962580662"
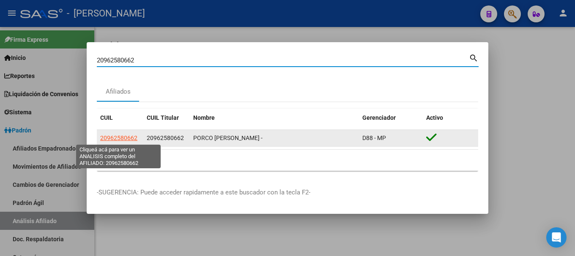
click at [122, 135] on span "20962580662" at bounding box center [118, 138] width 37 height 7
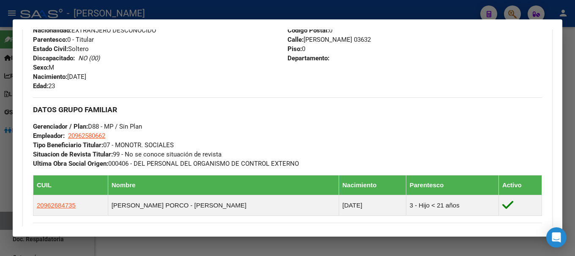
scroll to position [338, 0]
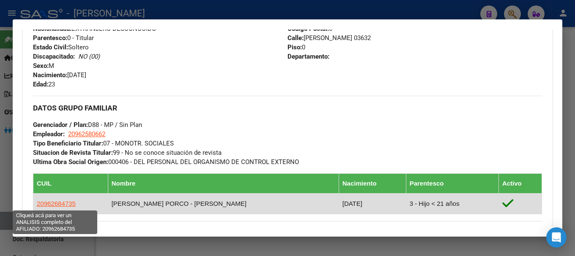
click at [57, 205] on span "20962684735" at bounding box center [56, 203] width 39 height 7
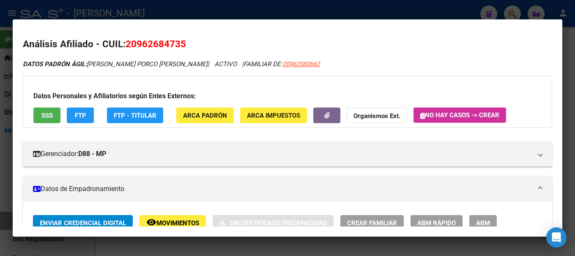
drag, startPoint x: 136, startPoint y: 44, endPoint x: 179, endPoint y: 43, distance: 43.1
click at [179, 43] on span "20962684735" at bounding box center [155, 43] width 60 height 11
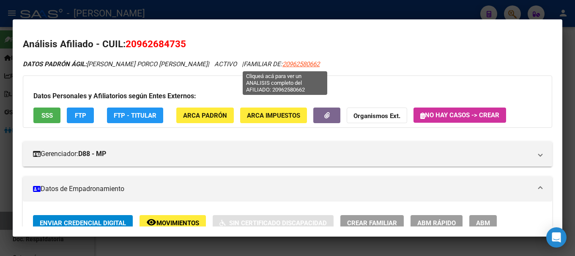
click at [282, 68] on span "20962580662" at bounding box center [300, 64] width 37 height 8
type textarea "20962580662"
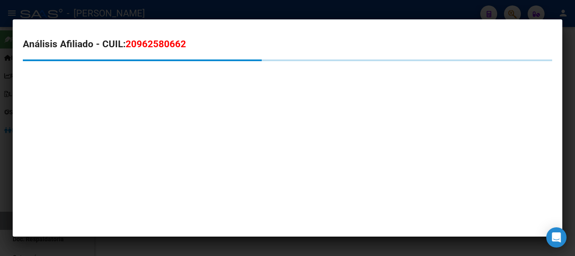
click at [140, 42] on span "20962580662" at bounding box center [155, 43] width 60 height 11
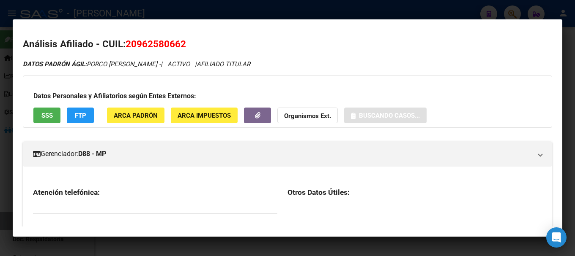
click at [140, 42] on span "20962580662" at bounding box center [155, 43] width 60 height 11
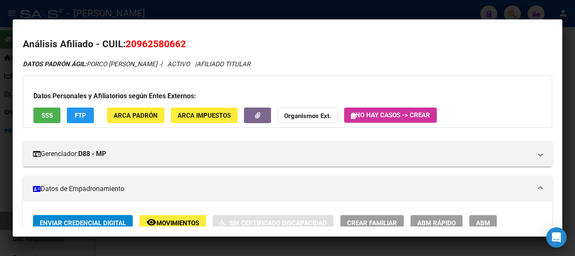
click at [186, 9] on div at bounding box center [287, 128] width 575 height 256
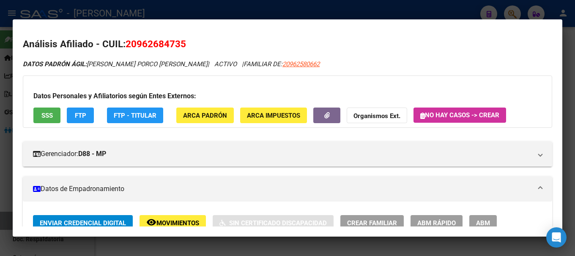
click at [180, 7] on div at bounding box center [287, 128] width 575 height 256
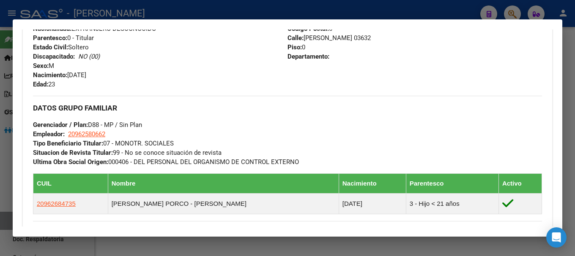
click at [175, 12] on div at bounding box center [287, 128] width 575 height 256
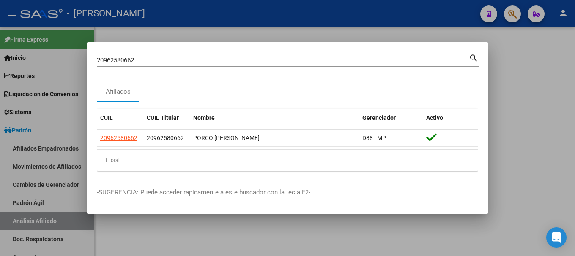
click at [200, 63] on input "20962580662" at bounding box center [283, 61] width 372 height 8
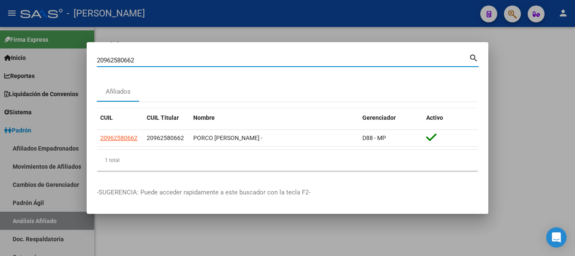
click at [200, 63] on input "20962580662" at bounding box center [283, 61] width 372 height 8
paste input "659307"
type input "20962659307"
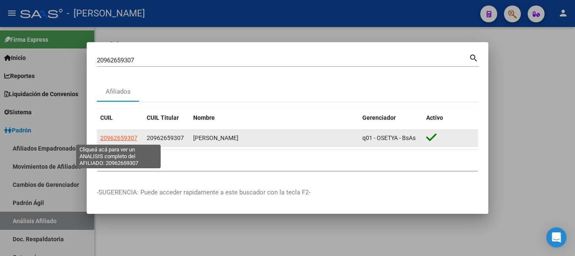
click at [128, 135] on span "20962659307" at bounding box center [118, 138] width 37 height 7
type textarea "20962659307"
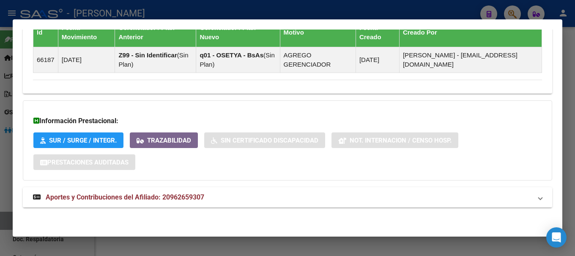
click at [192, 201] on span "Aportes y Contribuciones del Afiliado: 20962659307" at bounding box center [125, 198] width 158 height 8
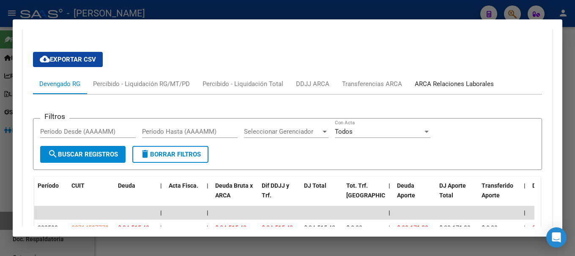
click at [460, 89] on div "ARCA Relaciones Laborales" at bounding box center [454, 84] width 92 height 20
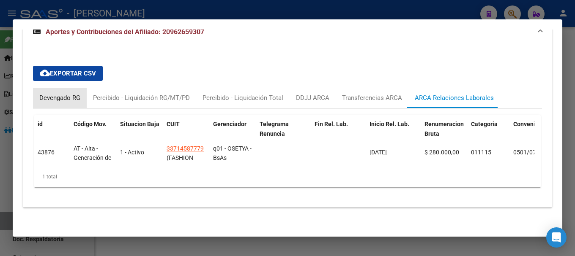
click at [64, 98] on div "Devengado RG" at bounding box center [60, 98] width 54 height 20
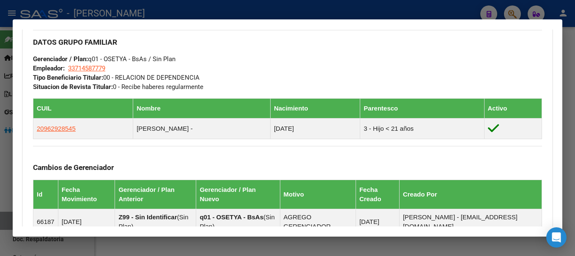
scroll to position [404, 0]
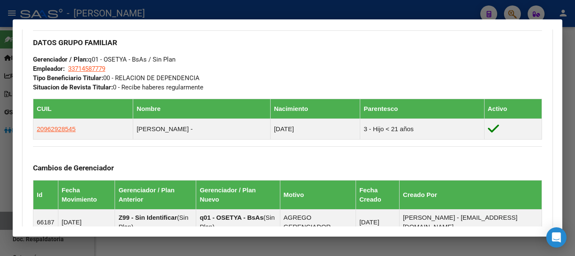
click at [163, 5] on div at bounding box center [287, 128] width 575 height 256
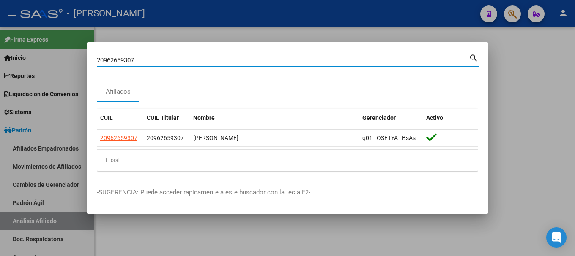
click at [188, 57] on input "20962659307" at bounding box center [283, 61] width 372 height 8
paste input "3140989789"
type input "23140989789"
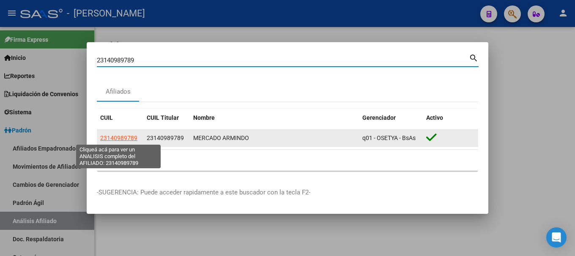
click at [120, 137] on span "23140989789" at bounding box center [118, 138] width 37 height 7
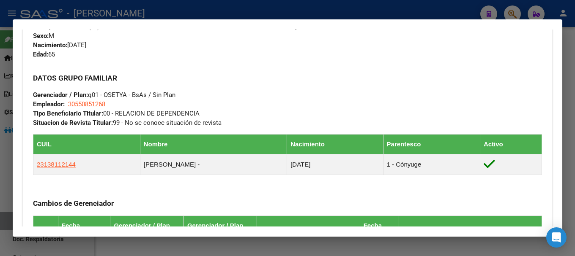
scroll to position [423, 0]
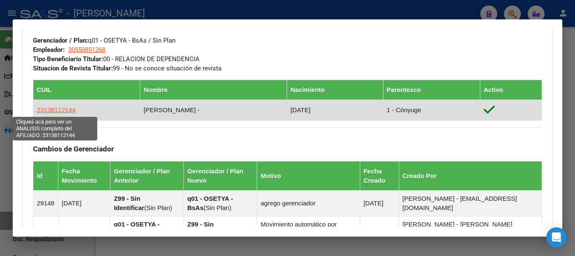
click at [66, 110] on span "23138112144" at bounding box center [56, 109] width 39 height 7
type textarea "23138112144"
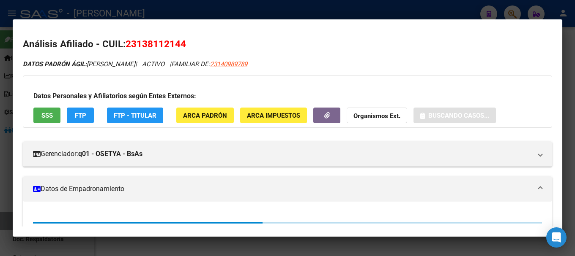
drag, startPoint x: 138, startPoint y: 42, endPoint x: 166, endPoint y: 44, distance: 27.9
click at [164, 44] on span "23138112144" at bounding box center [155, 43] width 60 height 11
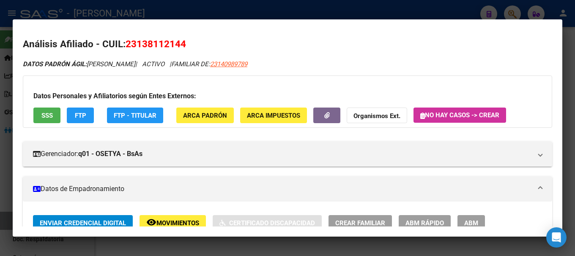
drag, startPoint x: 172, startPoint y: 44, endPoint x: 181, endPoint y: 44, distance: 9.3
click at [180, 44] on span "23138112144" at bounding box center [155, 43] width 60 height 11
drag, startPoint x: 181, startPoint y: 44, endPoint x: 174, endPoint y: 44, distance: 7.2
click at [181, 44] on span "23138112144" at bounding box center [155, 43] width 60 height 11
drag, startPoint x: 136, startPoint y: 44, endPoint x: 180, endPoint y: 44, distance: 43.9
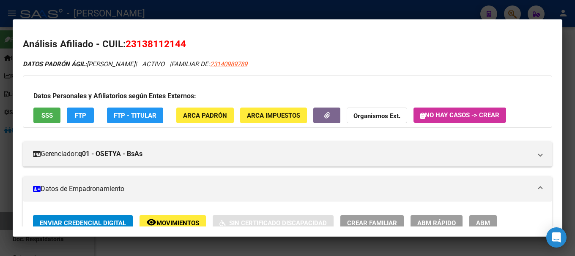
click at [180, 44] on span "23138112144" at bounding box center [155, 43] width 60 height 11
click at [160, 20] on mat-dialog-container "Análisis Afiliado - CUIL: 23138112144 DATOS PADRÓN ÁGIL: [PERSON_NAME] | ACTIVO…" at bounding box center [287, 128] width 549 height 218
click at [191, 15] on div at bounding box center [287, 128] width 575 height 256
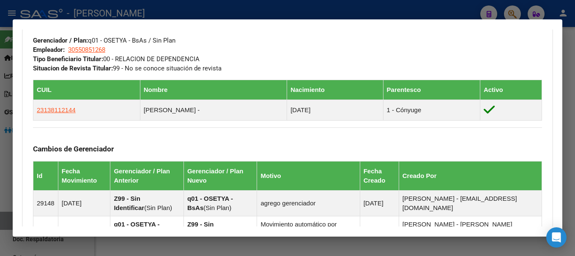
click at [219, 21] on mat-dialog-container "Análisis Afiliado - CUIL: 23140989789 DATOS PADRÓN ÁGIL: [PERSON_NAME] | ACTIVO…" at bounding box center [287, 128] width 549 height 218
click at [228, 10] on div at bounding box center [287, 128] width 575 height 256
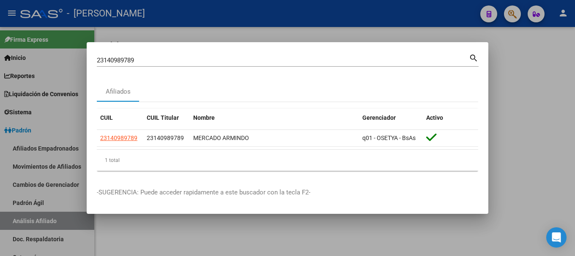
click at [198, 60] on input "23140989789" at bounding box center [283, 61] width 372 height 8
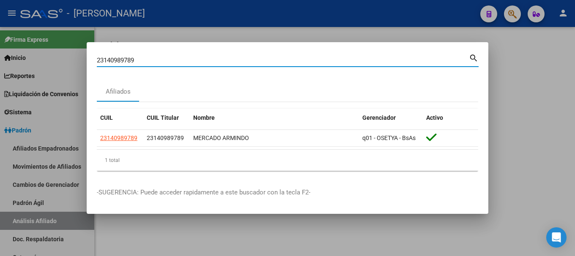
click at [198, 60] on input "23140989789" at bounding box center [283, 61] width 372 height 8
paste input "137682"
type input "23141376829"
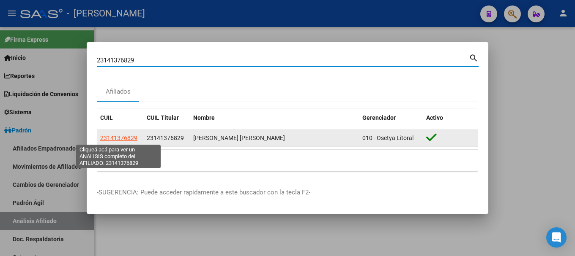
click at [117, 138] on span "23141376829" at bounding box center [118, 138] width 37 height 7
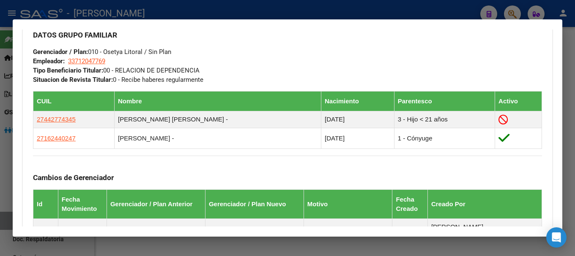
scroll to position [446, 0]
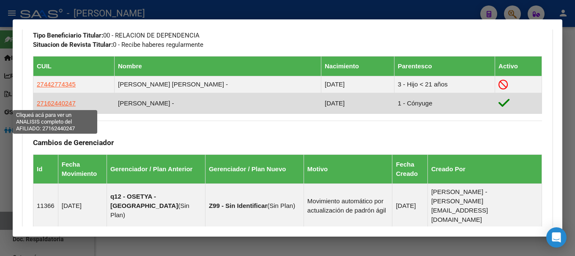
click at [51, 104] on span "27162440247" at bounding box center [56, 103] width 39 height 7
type textarea "27162440247"
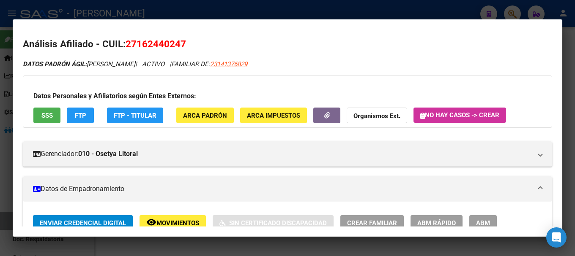
drag, startPoint x: 139, startPoint y: 42, endPoint x: 182, endPoint y: 46, distance: 42.8
click at [182, 46] on span "27162440247" at bounding box center [155, 43] width 60 height 11
click at [163, 16] on div at bounding box center [287, 128] width 575 height 256
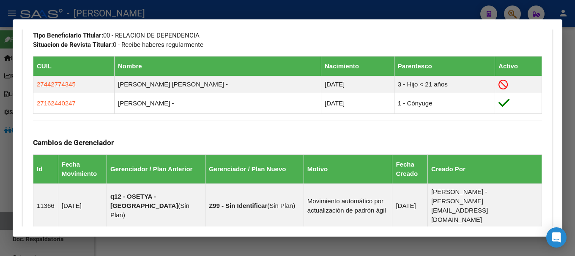
click at [229, 20] on mat-dialog-container "Análisis Afiliado - CUIL: 23141376829 DATOS PADRÓN ÁGIL: [PERSON_NAME] [PERSON_…" at bounding box center [287, 128] width 549 height 218
click at [237, 14] on div at bounding box center [287, 128] width 575 height 256
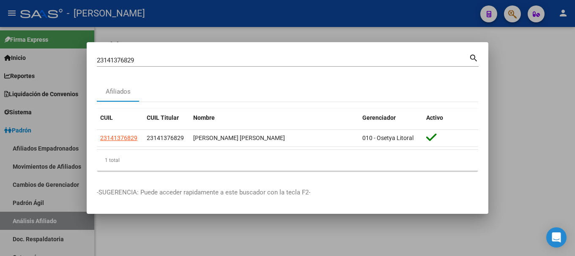
click at [239, 60] on input "23141376829" at bounding box center [283, 61] width 372 height 8
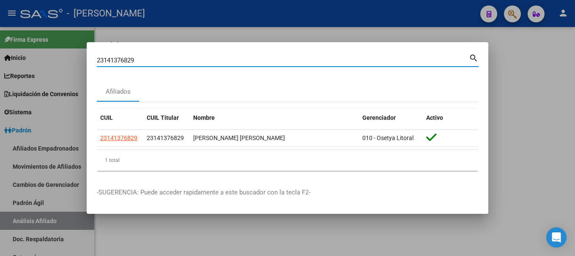
click at [239, 60] on input "23141376829" at bounding box center [283, 61] width 372 height 8
paste input "767654"
type input "23147676549"
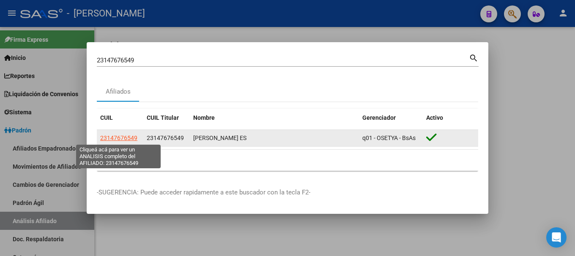
click at [122, 139] on span "23147676549" at bounding box center [118, 138] width 37 height 7
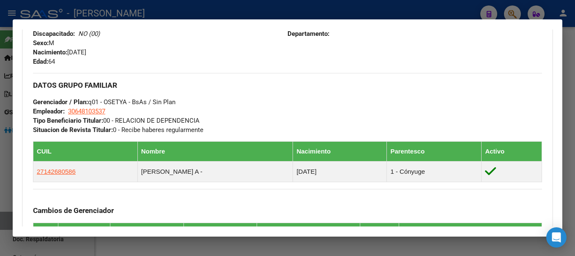
scroll to position [380, 0]
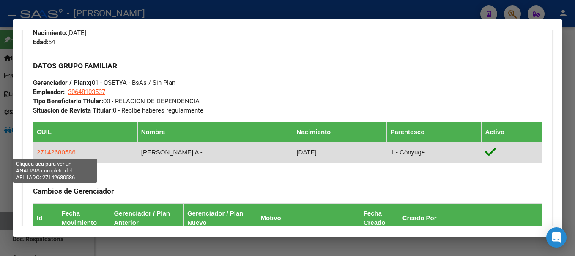
click at [69, 149] on span "27142680586" at bounding box center [56, 152] width 39 height 7
type textarea "27142680586"
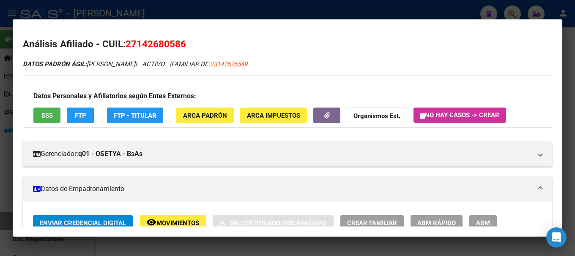
drag, startPoint x: 138, startPoint y: 41, endPoint x: 180, endPoint y: 45, distance: 42.8
click at [180, 45] on span "27142680586" at bounding box center [155, 43] width 60 height 11
click at [174, 12] on div at bounding box center [287, 128] width 575 height 256
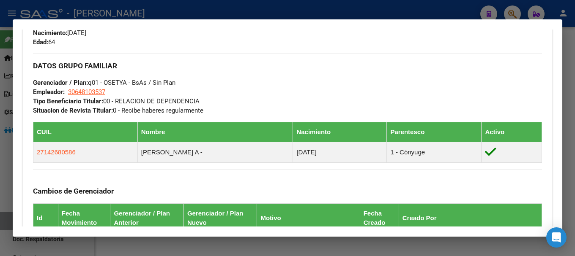
click at [208, 16] on div at bounding box center [287, 128] width 575 height 256
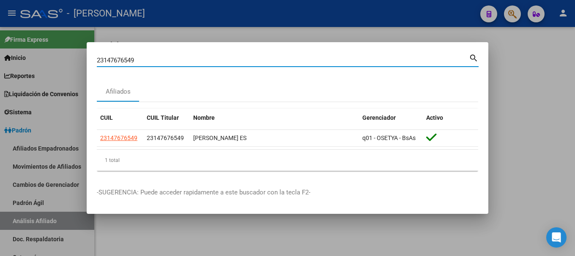
click at [196, 63] on input "23147676549" at bounding box center [283, 61] width 372 height 8
paste input "6638326"
type input "23166383269"
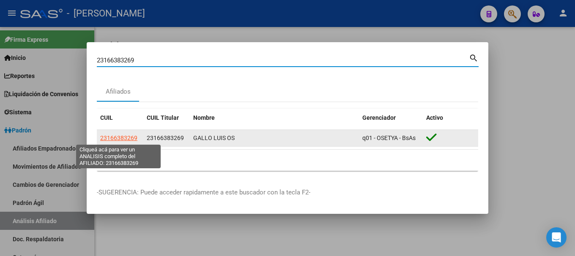
click at [128, 137] on span "23166383269" at bounding box center [118, 138] width 37 height 7
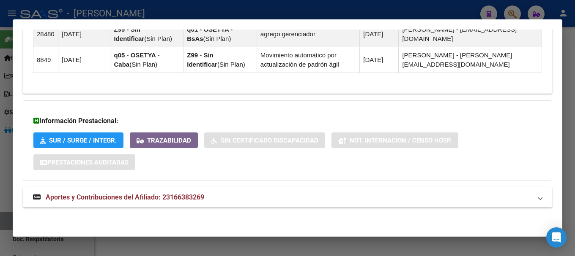
click at [195, 204] on mat-expansion-panel-header "Aportes y Contribuciones del Afiliado: 23166383269" at bounding box center [287, 198] width 529 height 20
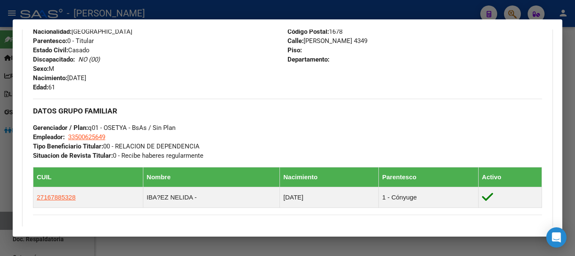
scroll to position [388, 0]
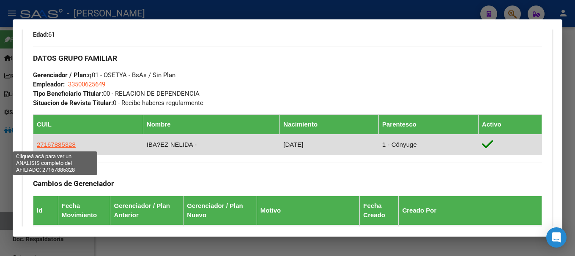
click at [68, 142] on span "27167885328" at bounding box center [56, 144] width 39 height 7
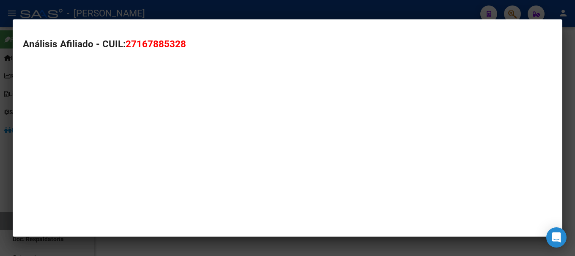
type textarea "27167885328"
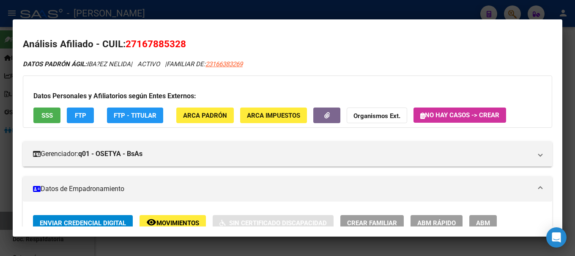
drag, startPoint x: 137, startPoint y: 45, endPoint x: 180, endPoint y: 45, distance: 42.7
click at [180, 45] on span "27167885328" at bounding box center [155, 43] width 60 height 11
click at [199, 9] on div at bounding box center [287, 128] width 575 height 256
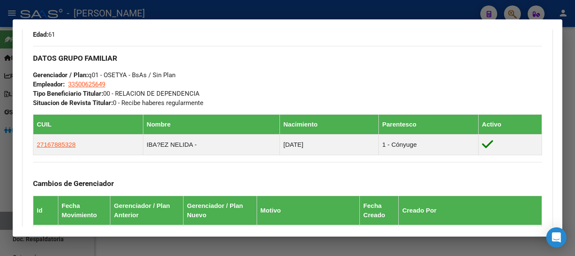
click at [215, 6] on div at bounding box center [287, 128] width 575 height 256
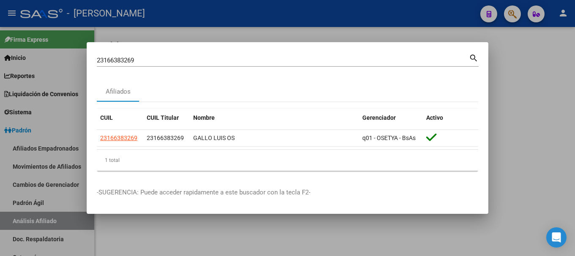
click at [221, 57] on input "23166383269" at bounding box center [283, 61] width 372 height 8
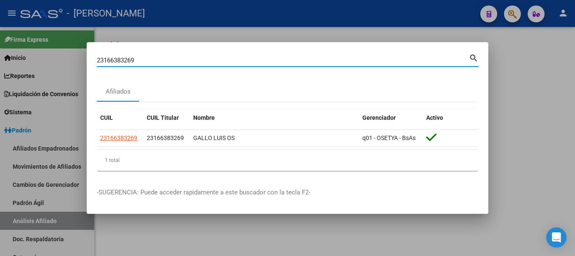
click at [221, 57] on input "23166383269" at bounding box center [283, 61] width 372 height 8
paste input "833505"
type input "23168335059"
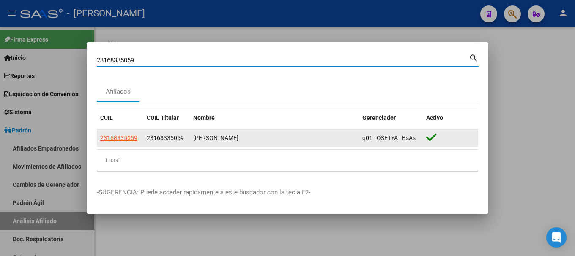
click at [127, 135] on span "23168335059" at bounding box center [118, 138] width 37 height 7
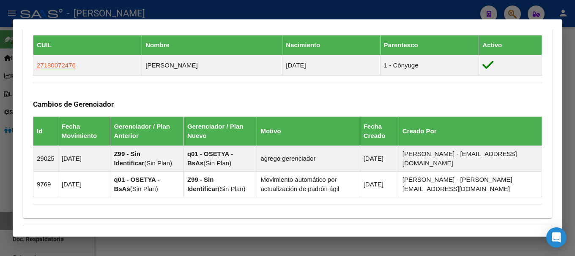
scroll to position [465, 0]
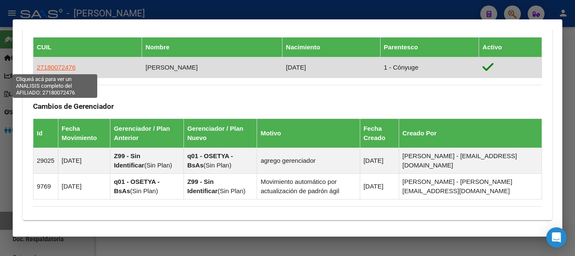
click at [57, 64] on span "27180072476" at bounding box center [56, 67] width 39 height 7
type textarea "27180072476"
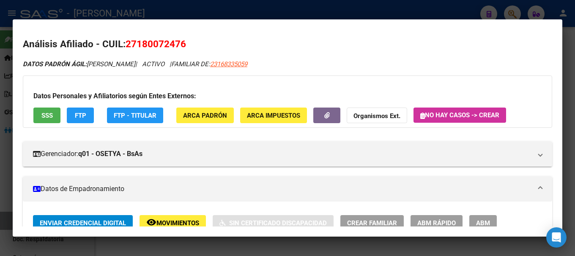
drag, startPoint x: 136, startPoint y: 43, endPoint x: 178, endPoint y: 45, distance: 42.8
click at [178, 45] on span "27180072476" at bounding box center [155, 43] width 60 height 11
click at [248, 7] on div at bounding box center [287, 128] width 575 height 256
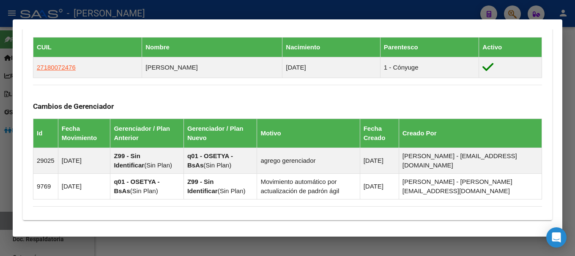
click at [248, 7] on div at bounding box center [287, 128] width 575 height 256
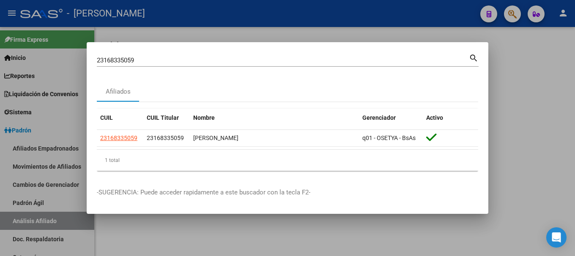
click at [206, 68] on div "23168335059 Buscar (apellido, dni, [PERSON_NAME], [PERSON_NAME], cuit, obra soc…" at bounding box center [288, 63] width 382 height 22
click at [210, 53] on div "23168335059 Buscar (apellido, dni, [PERSON_NAME], [PERSON_NAME], cuit, obra soc…" at bounding box center [288, 59] width 382 height 14
click at [210, 56] on div "23168335059 Buscar (apellido, dni, [PERSON_NAME], [PERSON_NAME], cuit, obra soc…" at bounding box center [283, 60] width 372 height 13
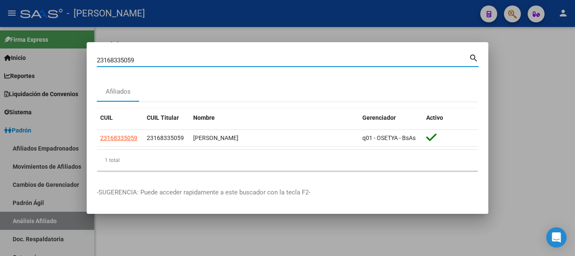
click at [208, 62] on input "23168335059" at bounding box center [283, 61] width 372 height 8
paste input "79111"
type input "23168791119"
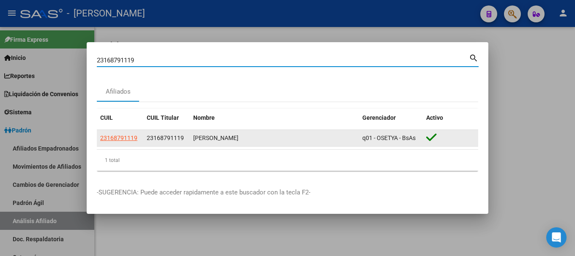
click at [122, 139] on span "23168791119" at bounding box center [118, 138] width 37 height 7
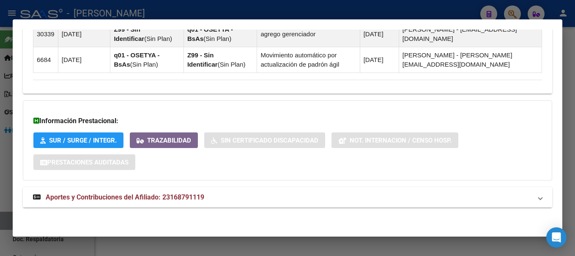
click at [266, 195] on mat-panel-title "Aportes y Contribuciones del Afiliado: 23168791119" at bounding box center [282, 198] width 499 height 10
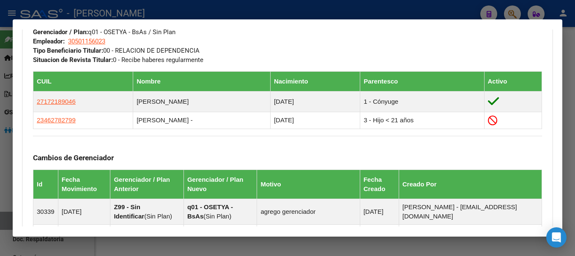
scroll to position [412, 0]
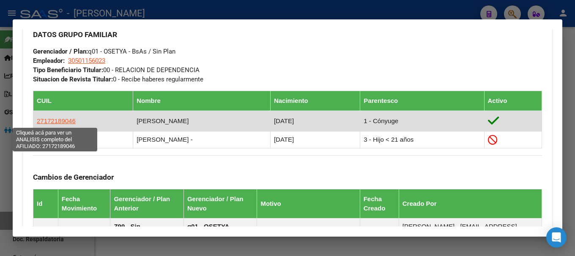
click at [60, 122] on span "27172189046" at bounding box center [56, 120] width 39 height 7
type textarea "27172189046"
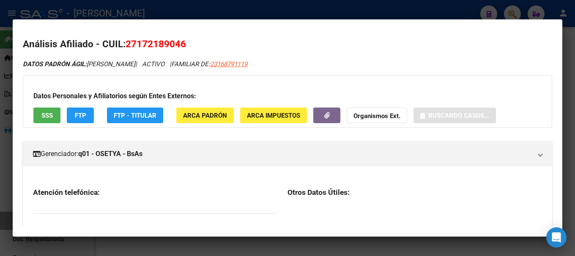
drag, startPoint x: 136, startPoint y: 41, endPoint x: 163, endPoint y: 47, distance: 27.4
click at [159, 47] on span "27172189046" at bounding box center [155, 43] width 60 height 11
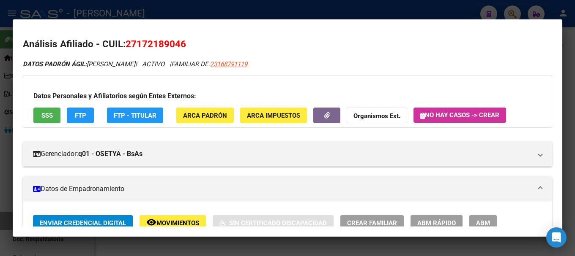
drag, startPoint x: 165, startPoint y: 49, endPoint x: 138, endPoint y: 45, distance: 27.4
click at [164, 49] on span "27172189046" at bounding box center [155, 43] width 60 height 11
drag, startPoint x: 137, startPoint y: 45, endPoint x: 165, endPoint y: 43, distance: 27.5
click at [165, 43] on span "27172189046" at bounding box center [155, 43] width 60 height 11
click at [175, 43] on span "27172189046" at bounding box center [155, 43] width 60 height 11
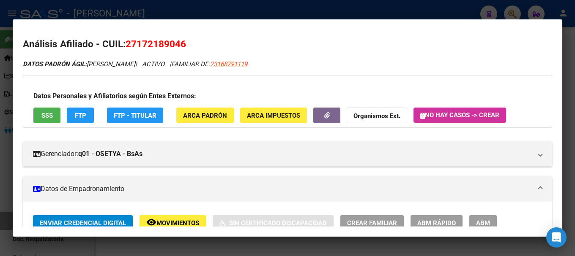
click at [184, 44] on span "27172189046" at bounding box center [155, 43] width 60 height 11
drag, startPoint x: 138, startPoint y: 43, endPoint x: 180, endPoint y: 44, distance: 41.4
click at [172, 44] on span "27172189046" at bounding box center [155, 43] width 60 height 11
drag, startPoint x: 180, startPoint y: 44, endPoint x: 156, endPoint y: 45, distance: 23.3
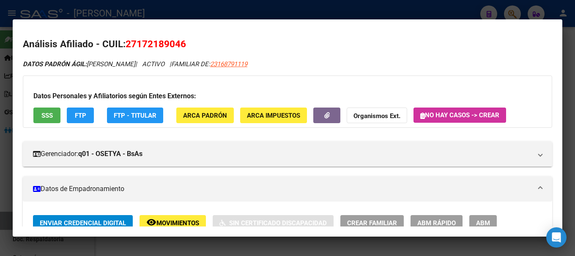
click at [180, 44] on span "27172189046" at bounding box center [155, 43] width 60 height 11
drag, startPoint x: 137, startPoint y: 46, endPoint x: 180, endPoint y: 46, distance: 43.1
click at [180, 45] on span "27172189046" at bounding box center [155, 43] width 60 height 11
click at [173, 8] on div at bounding box center [287, 128] width 575 height 256
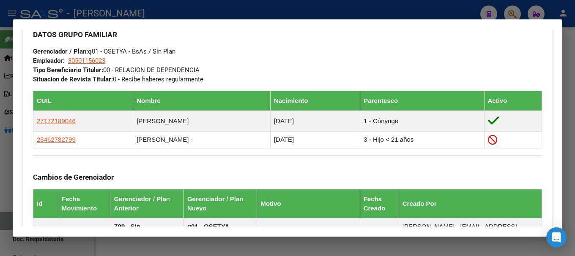
click at [173, 8] on div at bounding box center [287, 128] width 575 height 256
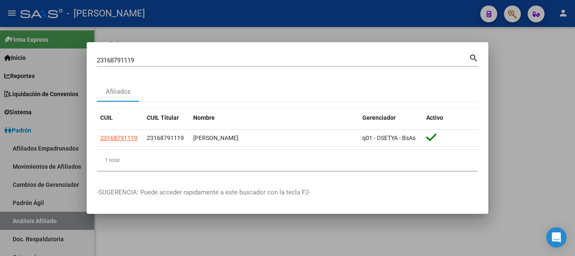
click at [173, 254] on div at bounding box center [287, 128] width 575 height 256
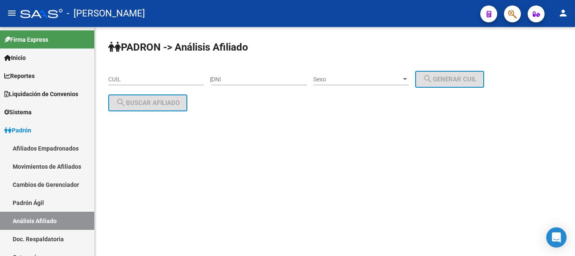
click at [178, 254] on mat-sidenav-content "PADRON -> Análisis Afiliado CUIL | DNI Sexo Sexo search Generar CUIL search Bus…" at bounding box center [335, 141] width 480 height 229
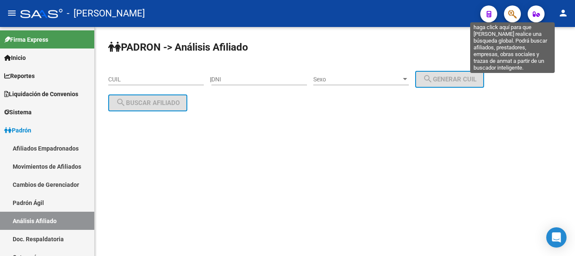
click at [512, 15] on icon "button" at bounding box center [512, 14] width 8 height 10
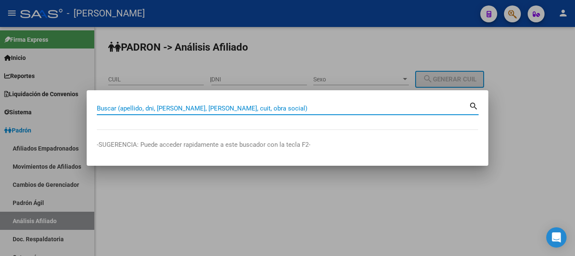
paste input "23182680249"
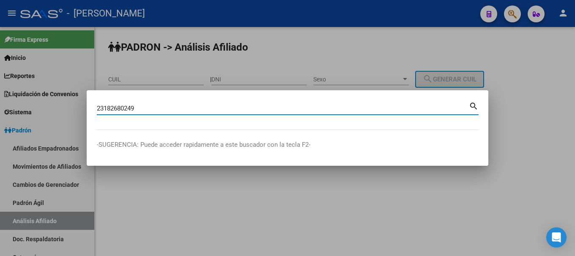
type input "23182680249"
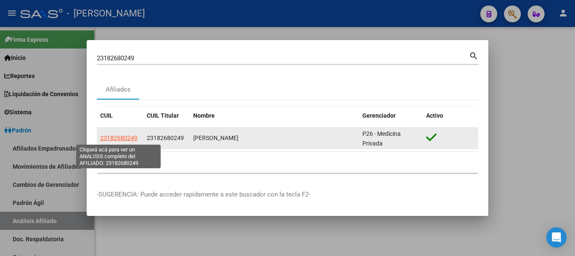
click at [112, 136] on span "23182680249" at bounding box center [118, 138] width 37 height 7
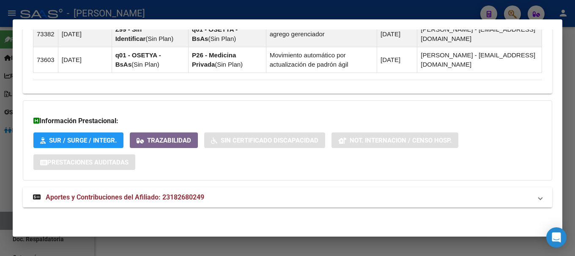
click at [219, 191] on mat-expansion-panel-header "Aportes y Contribuciones del Afiliado: 23182680249" at bounding box center [287, 198] width 529 height 20
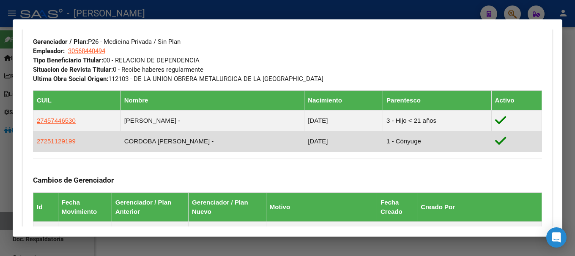
scroll to position [422, 0]
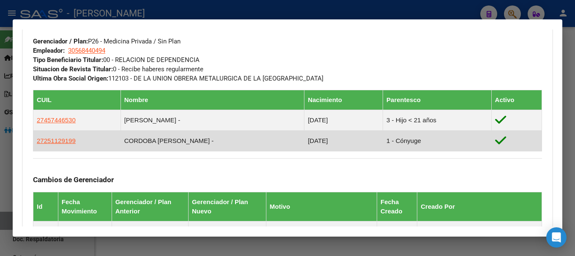
click at [78, 139] on td "27251129199" at bounding box center [76, 141] width 87 height 21
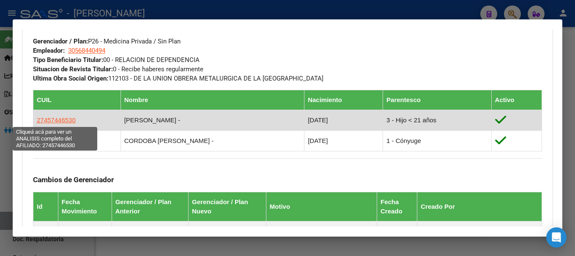
click at [65, 122] on span "27457446530" at bounding box center [56, 120] width 39 height 7
type textarea "27457446530"
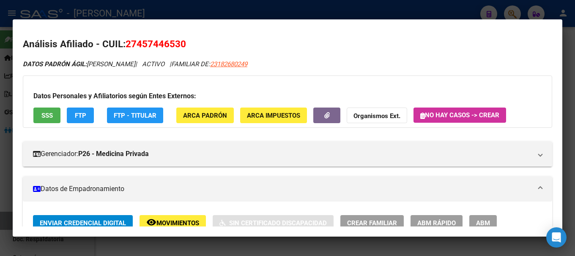
drag, startPoint x: 138, startPoint y: 41, endPoint x: 180, endPoint y: 42, distance: 42.3
click at [180, 42] on span "27457446530" at bounding box center [155, 43] width 60 height 11
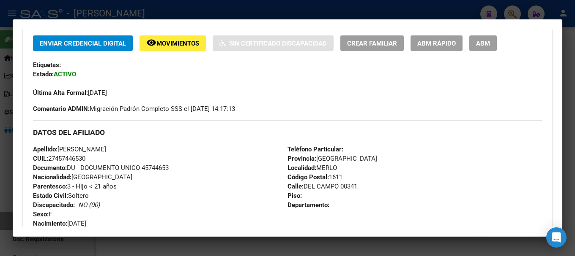
scroll to position [169, 0]
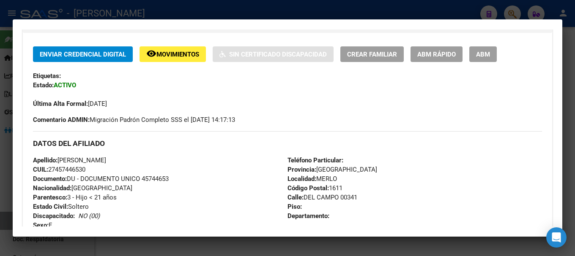
click at [161, 8] on div at bounding box center [287, 128] width 575 height 256
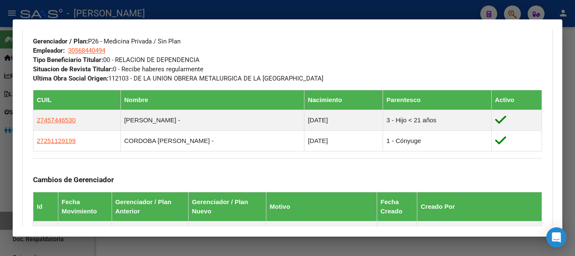
click at [228, 18] on div at bounding box center [287, 128] width 575 height 256
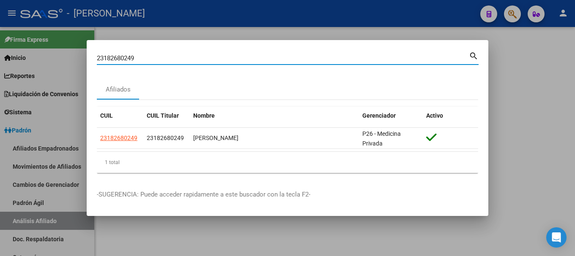
click at [229, 60] on input "23182680249" at bounding box center [283, 59] width 372 height 8
paste input "21457613"
type input "23214576139"
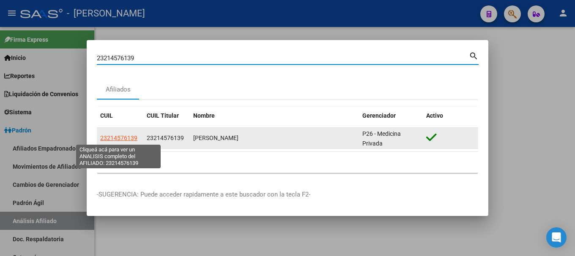
click at [130, 135] on span "23214576139" at bounding box center [118, 138] width 37 height 7
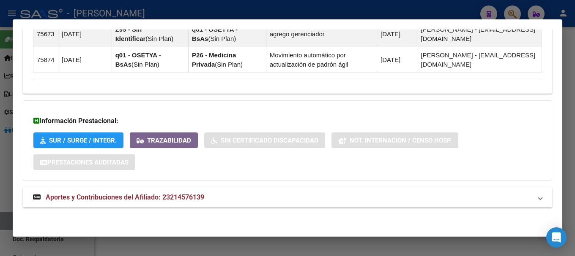
click at [311, 204] on mat-expansion-panel-header "Aportes y Contribuciones del Afiliado: 23214576139" at bounding box center [287, 198] width 529 height 20
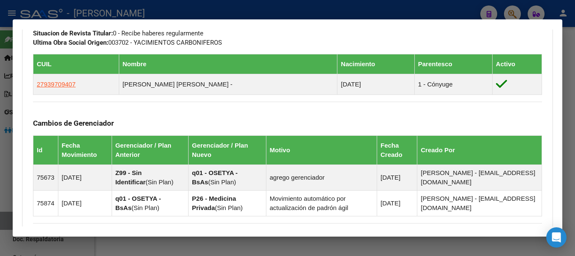
scroll to position [434, 0]
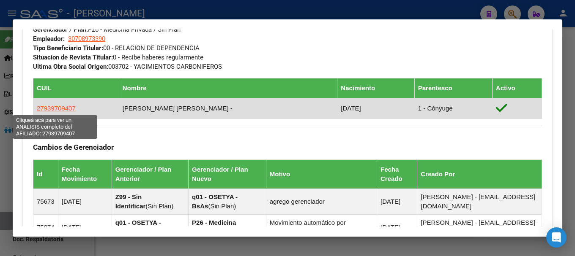
click at [60, 110] on span "27939709407" at bounding box center [56, 108] width 39 height 7
type textarea "27939709407"
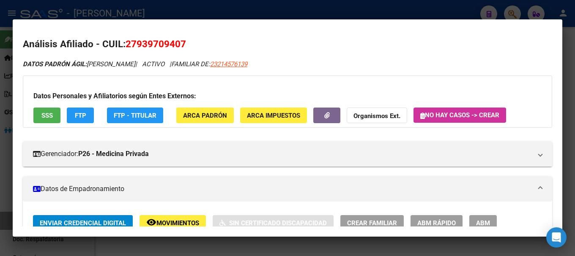
drag, startPoint x: 136, startPoint y: 44, endPoint x: 180, endPoint y: 47, distance: 44.9
click at [180, 47] on span "27939709407" at bounding box center [155, 43] width 60 height 11
click at [165, 6] on div at bounding box center [287, 128] width 575 height 256
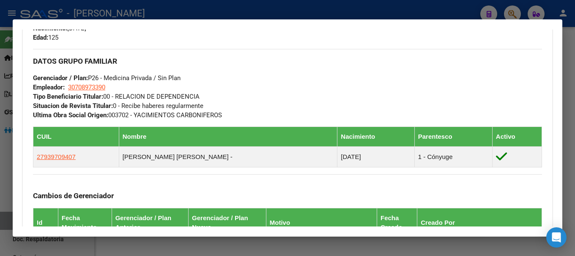
scroll to position [222, 0]
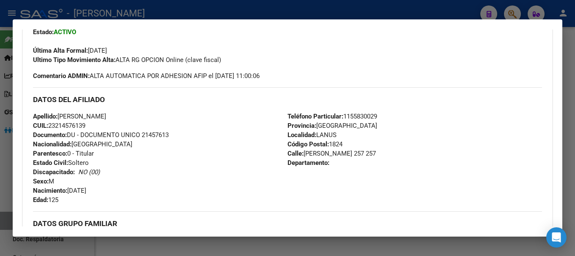
click at [69, 125] on span "CUIL: 23214576139" at bounding box center [59, 126] width 52 height 8
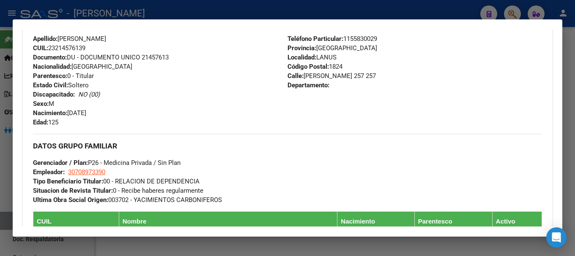
scroll to position [391, 0]
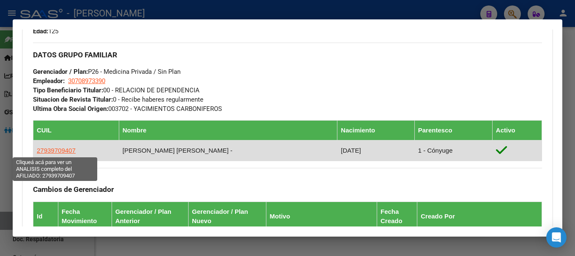
click at [65, 147] on span "27939709407" at bounding box center [56, 150] width 39 height 7
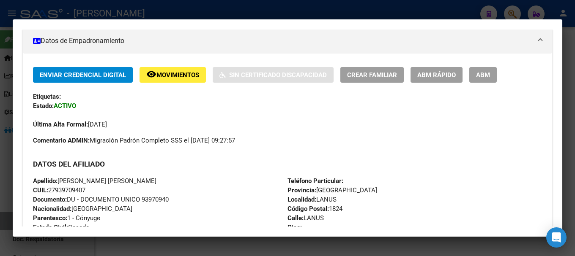
scroll to position [211, 0]
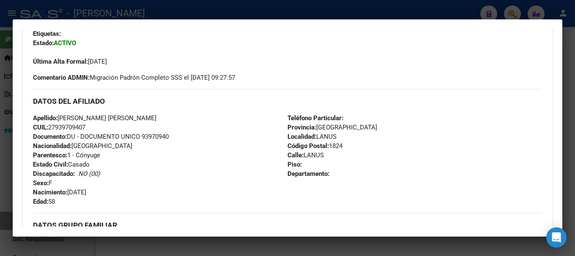
drag, startPoint x: 58, startPoint y: 128, endPoint x: 85, endPoint y: 127, distance: 26.6
click at [85, 127] on span "CUIL: 27939709407" at bounding box center [59, 128] width 52 height 8
drag, startPoint x: 60, startPoint y: 115, endPoint x: 103, endPoint y: 116, distance: 42.7
click at [103, 116] on span "Apellido: [PERSON_NAME] [PERSON_NAME]" at bounding box center [94, 119] width 123 height 8
drag, startPoint x: 68, startPoint y: 191, endPoint x: 109, endPoint y: 190, distance: 40.2
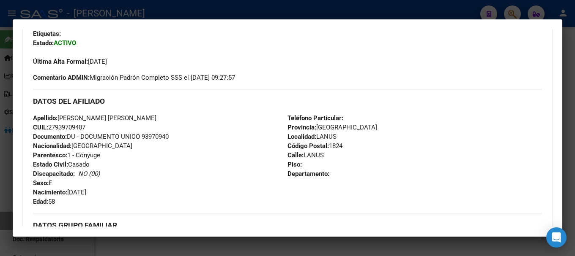
click at [109, 190] on div "Apellido: [PERSON_NAME] [PERSON_NAME] CUIL: 27939709407 Documento: DU - DOCUMEN…" at bounding box center [160, 160] width 254 height 93
click at [191, 2] on div at bounding box center [287, 128] width 575 height 256
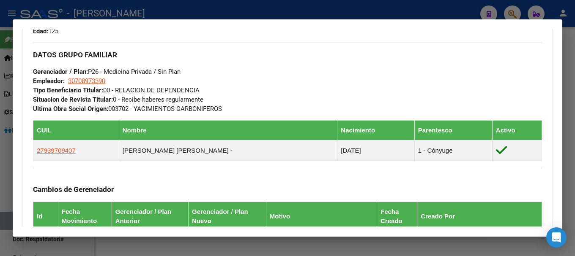
click at [223, 9] on div at bounding box center [287, 128] width 575 height 256
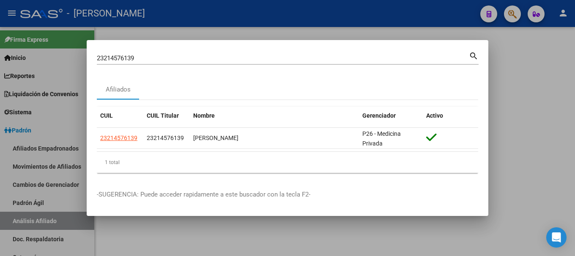
click at [224, 53] on div "23214576139 Buscar (apellido, dni, cuil, [PERSON_NAME], cuit, obra social)" at bounding box center [283, 58] width 372 height 13
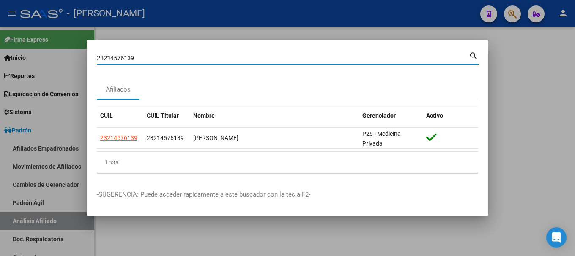
click at [223, 60] on input "23214576139" at bounding box center [283, 59] width 372 height 8
paste input "613665"
type input "23216136659"
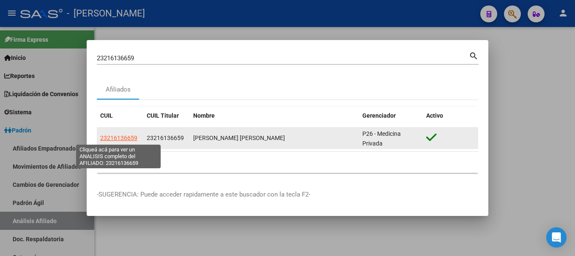
click at [127, 139] on span "23216136659" at bounding box center [118, 138] width 37 height 7
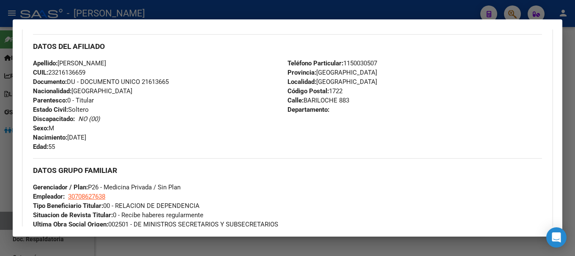
scroll to position [380, 0]
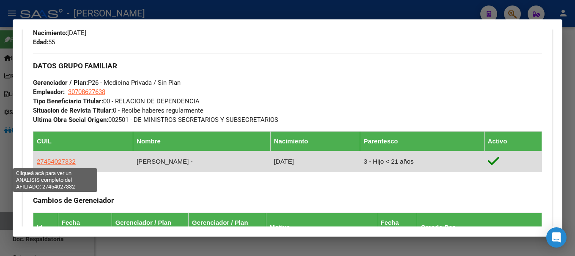
click at [60, 165] on span "27454027332" at bounding box center [56, 161] width 39 height 7
type textarea "27454027332"
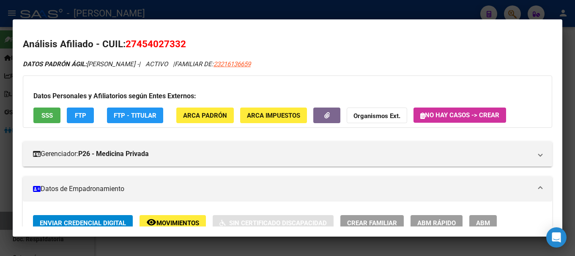
drag, startPoint x: 139, startPoint y: 44, endPoint x: 185, endPoint y: 46, distance: 46.5
click at [185, 46] on span "27454027332" at bounding box center [155, 43] width 60 height 11
click at [181, 48] on span "27454027332" at bounding box center [155, 43] width 60 height 11
drag, startPoint x: 135, startPoint y: 43, endPoint x: 181, endPoint y: 42, distance: 45.7
click at [181, 42] on span "27454027332" at bounding box center [155, 43] width 60 height 11
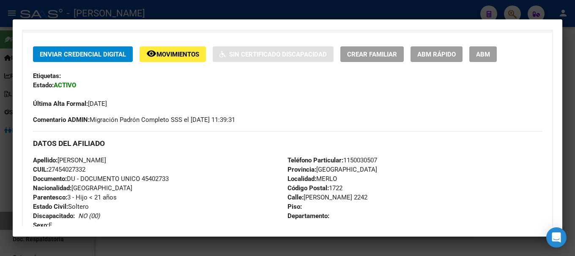
scroll to position [127, 0]
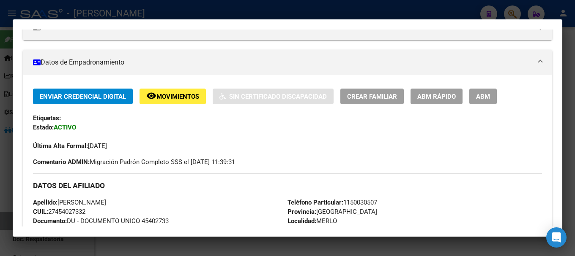
click at [174, 9] on div at bounding box center [287, 128] width 575 height 256
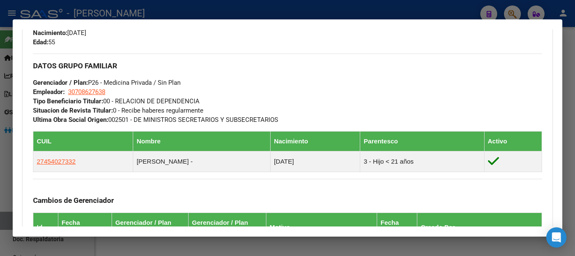
click at [231, 9] on div at bounding box center [287, 128] width 575 height 256
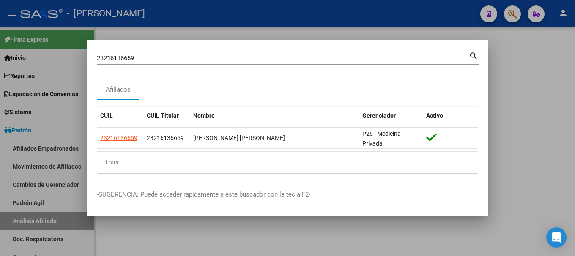
click at [229, 54] on div "23216136659 Buscar (apellido, dni, [PERSON_NAME], [PERSON_NAME], cuit, obra soc…" at bounding box center [283, 58] width 372 height 13
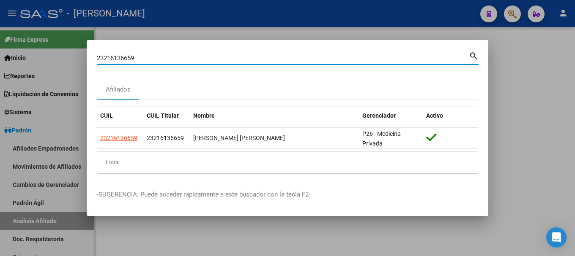
click at [227, 56] on input "23216136659" at bounding box center [283, 59] width 372 height 8
paste input "77642"
type input "23216776429"
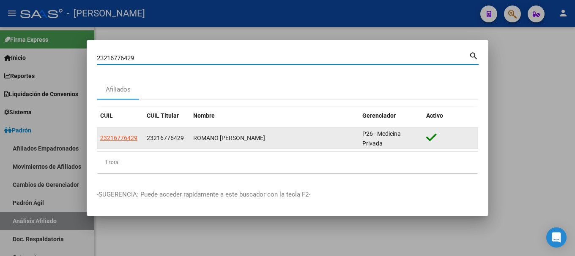
click at [110, 142] on app-link-go-to "23216776429" at bounding box center [118, 139] width 37 height 10
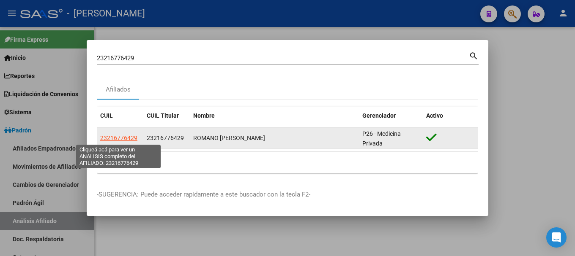
click at [114, 136] on span "23216776429" at bounding box center [118, 138] width 37 height 7
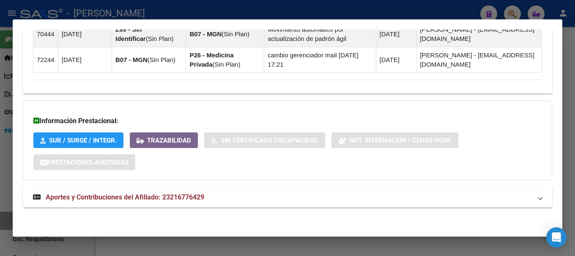
click at [278, 191] on mat-expansion-panel-header "Aportes y Contribuciones del Afiliado: 23216776429" at bounding box center [287, 198] width 529 height 20
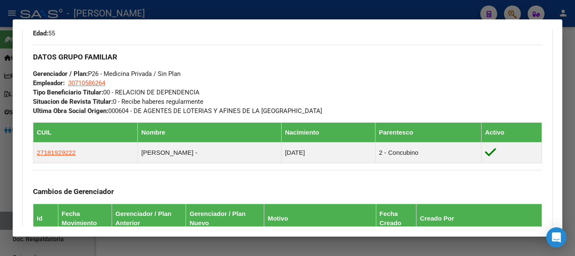
scroll to position [349, 0]
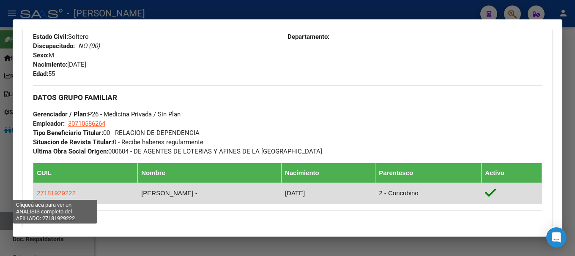
click at [56, 191] on span "27181929222" at bounding box center [56, 193] width 39 height 7
type textarea "27181929222"
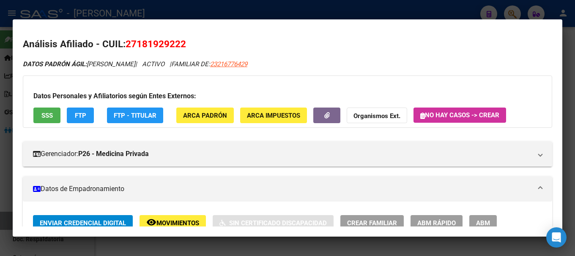
drag, startPoint x: 138, startPoint y: 44, endPoint x: 183, endPoint y: 46, distance: 44.8
click at [183, 46] on span "27181929222" at bounding box center [155, 43] width 60 height 11
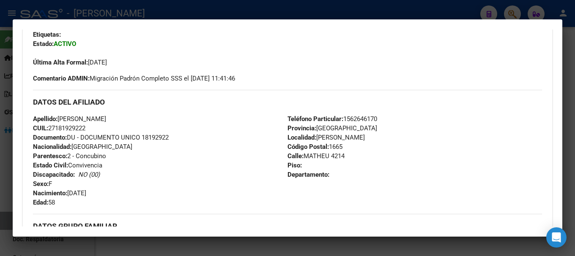
scroll to position [211, 0]
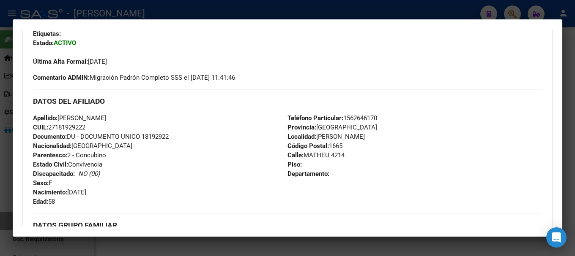
drag, startPoint x: 61, startPoint y: 117, endPoint x: 90, endPoint y: 117, distance: 29.6
click at [90, 117] on span "Apellido: [PERSON_NAME]" at bounding box center [69, 119] width 73 height 8
drag, startPoint x: 68, startPoint y: 193, endPoint x: 113, endPoint y: 191, distance: 44.4
click at [113, 191] on div "Apellido: [PERSON_NAME] CUIL: 27181929222 Documento: DU - DOCUMENTO UNICO 18192…" at bounding box center [160, 160] width 254 height 93
click at [148, 14] on div at bounding box center [287, 128] width 575 height 256
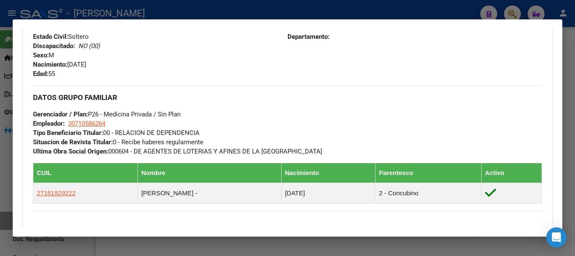
click at [231, 6] on div at bounding box center [287, 128] width 575 height 256
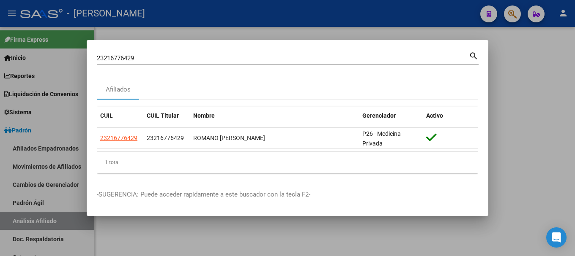
click at [238, 56] on input "23216776429" at bounding box center [283, 59] width 372 height 8
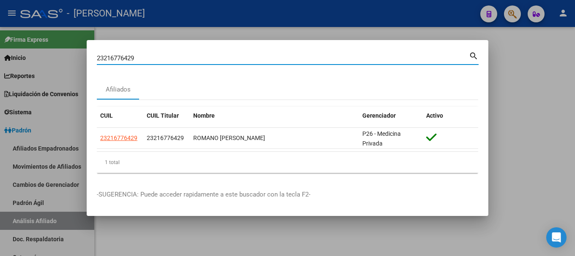
click at [238, 56] on input "23216776429" at bounding box center [283, 59] width 372 height 8
paste input "712017"
type input "23217120179"
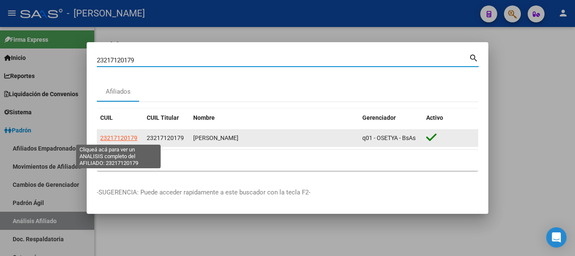
click at [129, 139] on span "23217120179" at bounding box center [118, 138] width 37 height 7
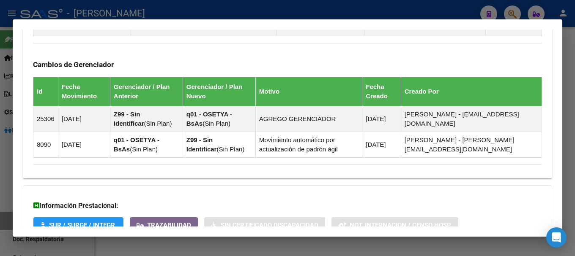
scroll to position [380, 0]
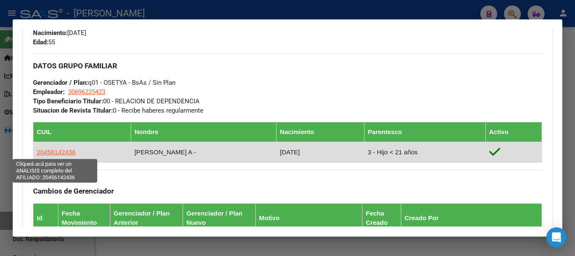
click at [44, 151] on span "20456142436" at bounding box center [56, 152] width 39 height 7
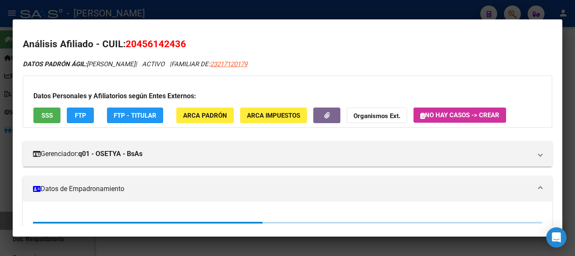
drag, startPoint x: 141, startPoint y: 43, endPoint x: 160, endPoint y: 44, distance: 19.0
click at [160, 44] on span "20456142436" at bounding box center [155, 43] width 60 height 11
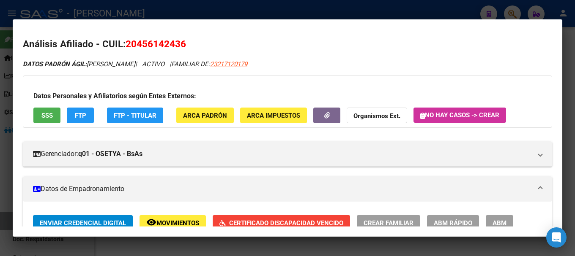
drag, startPoint x: 138, startPoint y: 44, endPoint x: 179, endPoint y: 45, distance: 40.6
click at [179, 45] on span "20456142436" at bounding box center [155, 43] width 60 height 11
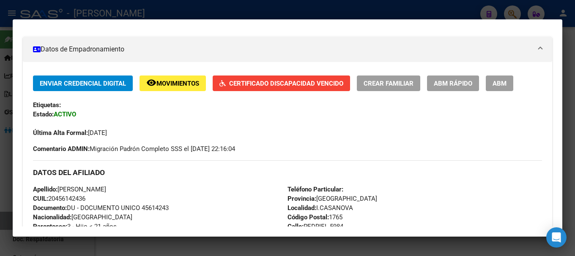
scroll to position [127, 0]
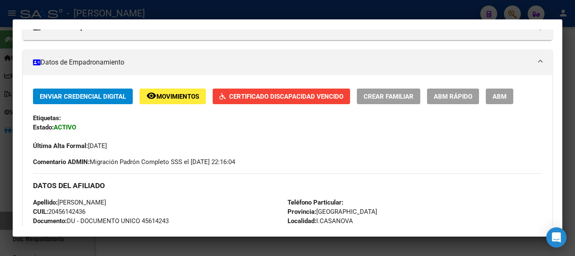
click at [335, 98] on span "Certificado Discapacidad Vencido" at bounding box center [286, 97] width 114 height 8
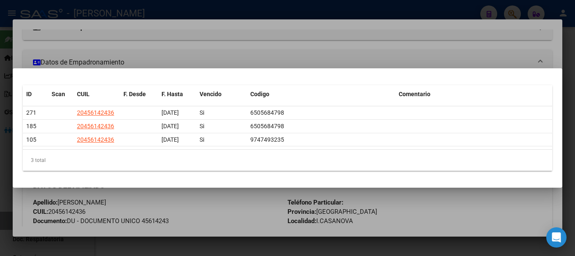
click at [332, 47] on div at bounding box center [287, 128] width 575 height 256
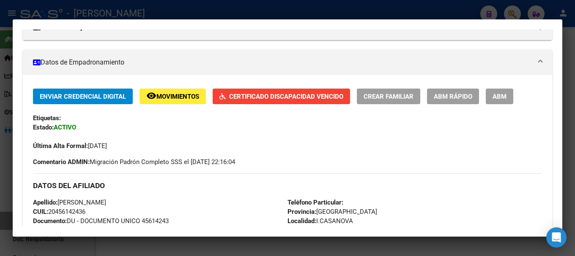
click at [198, 9] on div at bounding box center [287, 128] width 575 height 256
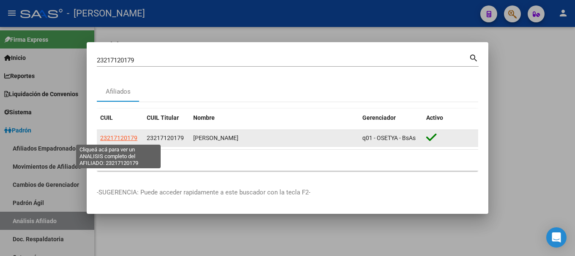
click at [120, 137] on span "23217120179" at bounding box center [118, 138] width 37 height 7
type textarea "23217120179"
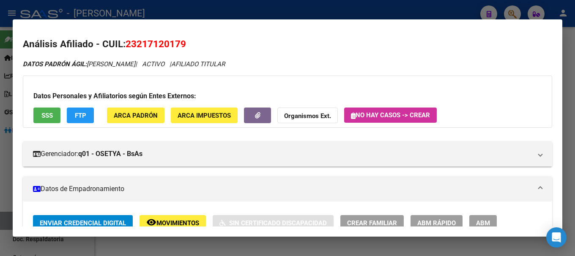
click at [176, 18] on div at bounding box center [287, 128] width 575 height 256
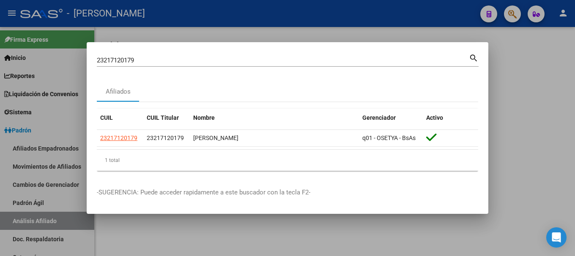
click at [197, 61] on input "23217120179" at bounding box center [283, 61] width 372 height 8
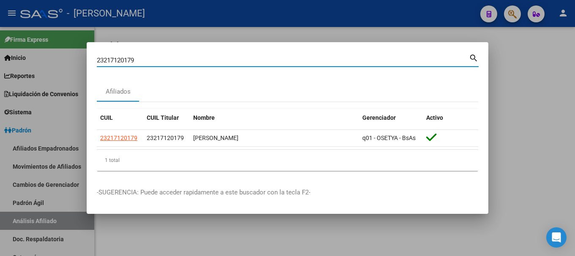
click at [197, 61] on input "23217120179" at bounding box center [283, 61] width 372 height 8
paste input "888663"
type input "23218886639"
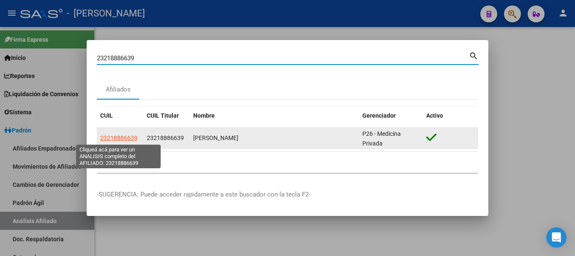
click at [115, 139] on span "23218886639" at bounding box center [118, 138] width 37 height 7
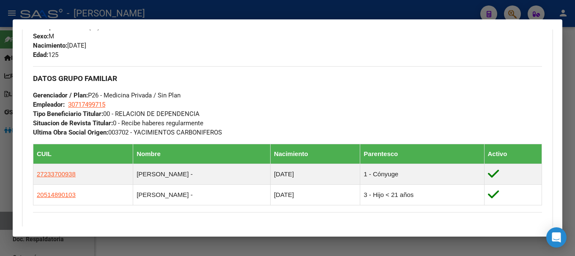
scroll to position [423, 0]
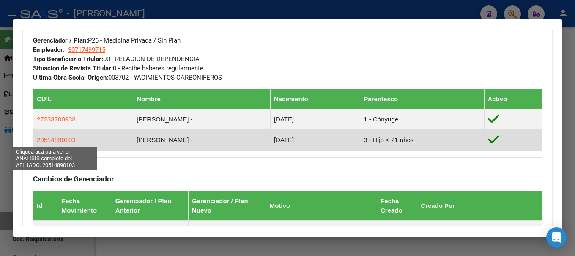
click at [45, 137] on span "20514890103" at bounding box center [56, 139] width 39 height 7
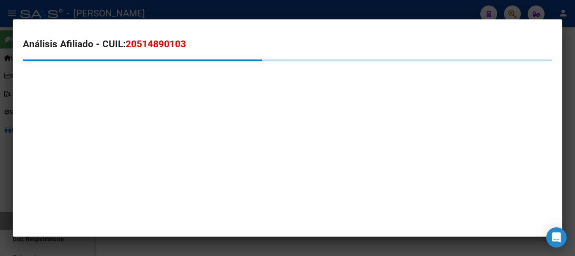
click at [137, 13] on div at bounding box center [287, 128] width 575 height 256
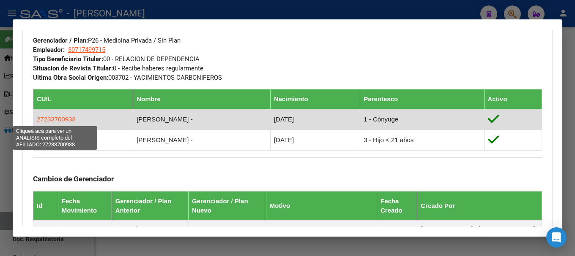
click at [60, 118] on span "27233700938" at bounding box center [56, 119] width 39 height 7
type textarea "27233700938"
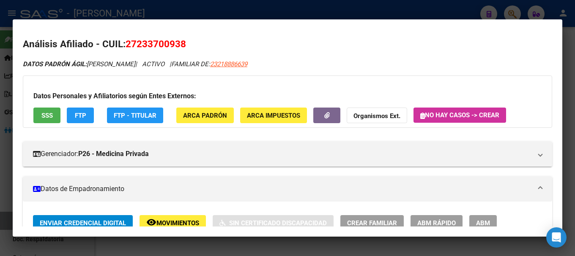
drag, startPoint x: 141, startPoint y: 42, endPoint x: 181, endPoint y: 42, distance: 40.6
click at [181, 42] on span "27233700938" at bounding box center [155, 43] width 60 height 11
click at [302, 12] on div at bounding box center [287, 128] width 575 height 256
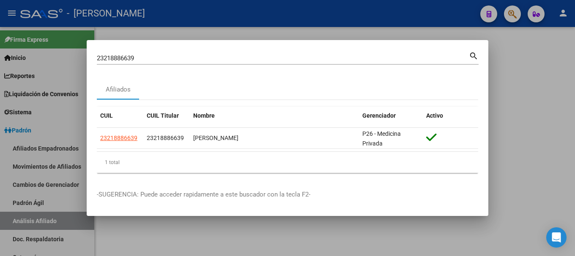
click at [458, 25] on div at bounding box center [287, 128] width 575 height 256
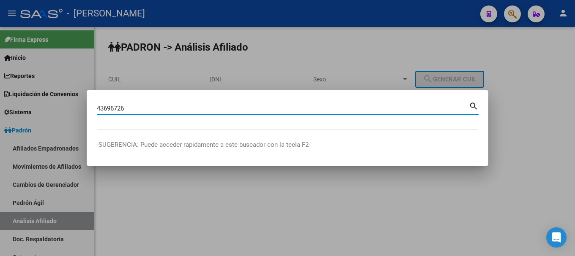
type input "43696726"
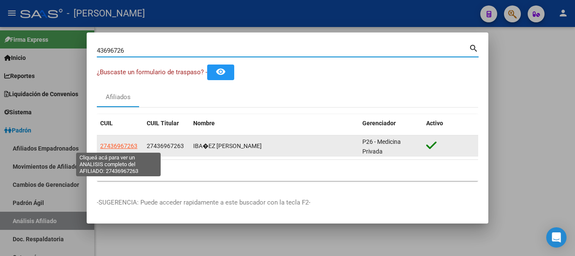
click at [117, 145] on span "27436967263" at bounding box center [118, 146] width 37 height 7
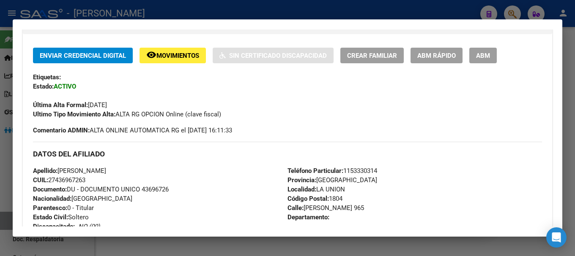
scroll to position [169, 0]
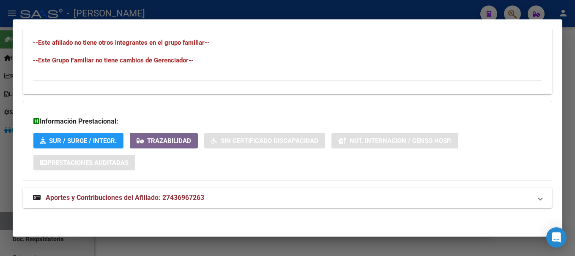
click at [252, 203] on mat-expansion-panel-header "Aportes y Contribuciones del Afiliado: 27436967263" at bounding box center [287, 198] width 529 height 20
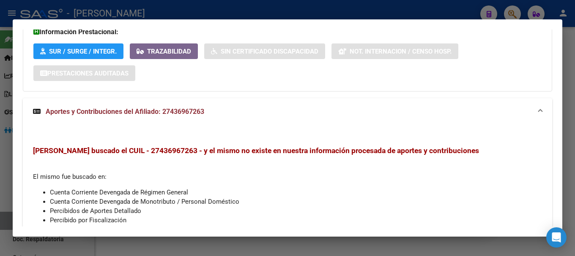
click at [251, 119] on mat-expansion-panel-header "Aportes y Contribuciones del Afiliado: 27436967263" at bounding box center [287, 111] width 529 height 27
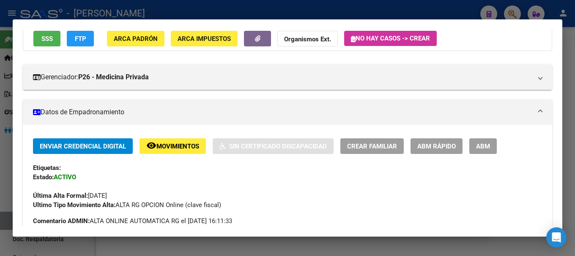
scroll to position [0, 0]
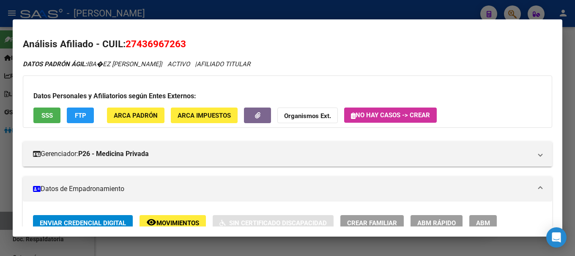
click at [272, 5] on div at bounding box center [287, 128] width 575 height 256
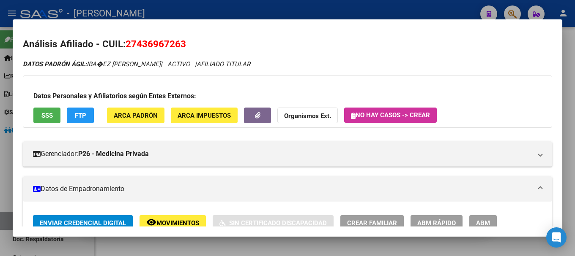
click at [272, 5] on div at bounding box center [287, 128] width 575 height 256
